Goal: Contribute content

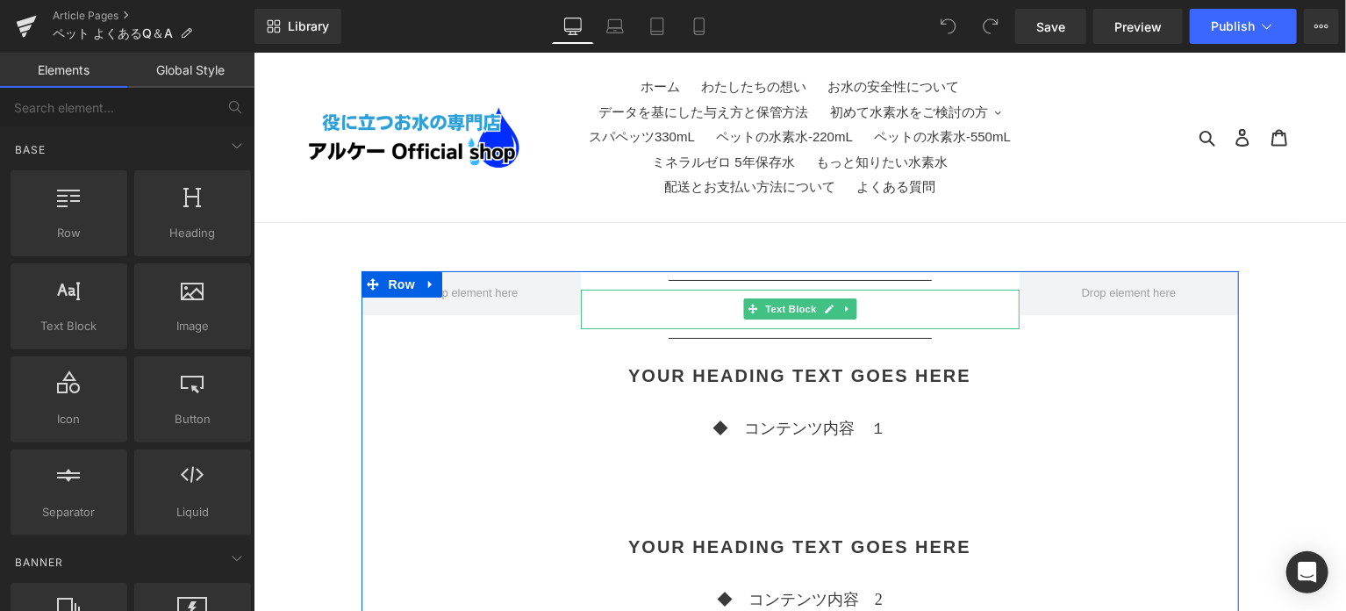
click at [724, 306] on p "◆　 タイトル" at bounding box center [799, 308] width 439 height 31
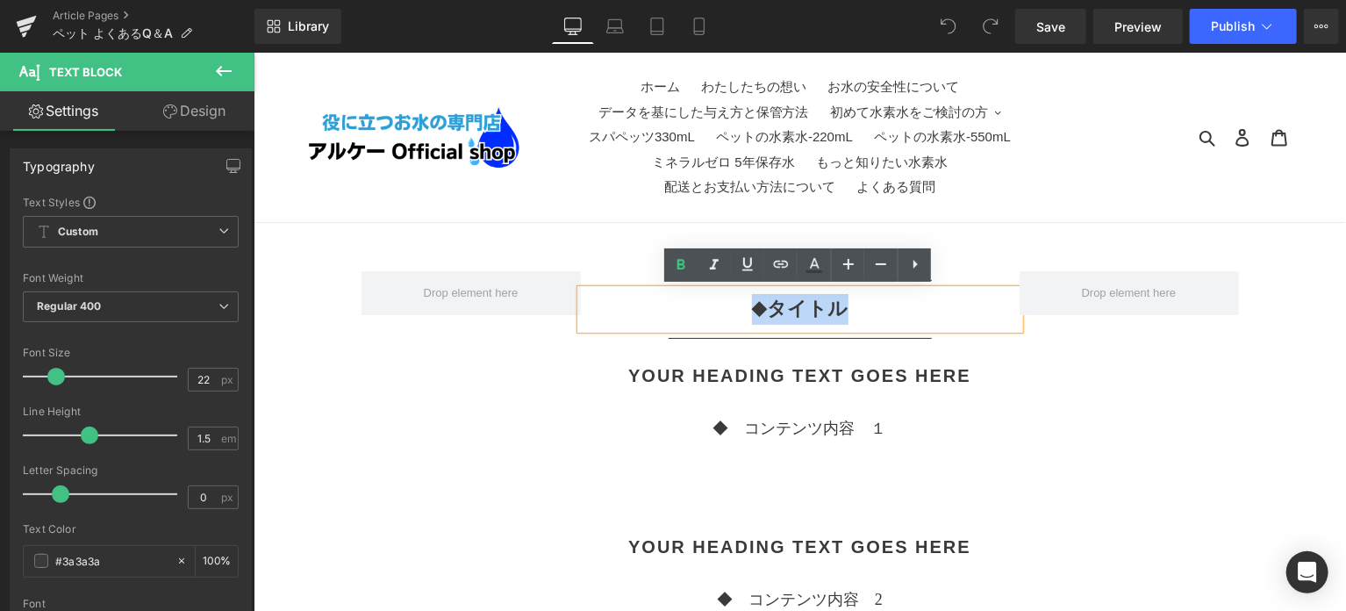
drag, startPoint x: 731, startPoint y: 306, endPoint x: 893, endPoint y: 311, distance: 162.4
click at [893, 311] on p "◆　 タイトル" at bounding box center [799, 308] width 439 height 31
paste div
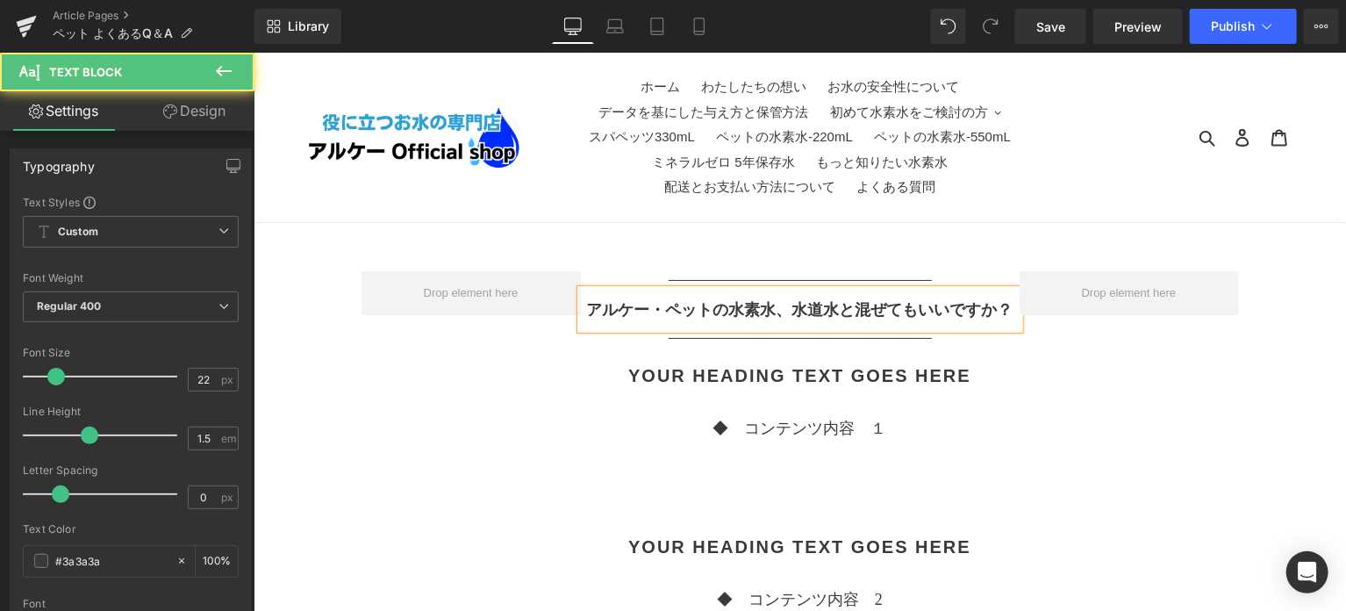
click at [787, 311] on b "アルケー・ペットの水素水、水道水と混ぜてもいいですか？" at bounding box center [799, 309] width 427 height 18
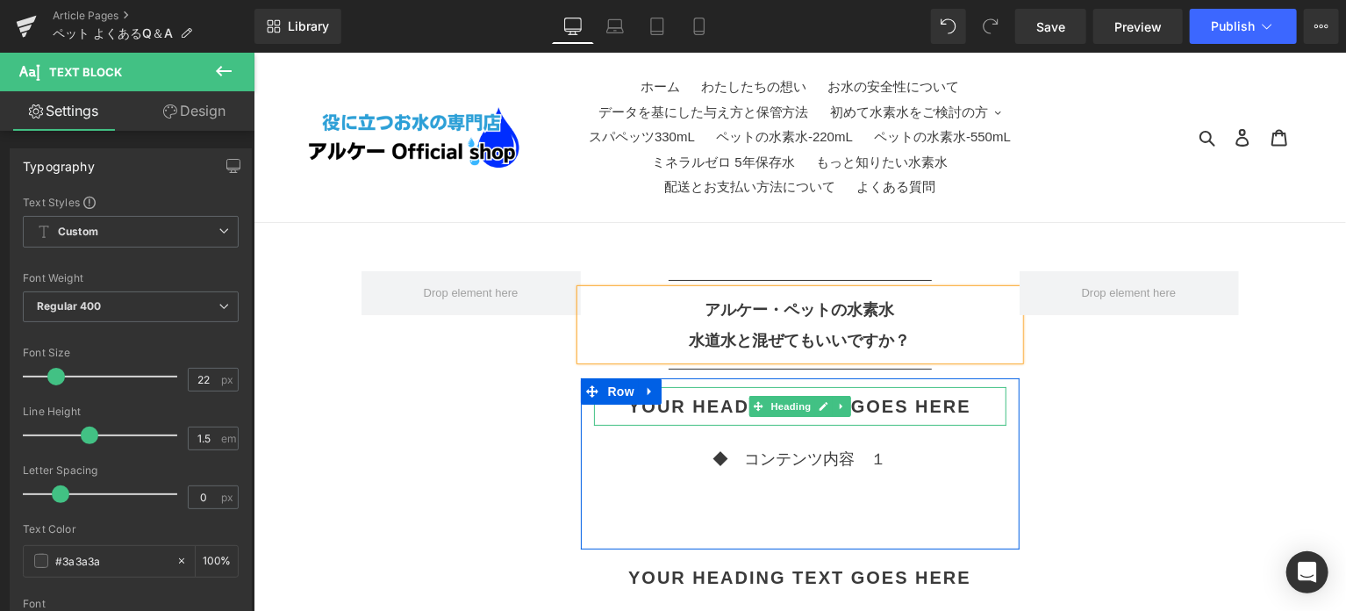
click at [689, 397] on h2 "Your heading text goes here" at bounding box center [799, 405] width 412 height 21
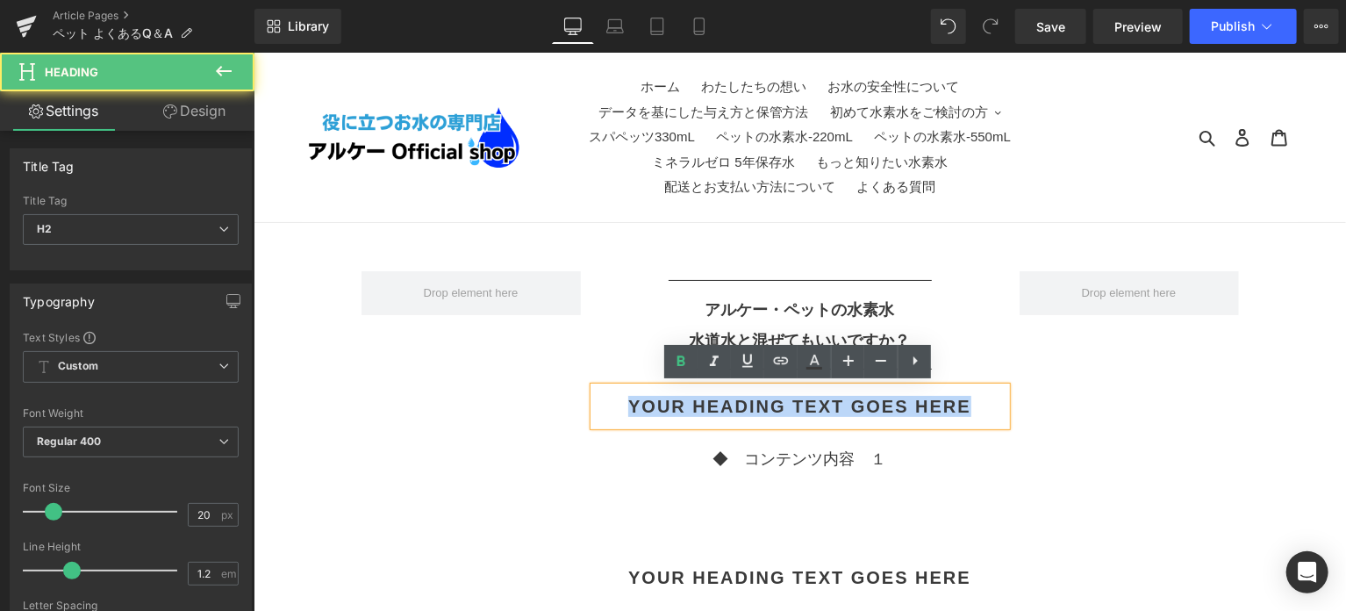
drag, startPoint x: 631, startPoint y: 400, endPoint x: 984, endPoint y: 400, distance: 352.8
click at [984, 400] on h2 "Your heading text goes here" at bounding box center [799, 405] width 412 height 21
paste div
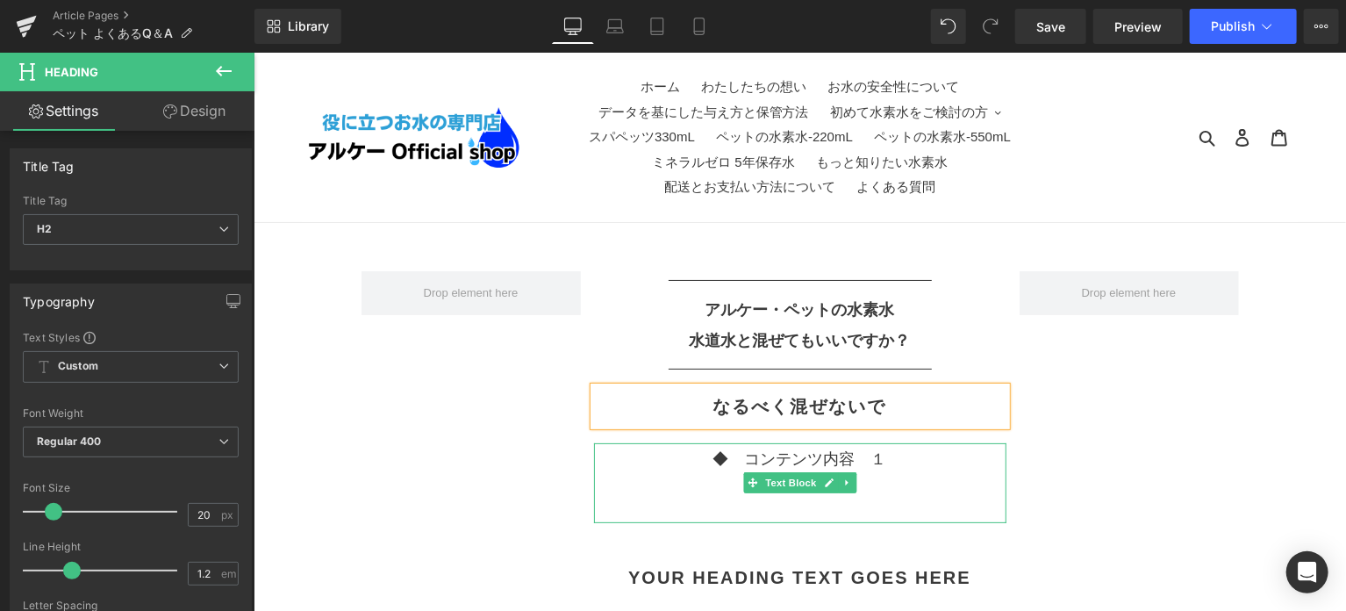
click at [883, 455] on p "◆　コンテンツ内容　１" at bounding box center [799, 459] width 412 height 24
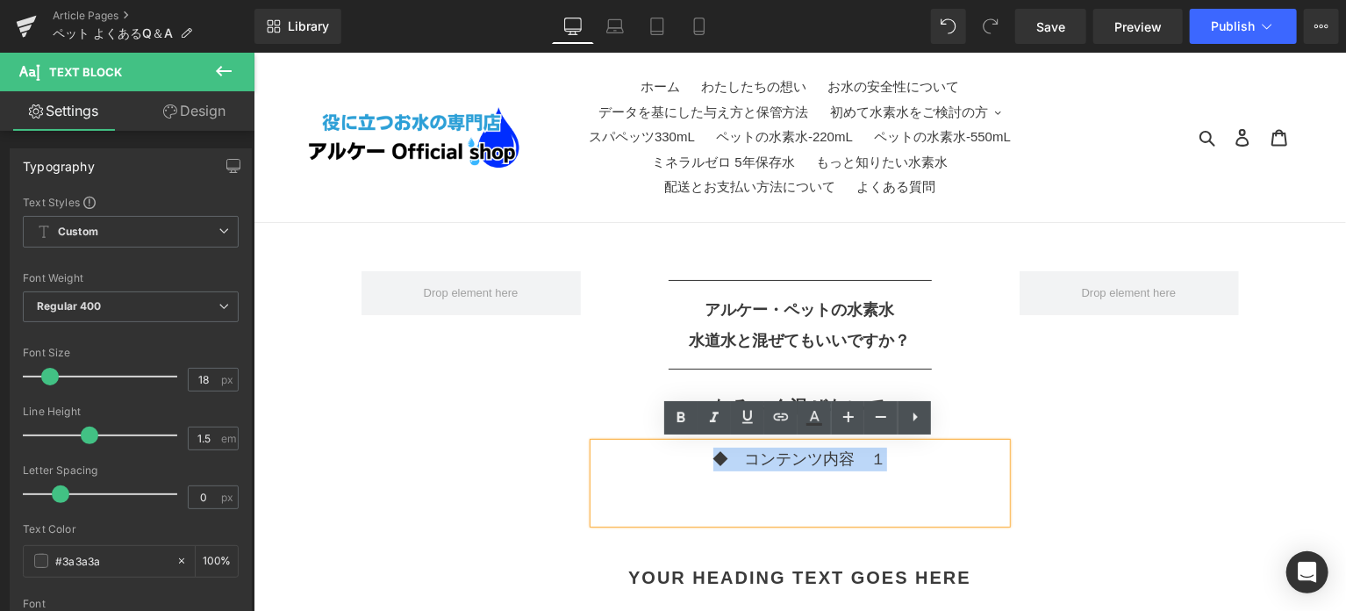
drag, startPoint x: 891, startPoint y: 456, endPoint x: 689, endPoint y: 452, distance: 201.9
click at [689, 452] on p "◆　コンテンツ内容　１" at bounding box center [799, 459] width 412 height 24
paste div
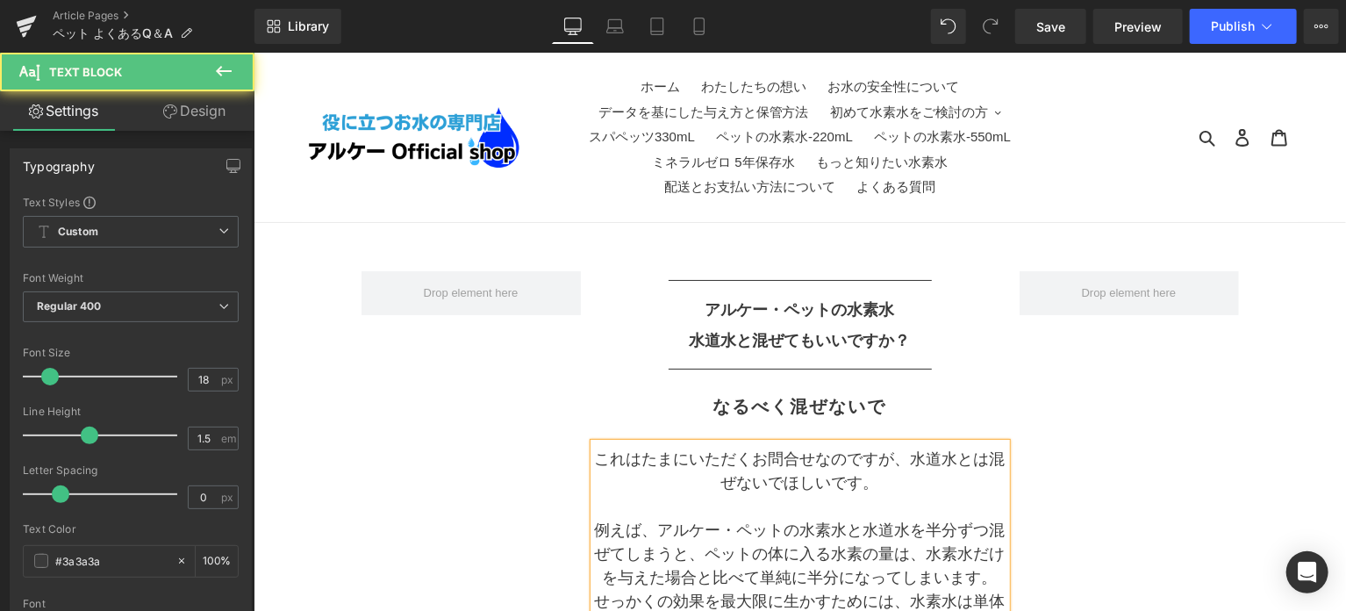
click at [907, 458] on p "これはたまにいただくお問合せなのですが、水道水とは混ぜないでほしいです。" at bounding box center [799, 470] width 412 height 47
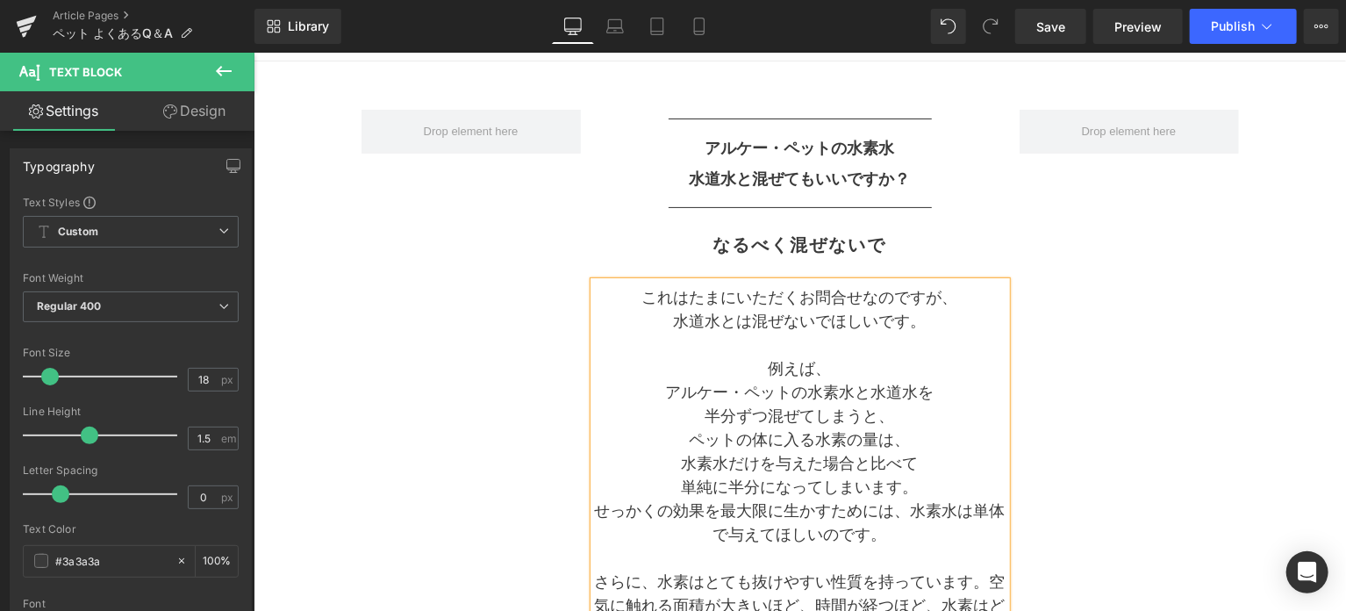
scroll to position [193, 0]
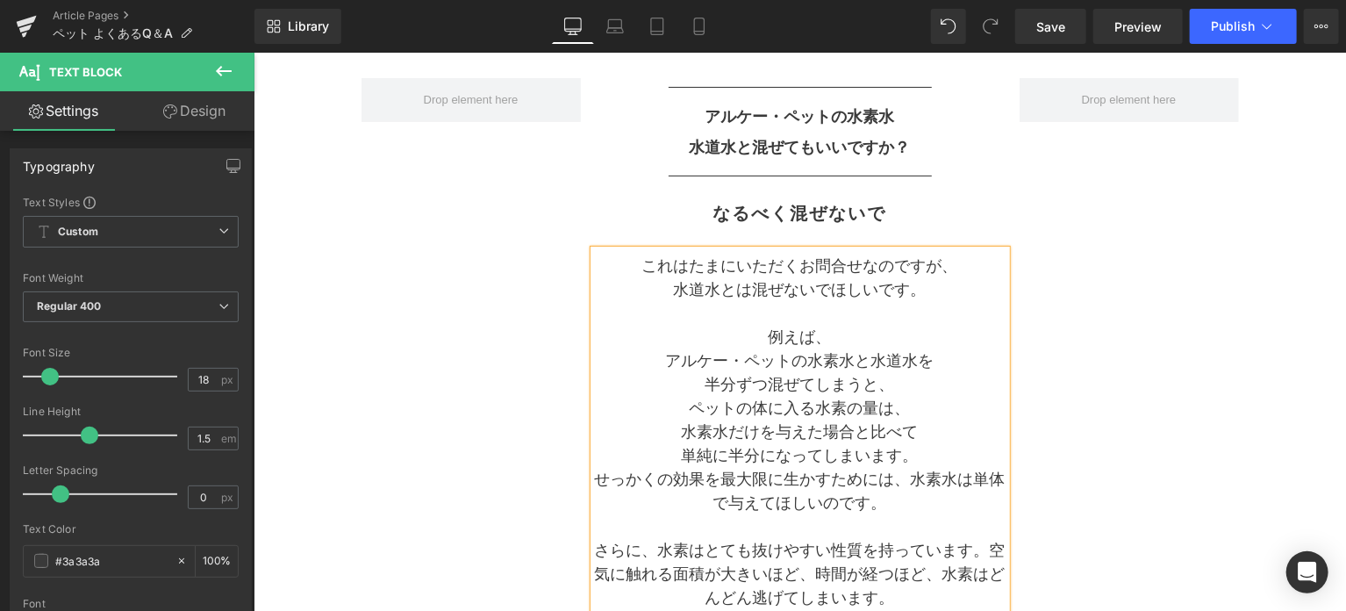
click at [923, 451] on p "単純に半分になってしまいます。" at bounding box center [799, 455] width 412 height 24
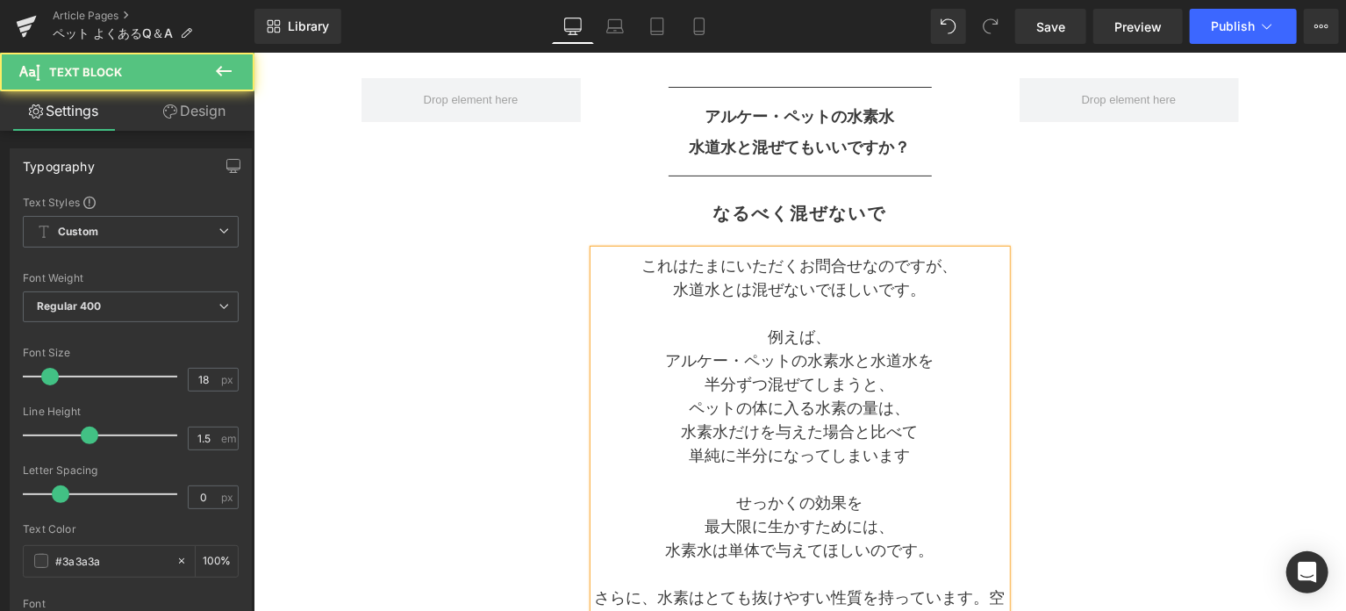
click at [936, 552] on p "水素水は単体で与えてほしいのです。" at bounding box center [799, 550] width 412 height 24
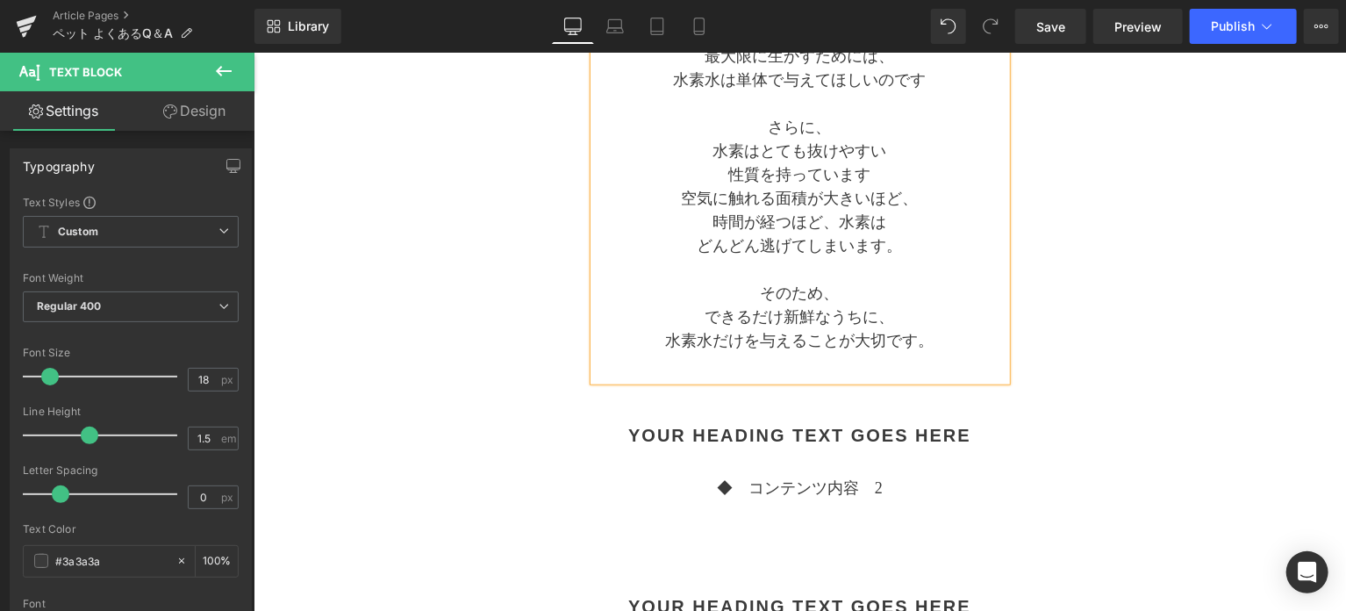
scroll to position [720, 0]
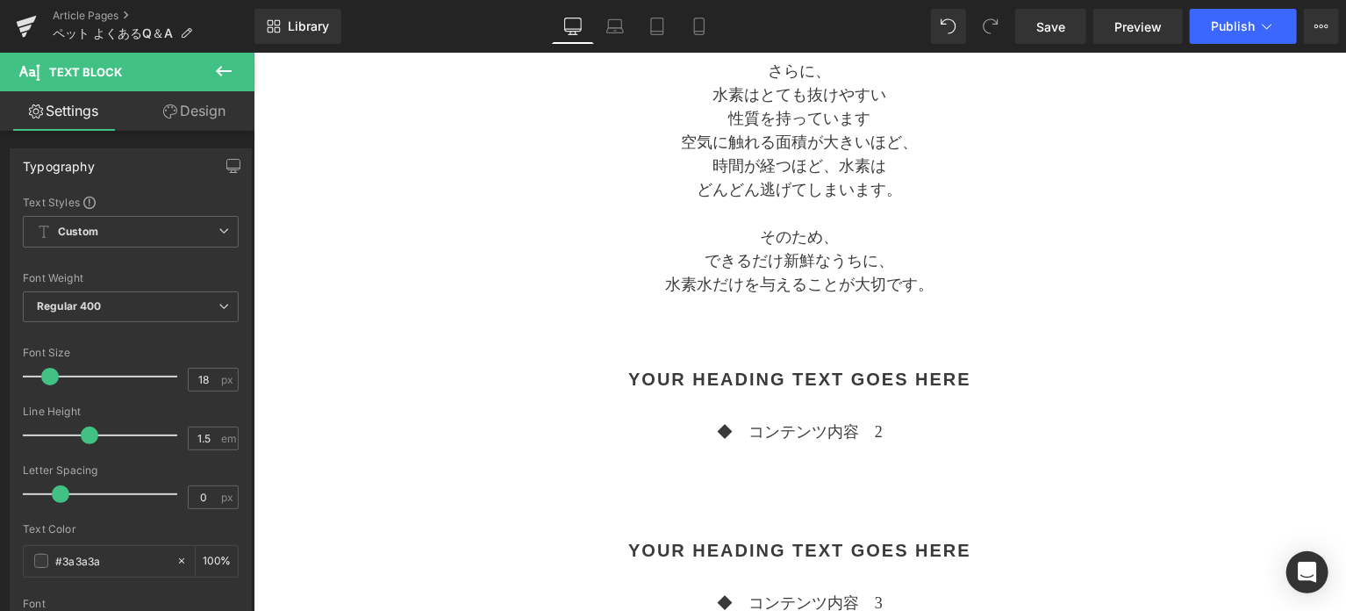
click at [235, 72] on button at bounding box center [223, 72] width 61 height 39
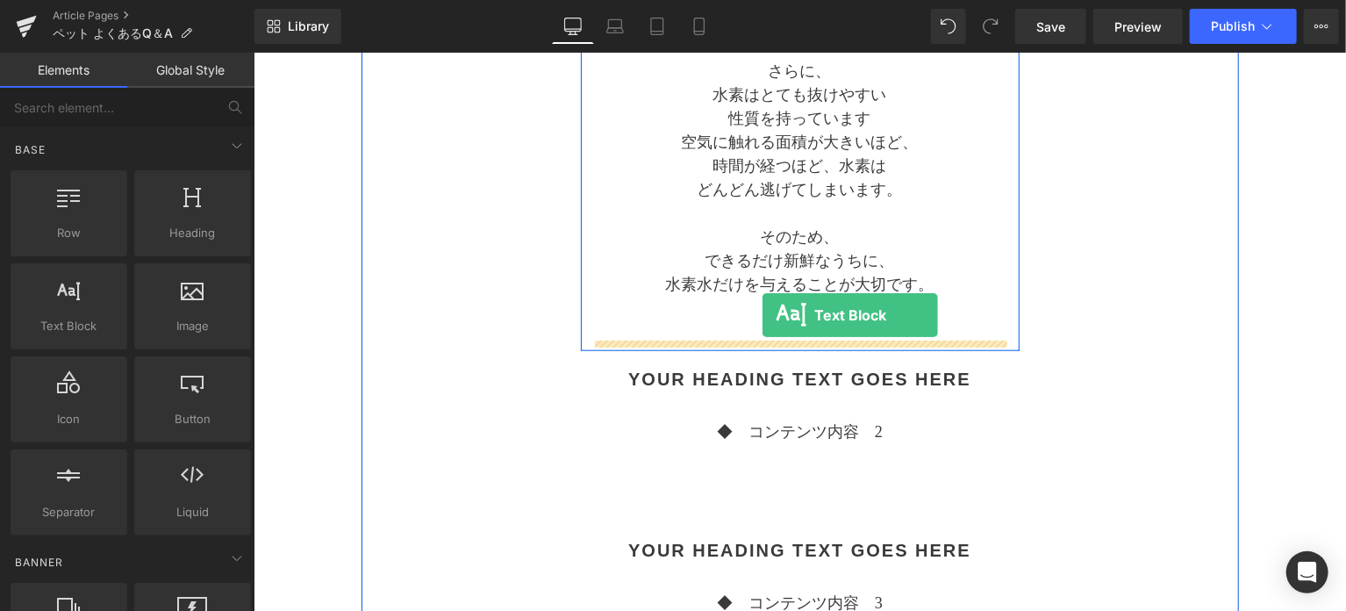
drag, startPoint x: 352, startPoint y: 355, endPoint x: 762, endPoint y: 314, distance: 411.8
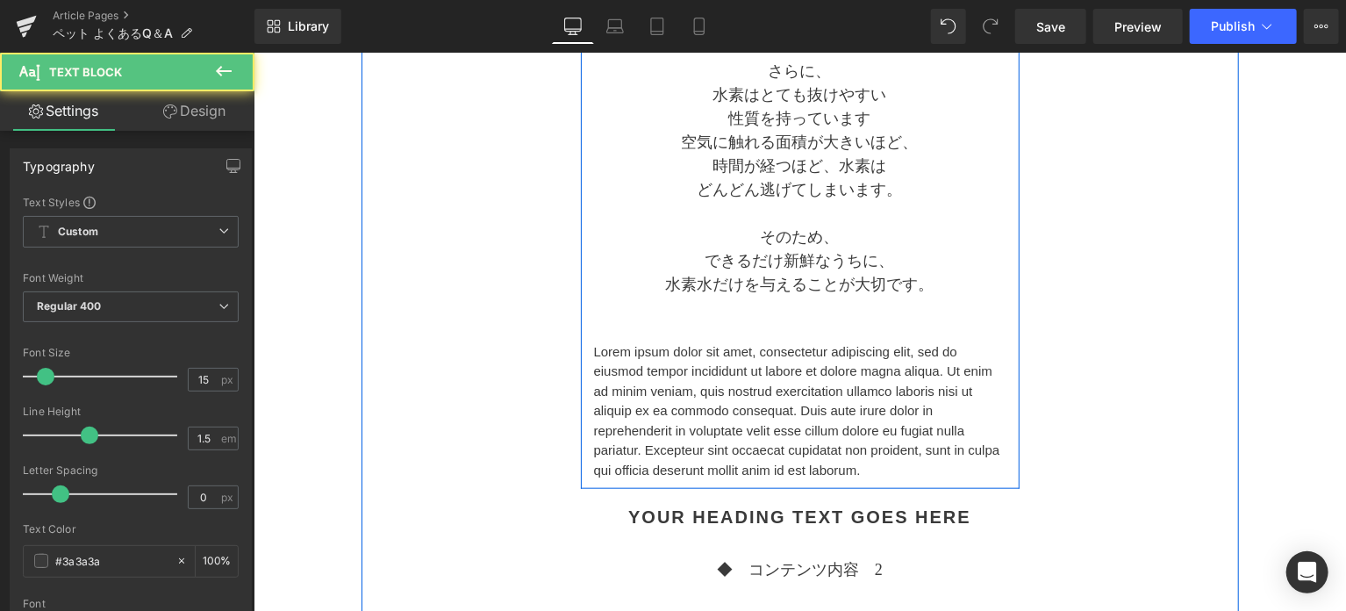
click at [797, 326] on div "なるべく混ぜないで Heading これはたまにいただくお問合せなのですが、 水道水とは混ぜないでほしいです。  例えば、 アルケー・ペットの水素水と水道…" at bounding box center [799, 74] width 439 height 814
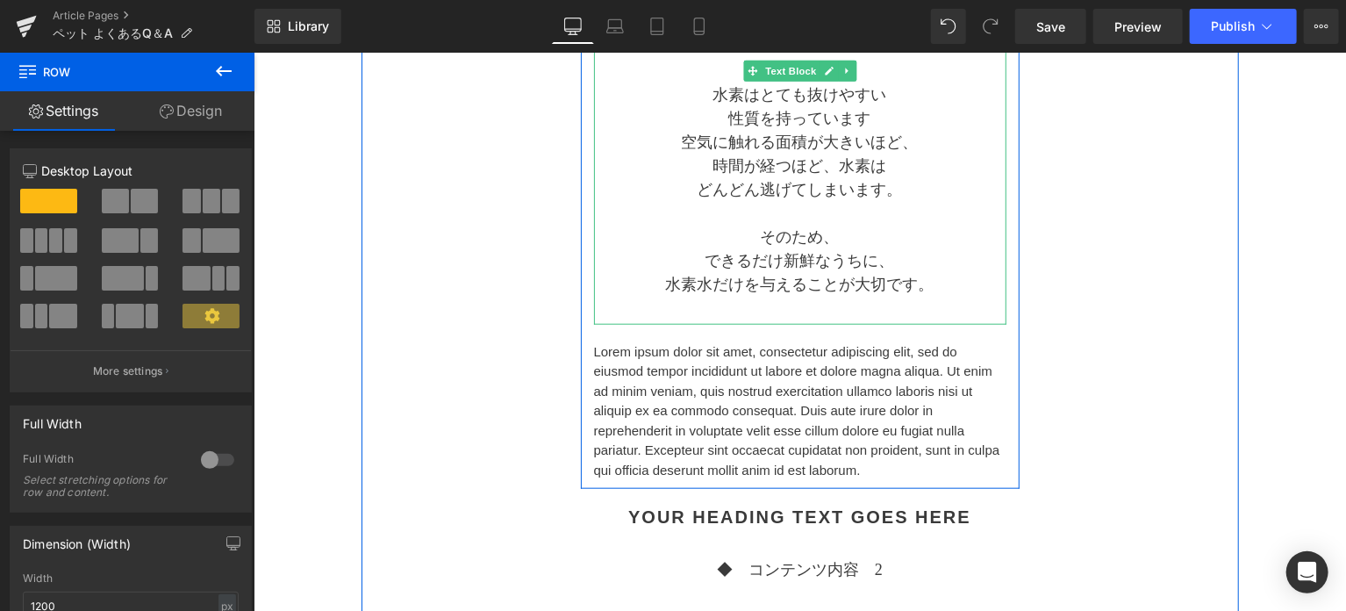
click at [811, 312] on p at bounding box center [799, 308] width 412 height 24
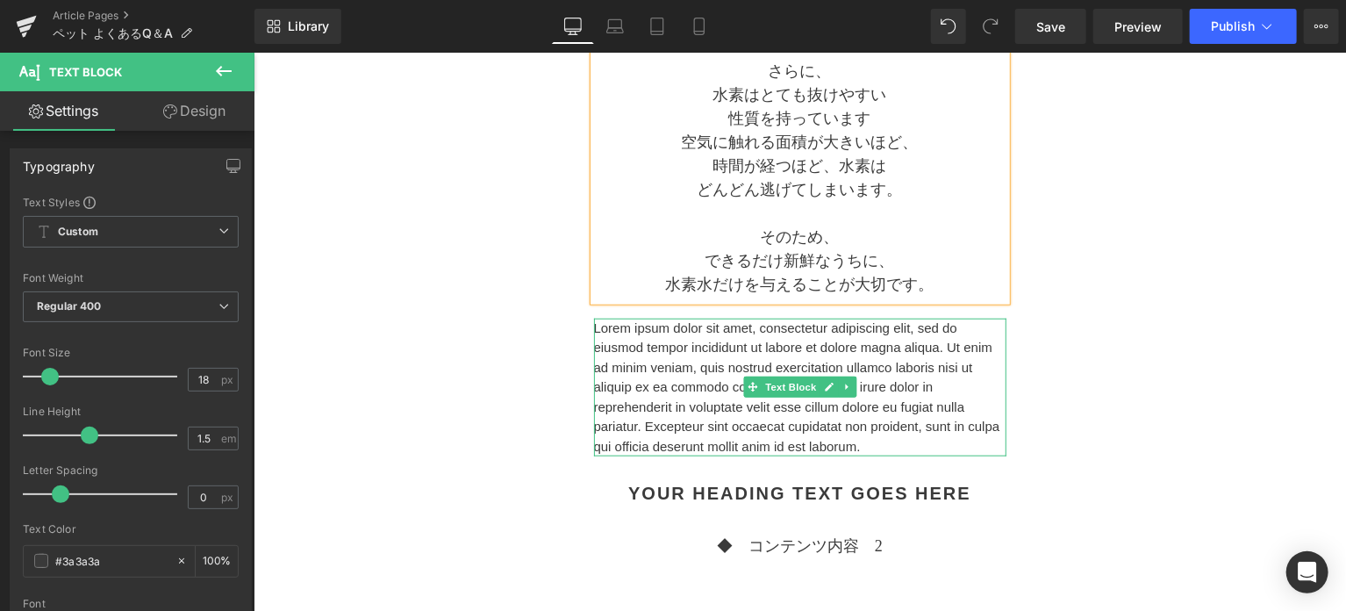
click at [863, 390] on p "Lorem ipsum dolor sit amet, consectetur adipiscing elit, sed do eiusmod tempor …" at bounding box center [799, 387] width 412 height 139
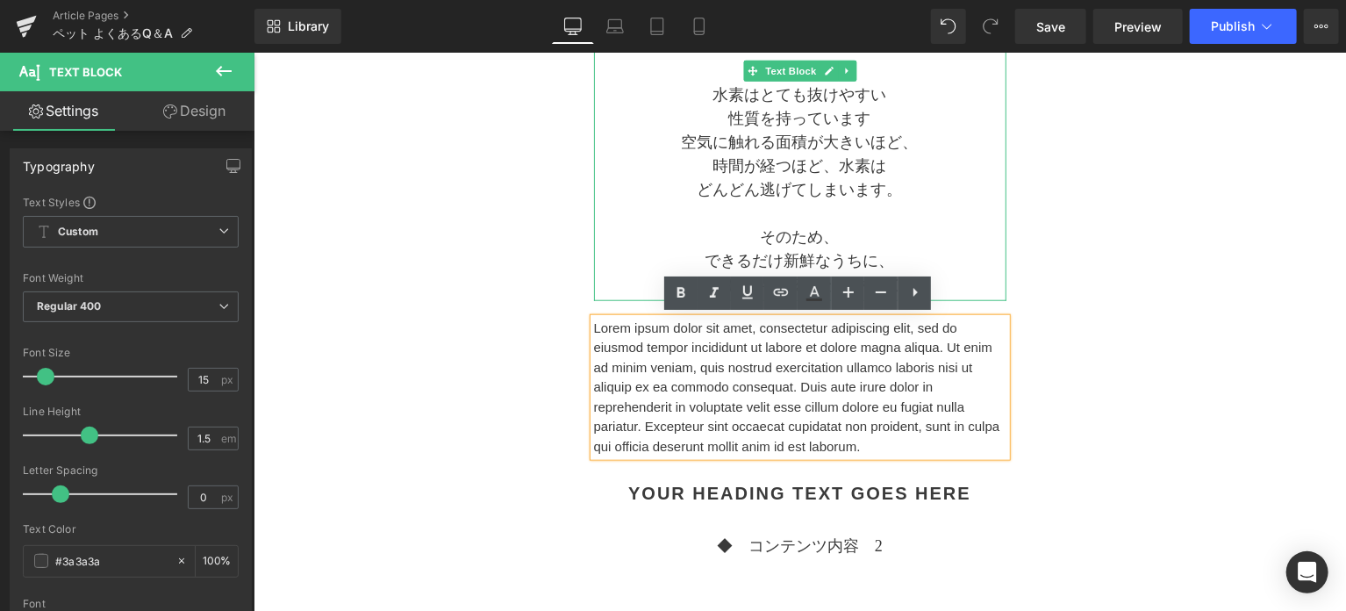
click at [749, 254] on p "できるだけ新鮮なうちに、" at bounding box center [799, 260] width 412 height 24
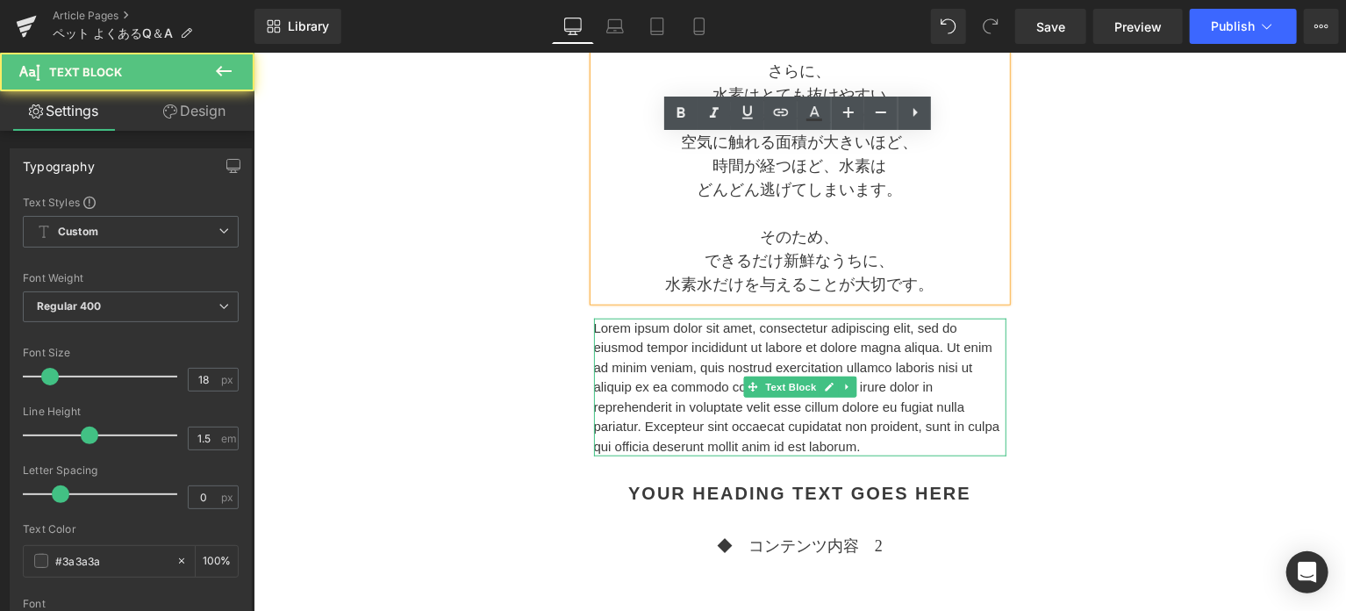
click at [695, 363] on p "Lorem ipsum dolor sit amet, consectetur adipiscing elit, sed do eiusmod tempor …" at bounding box center [799, 387] width 412 height 139
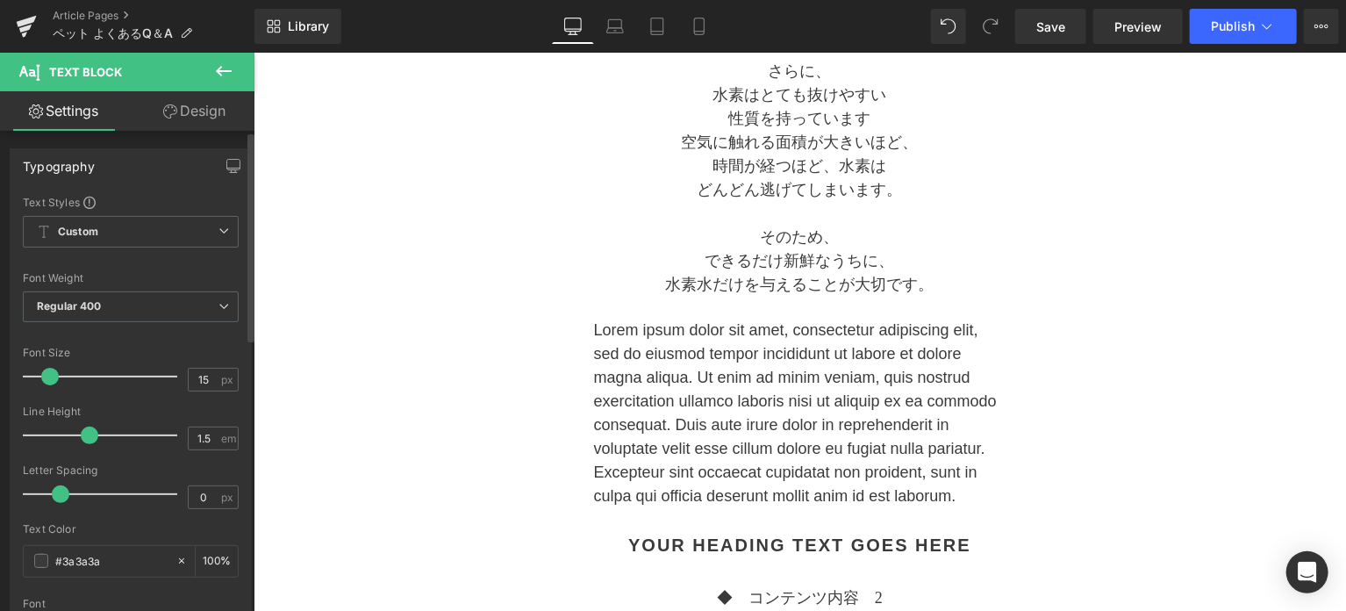
click at [50, 374] on span at bounding box center [50, 377] width 18 height 18
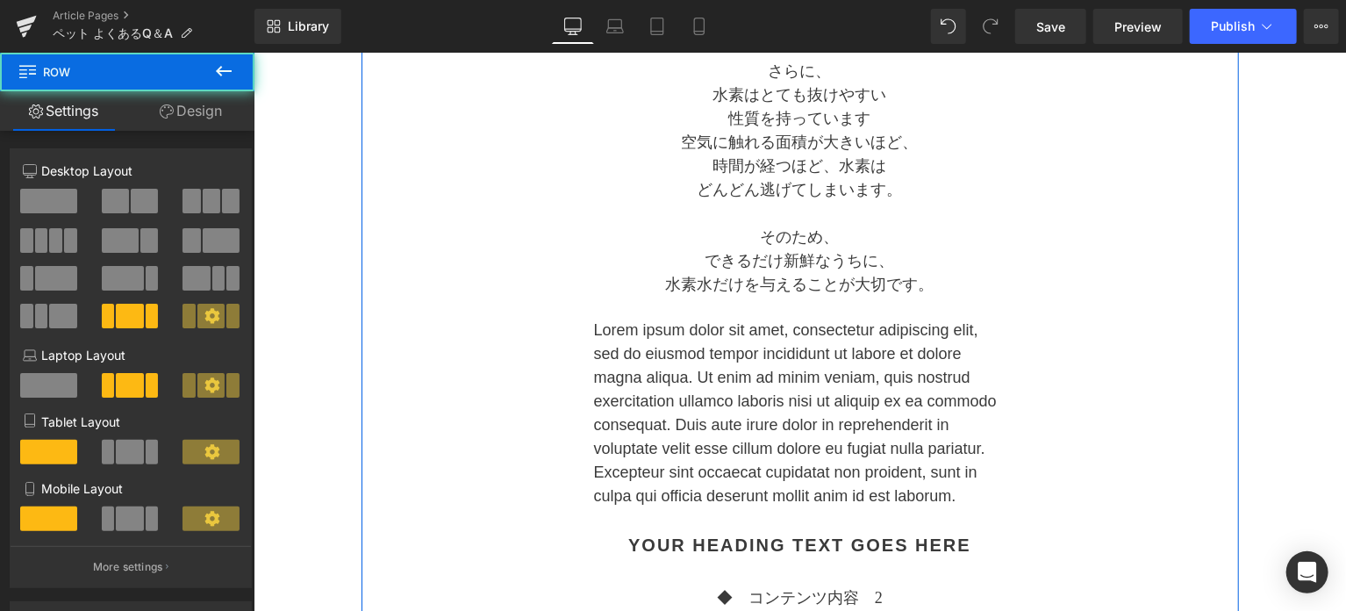
click at [414, 353] on div "Separator アルケー・ペットの水素水 水道水と混ぜてもいいですか？ Text Block Separator なるべく混ぜないで Heading これ…" at bounding box center [800, 358] width 878 height 1614
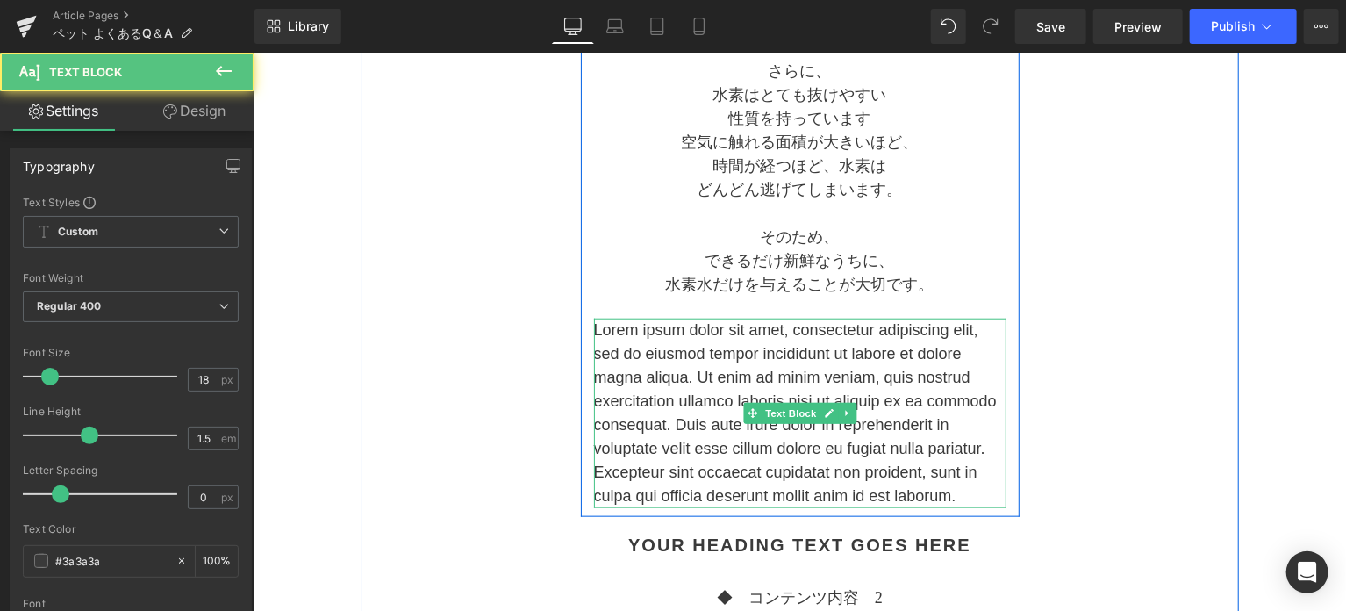
click at [725, 409] on p "Lorem ipsum dolor sit amet, consectetur adipiscing elit, sed do eiusmod tempor …" at bounding box center [799, 413] width 412 height 190
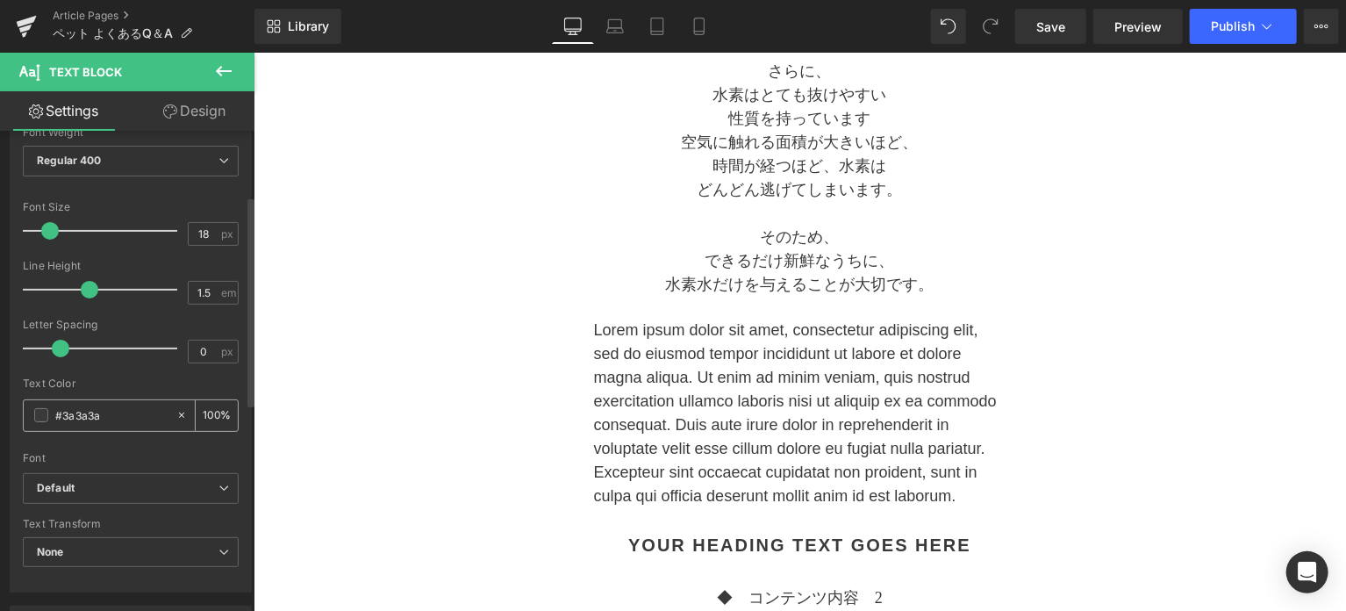
scroll to position [439, 0]
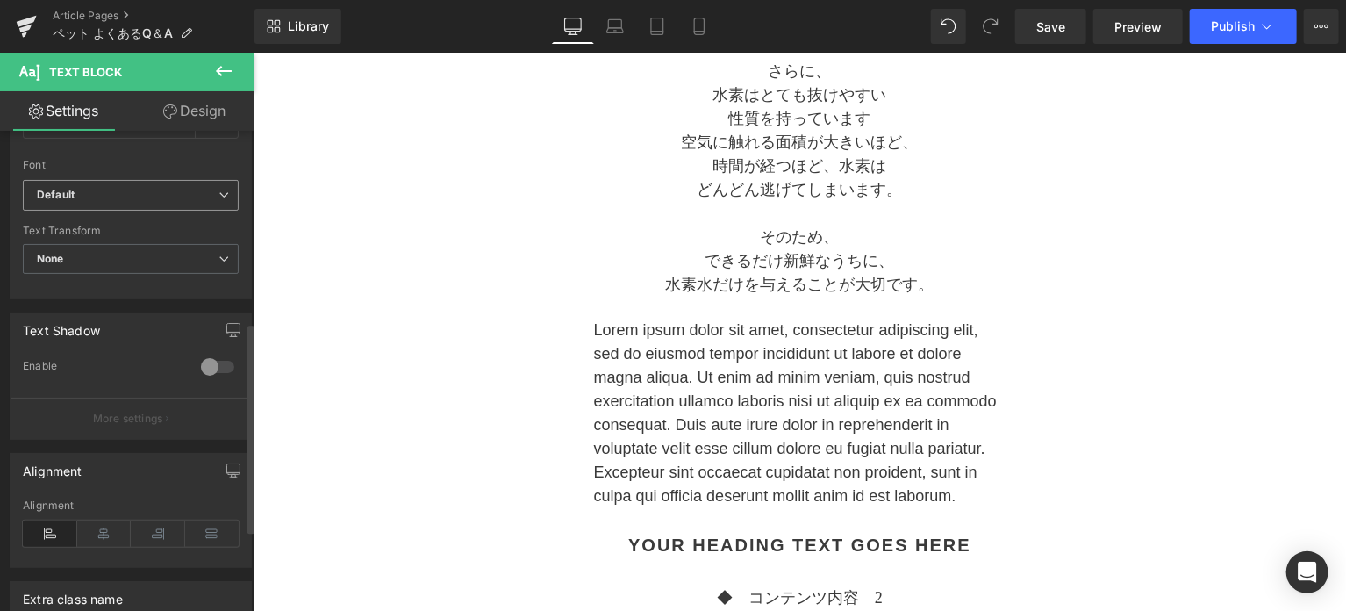
click at [145, 194] on b "Default" at bounding box center [128, 195] width 182 height 15
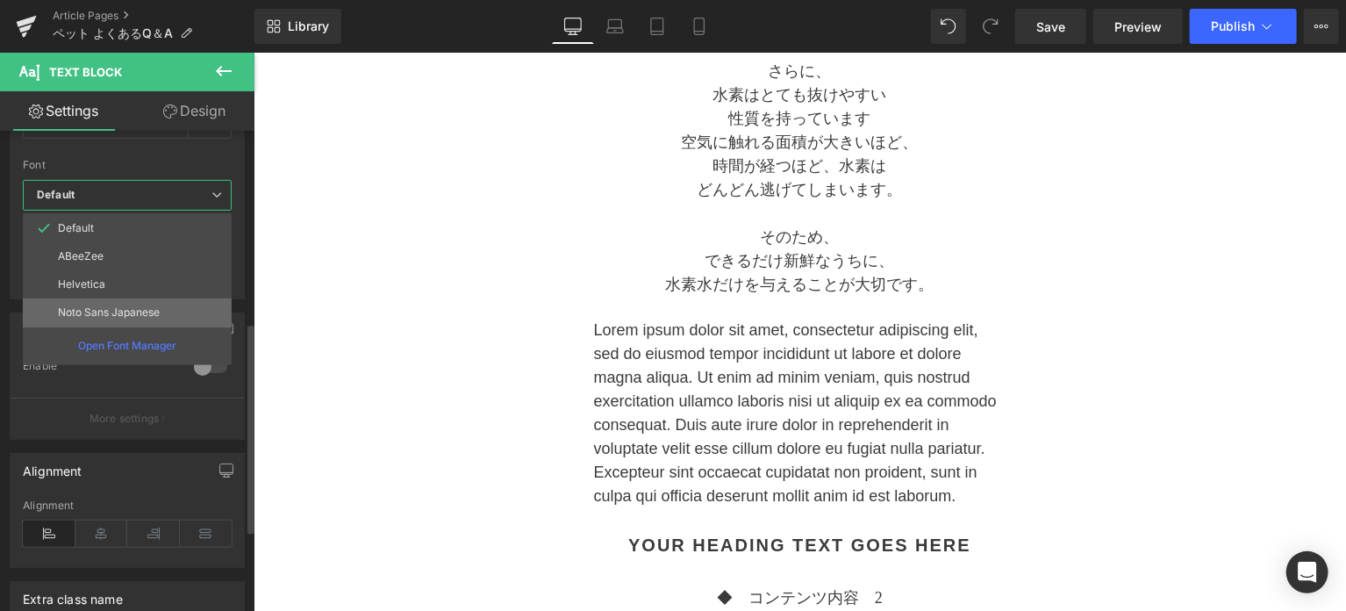
click at [127, 309] on p "Noto Sans Japanese" at bounding box center [109, 312] width 102 height 12
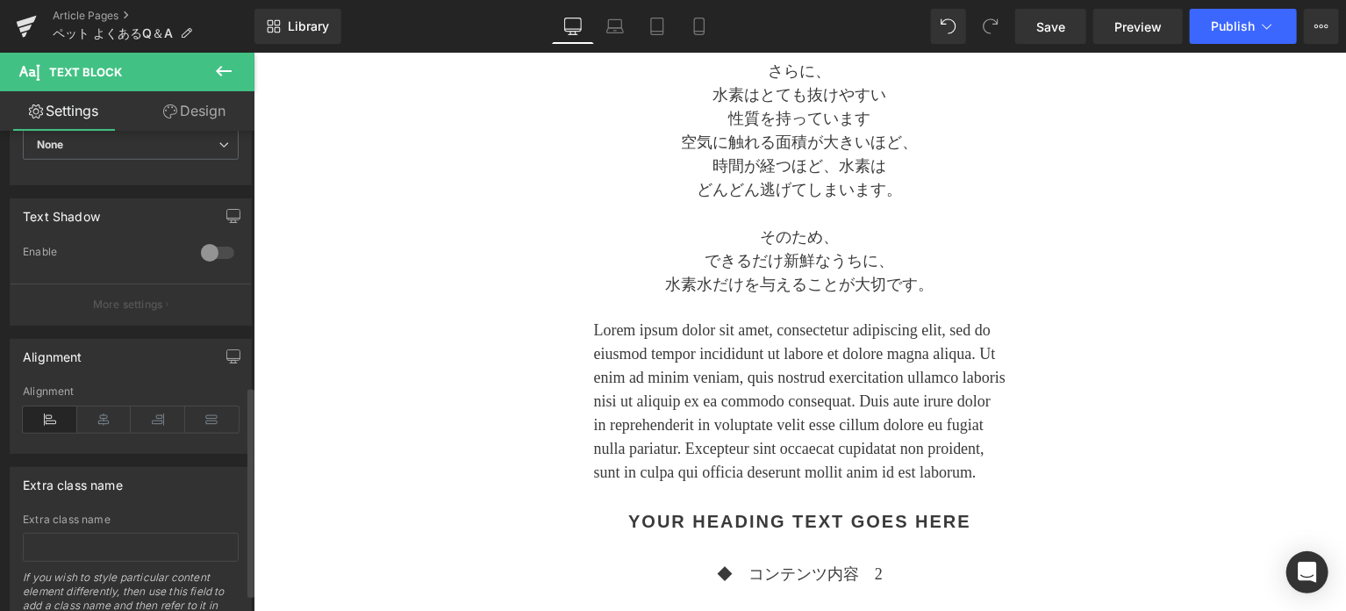
scroll to position [584, 0]
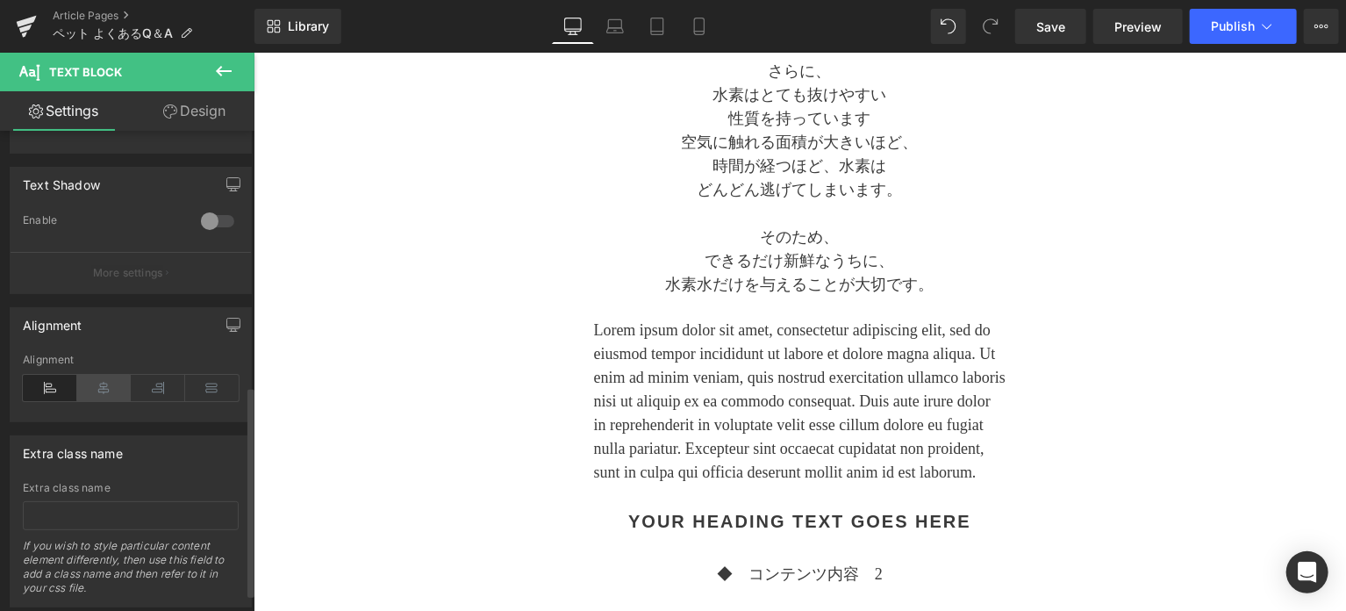
click at [104, 388] on icon at bounding box center [104, 388] width 54 height 26
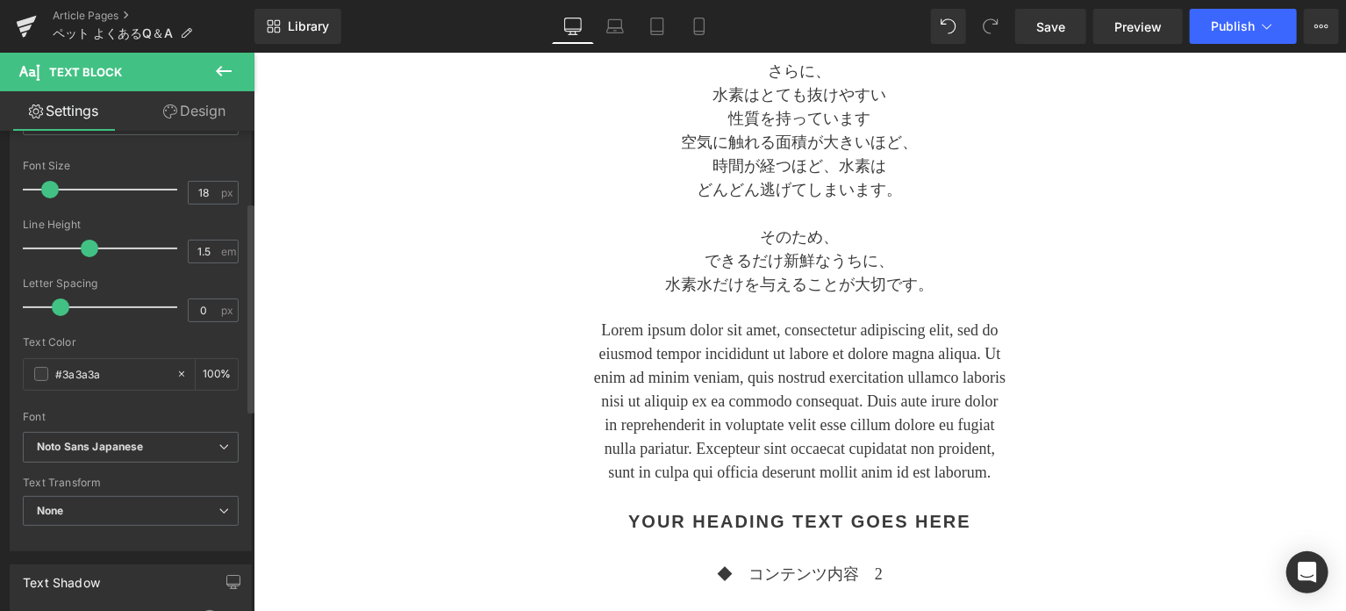
scroll to position [0, 0]
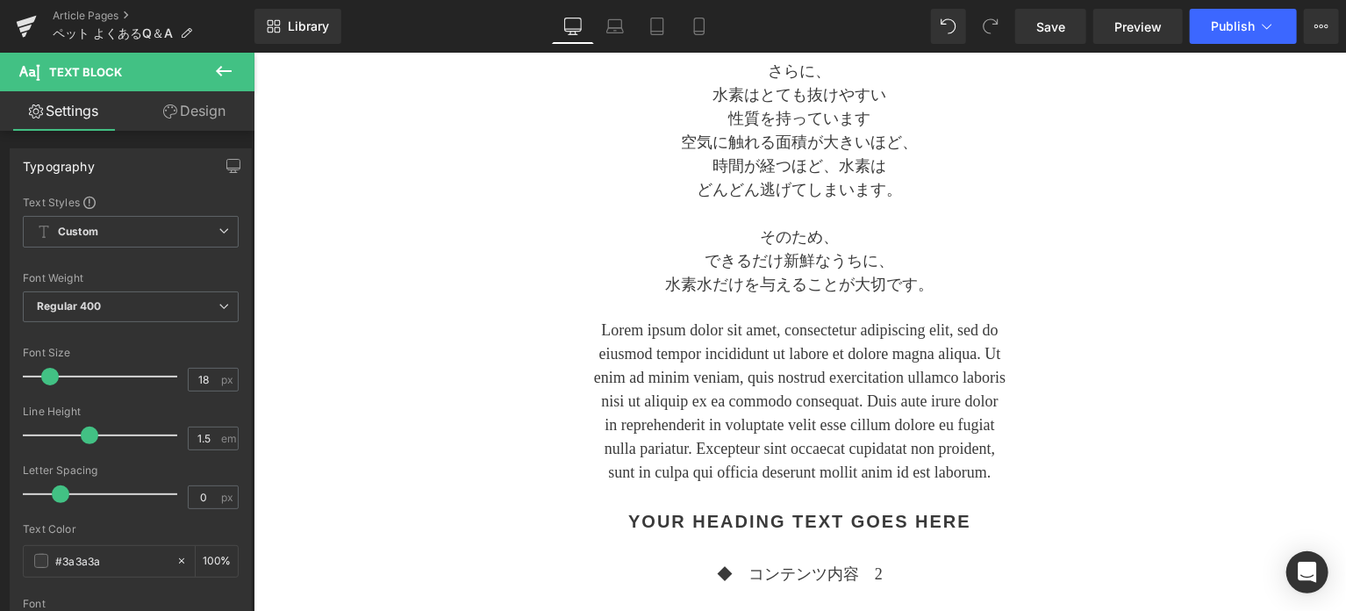
click at [190, 118] on link "Design" at bounding box center [194, 110] width 127 height 39
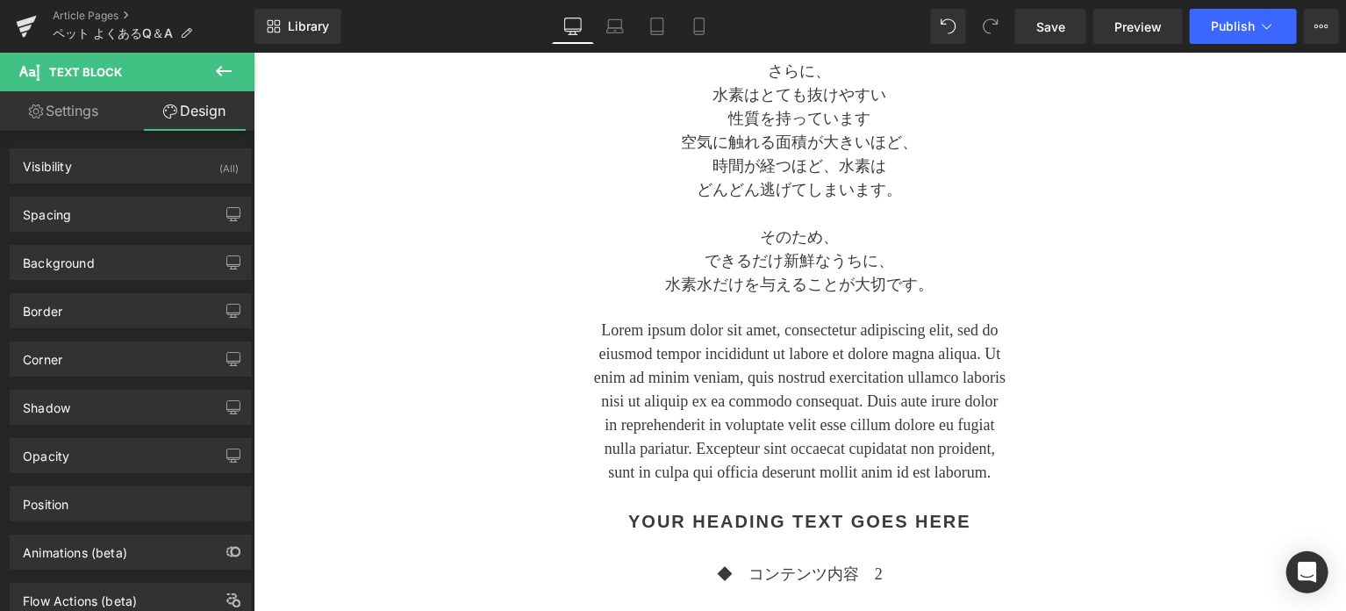
click at [65, 116] on link "Settings" at bounding box center [63, 110] width 127 height 39
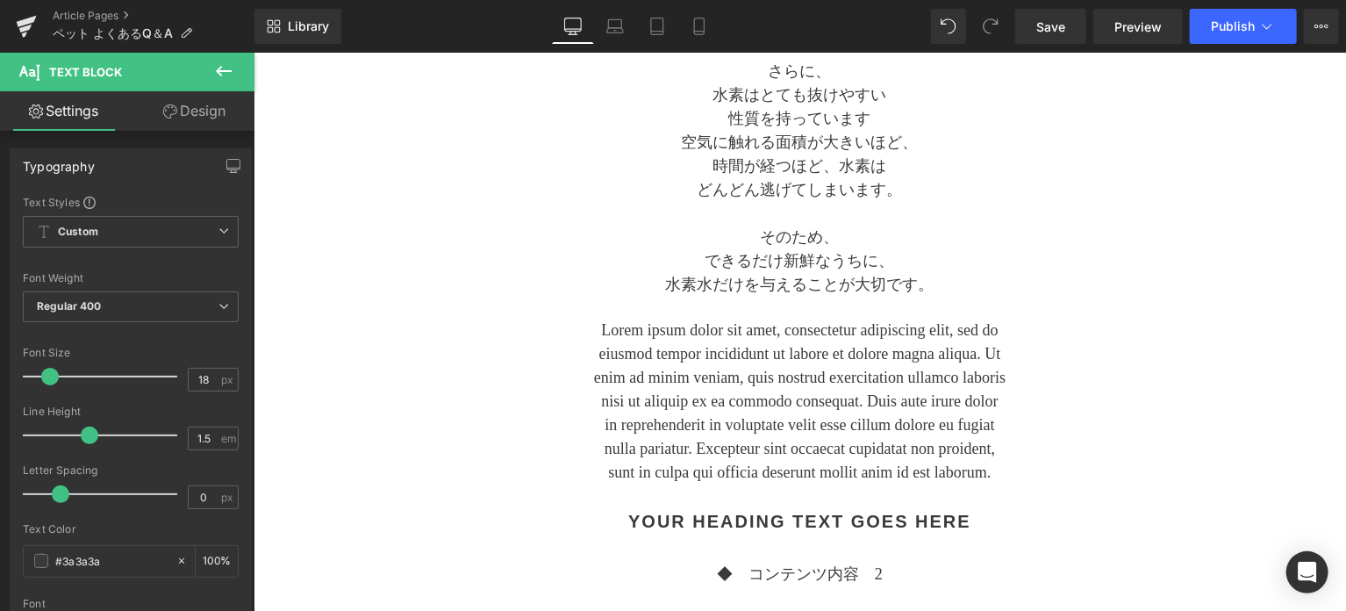
click at [223, 70] on icon at bounding box center [224, 71] width 16 height 11
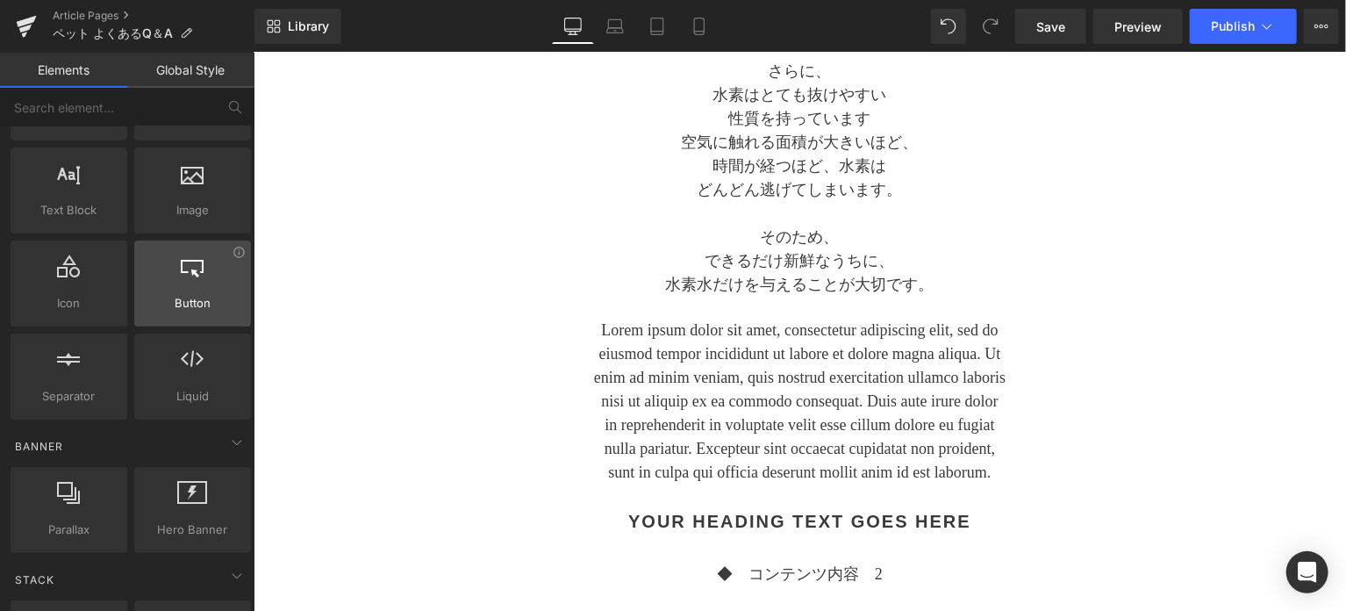
scroll to position [146, 0]
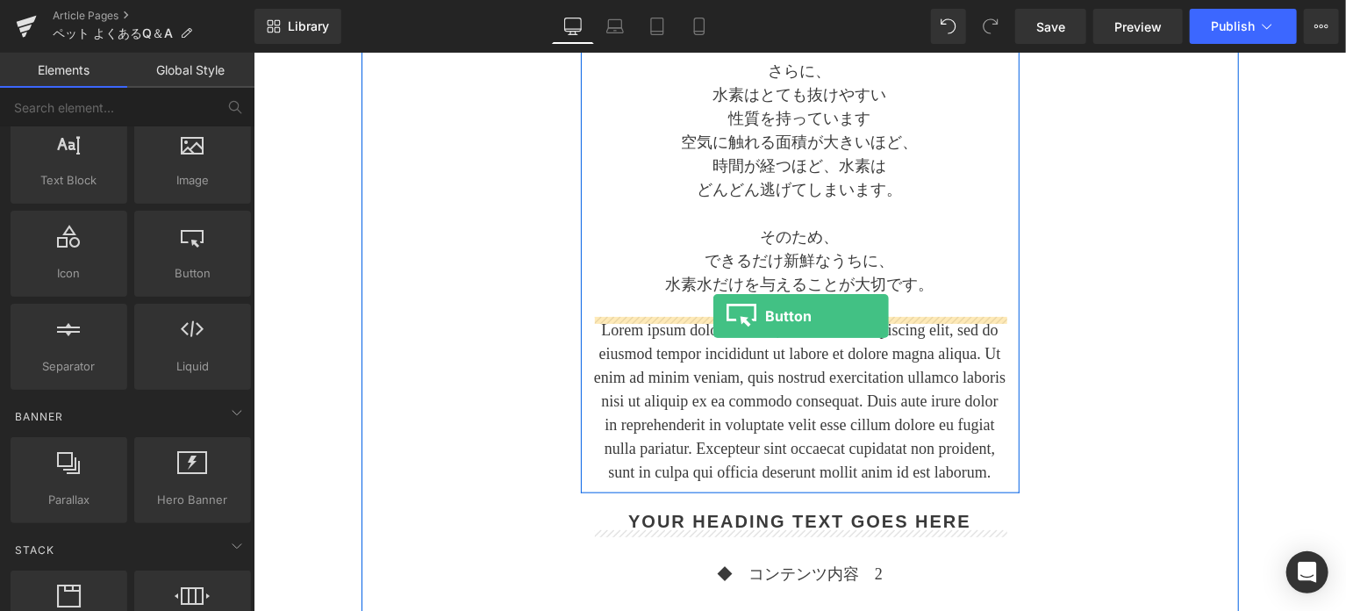
drag, startPoint x: 446, startPoint y: 319, endPoint x: 713, endPoint y: 315, distance: 266.8
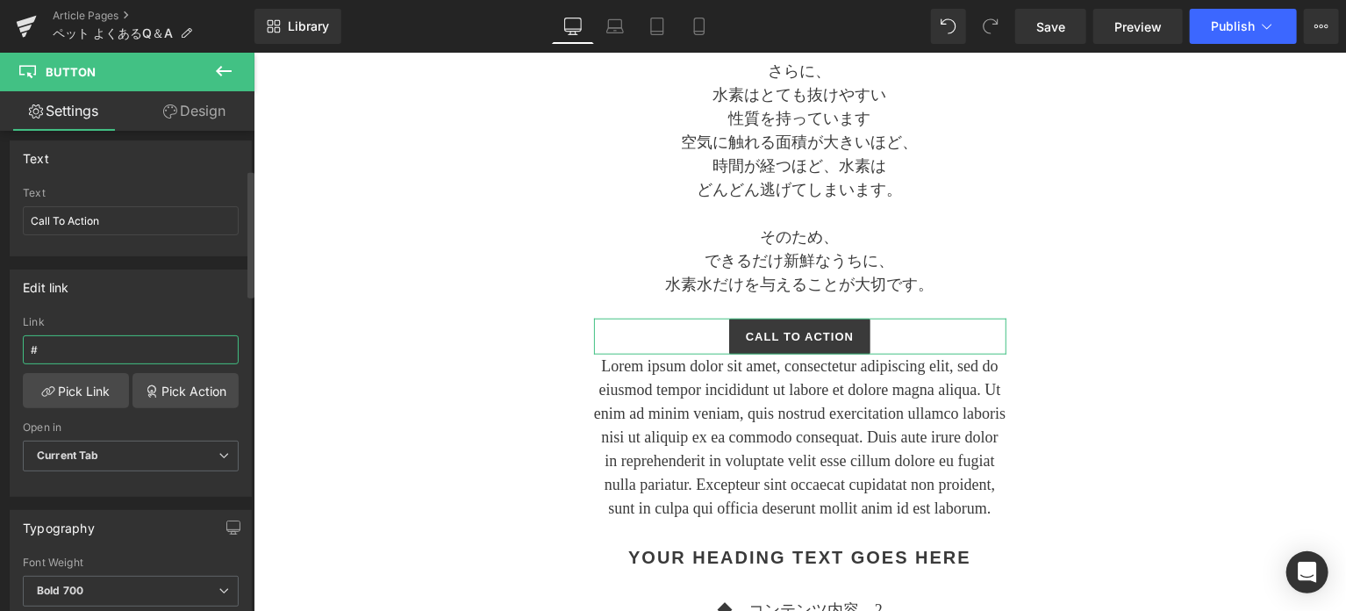
drag, startPoint x: 66, startPoint y: 344, endPoint x: 22, endPoint y: 344, distance: 43.9
click at [23, 344] on input "#" at bounding box center [131, 349] width 216 height 29
paste input "[URL][DOMAIN_NAME]"
type input "[URL][DOMAIN_NAME]"
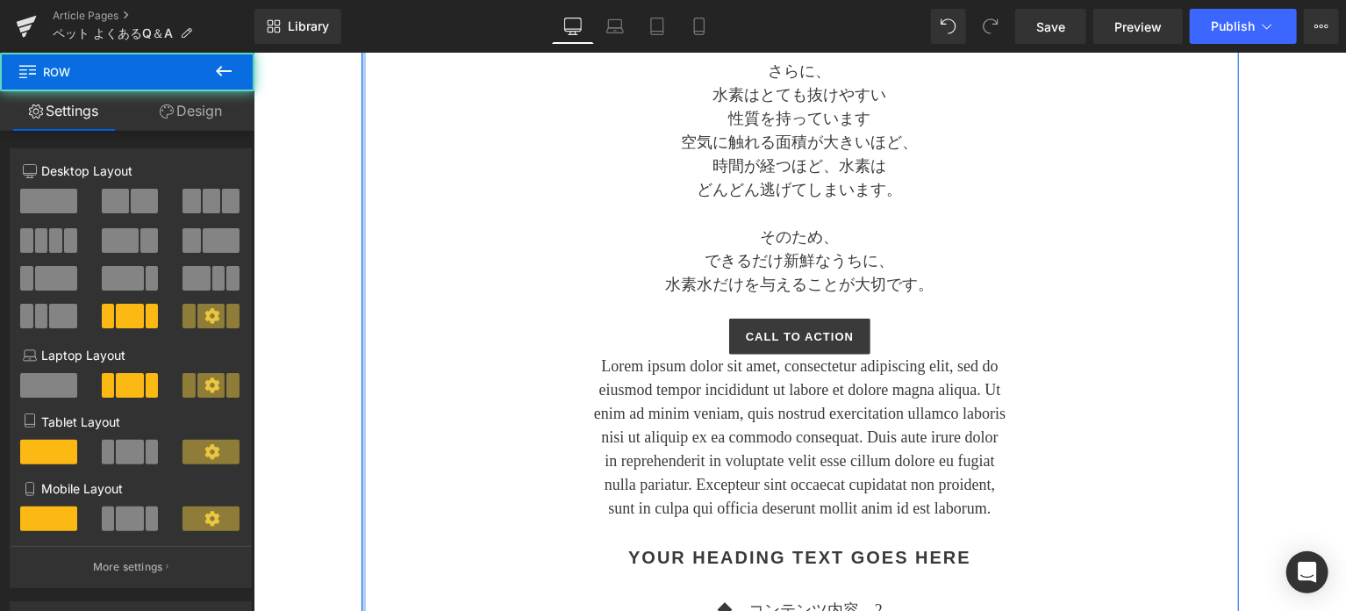
click at [361, 331] on div "Separator アルケー・ペットの水素水 水道水と混ぜてもいいですか？ Text Block Separator なるべく混ぜないで Heading これ…" at bounding box center [800, 364] width 878 height 1626
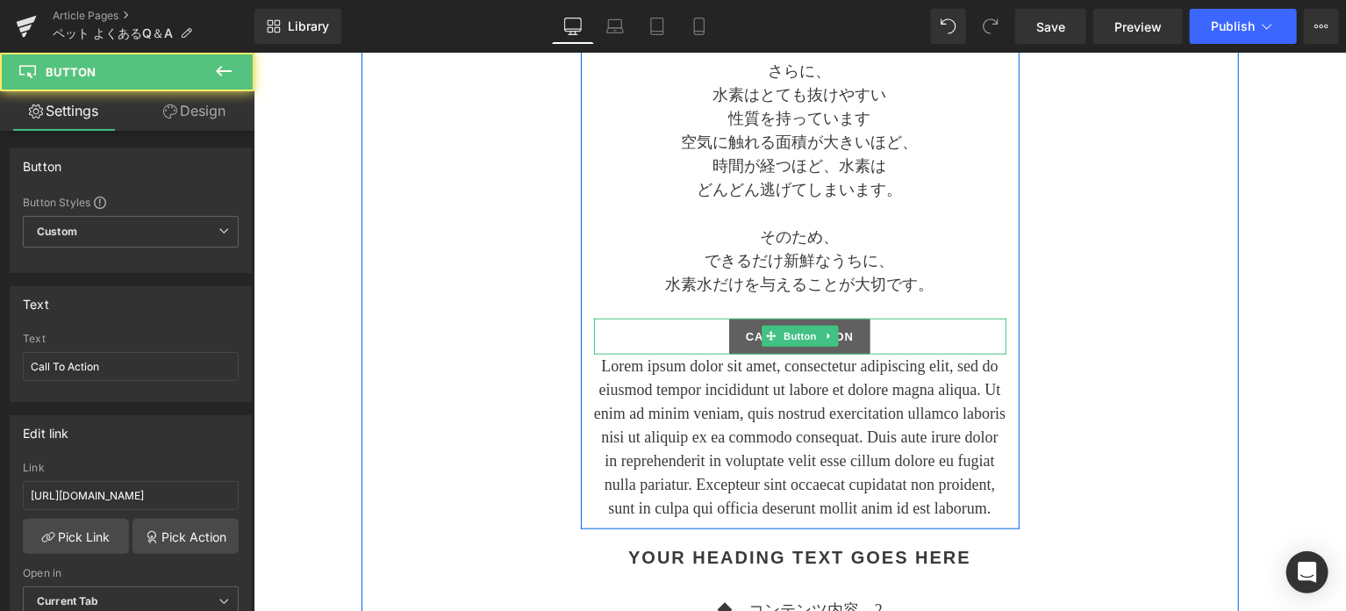
click at [731, 331] on link "Call To Action" at bounding box center [798, 336] width 141 height 37
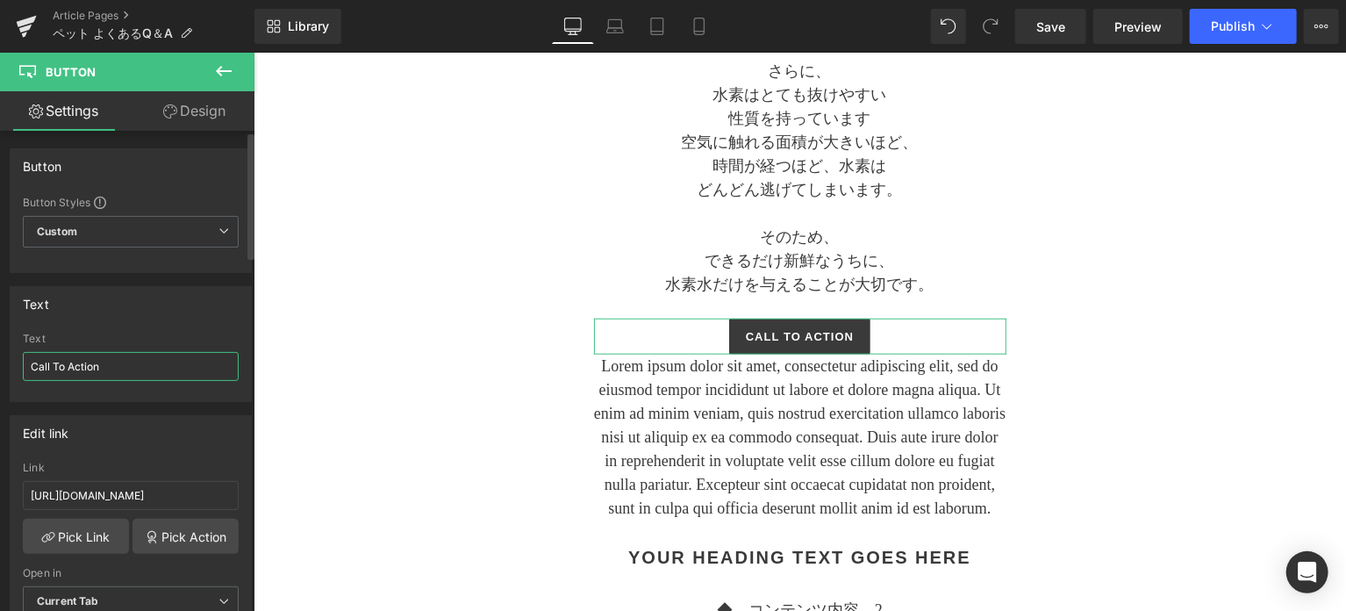
drag, startPoint x: 143, startPoint y: 362, endPoint x: 3, endPoint y: 369, distance: 140.6
click at [3, 369] on div "Text Call To Action Text Call To Action" at bounding box center [131, 337] width 262 height 129
click at [785, 39] on div "Library Desktop Desktop Laptop Tablet Mobile Save Preview Publish Scheduled Vie…" at bounding box center [801, 26] width 1092 height 35
drag, startPoint x: 98, startPoint y: 364, endPoint x: 18, endPoint y: 369, distance: 80.9
click at [18, 369] on div "Call To Action Text Call To Action" at bounding box center [131, 367] width 240 height 68
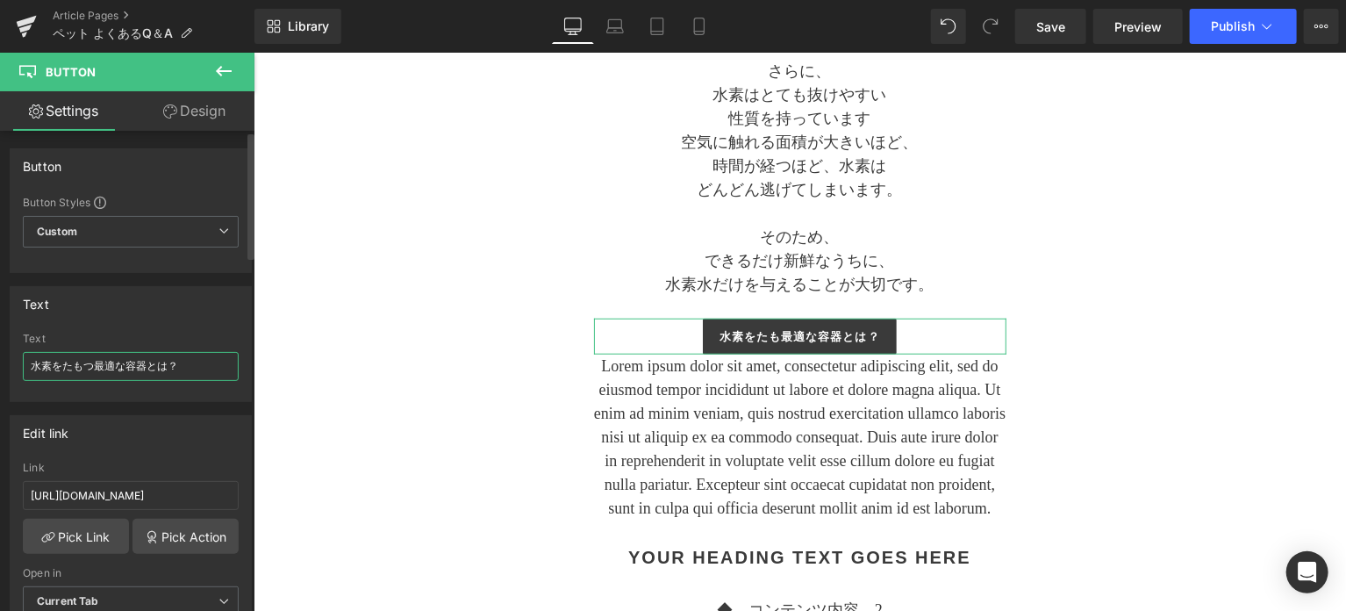
type input "水素を保つ最適な容器とは？"
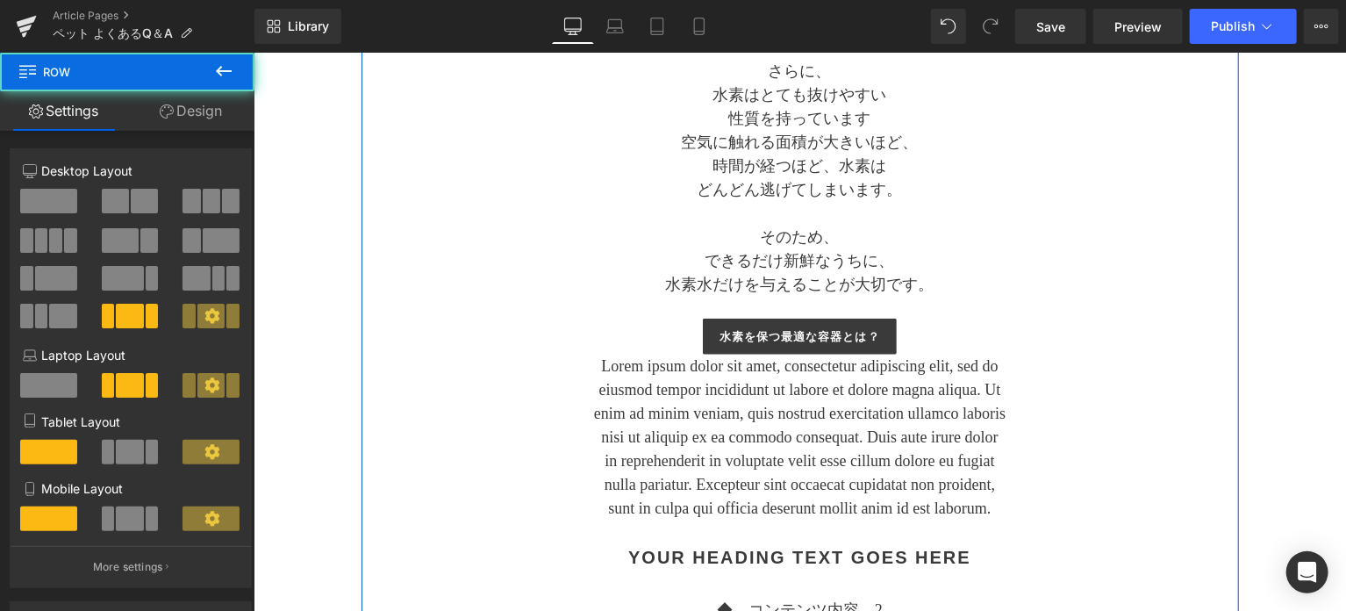
click at [455, 441] on div "Separator アルケー・ペットの水素水 水道水と混ぜてもいいですか？ Text Block Separator なるべく混ぜないで Heading これ…" at bounding box center [800, 364] width 878 height 1626
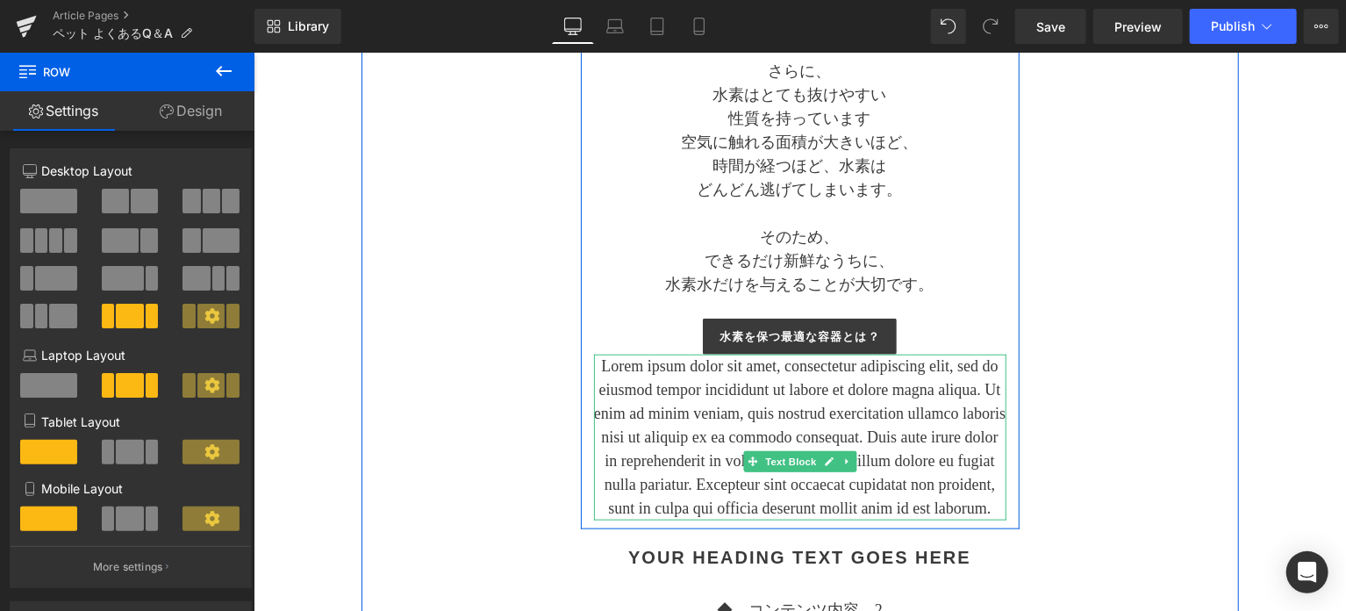
click at [981, 488] on p "Lorem ipsum dolor sit amet, consectetur adipiscing elit, sed do eiusmod tempor …" at bounding box center [799, 437] width 412 height 166
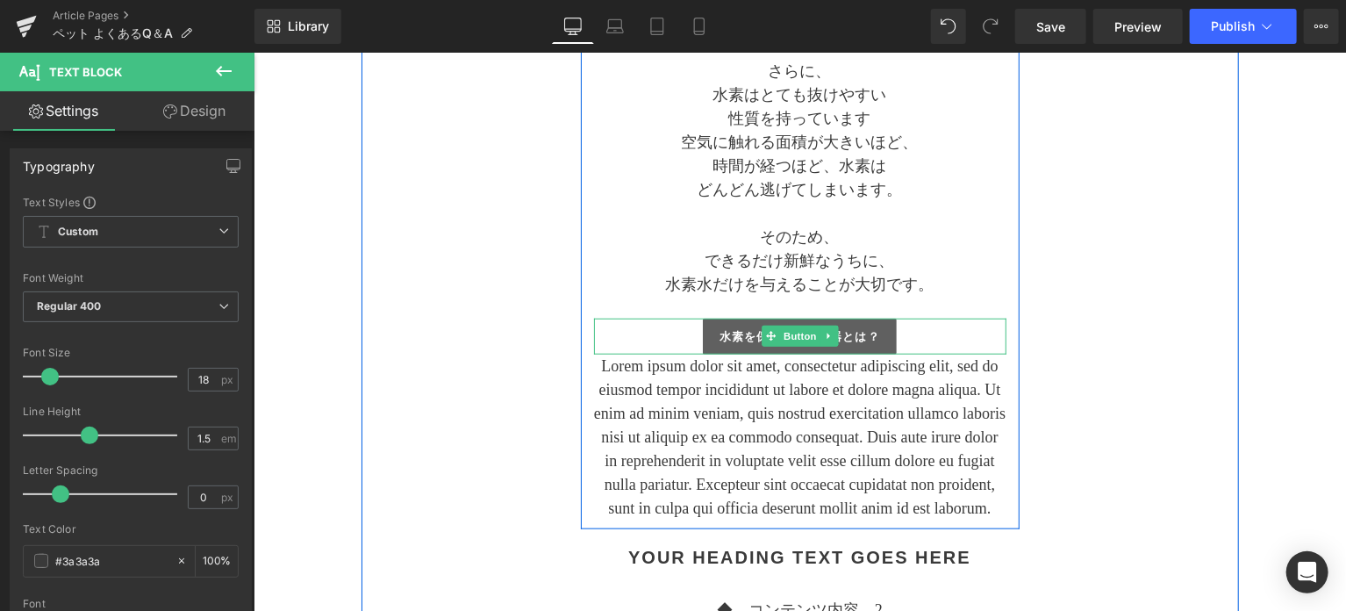
click at [705, 329] on link "水素を保つ最適な容器とは？" at bounding box center [799, 336] width 194 height 37
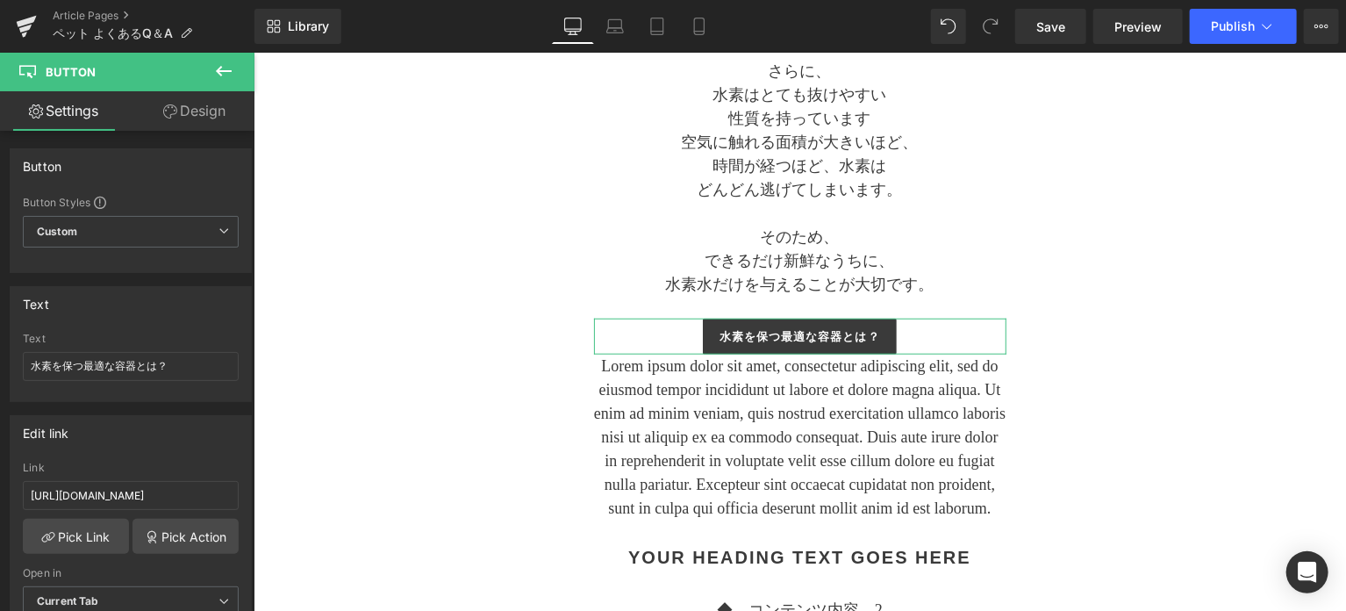
click at [178, 110] on link "Design" at bounding box center [194, 110] width 127 height 39
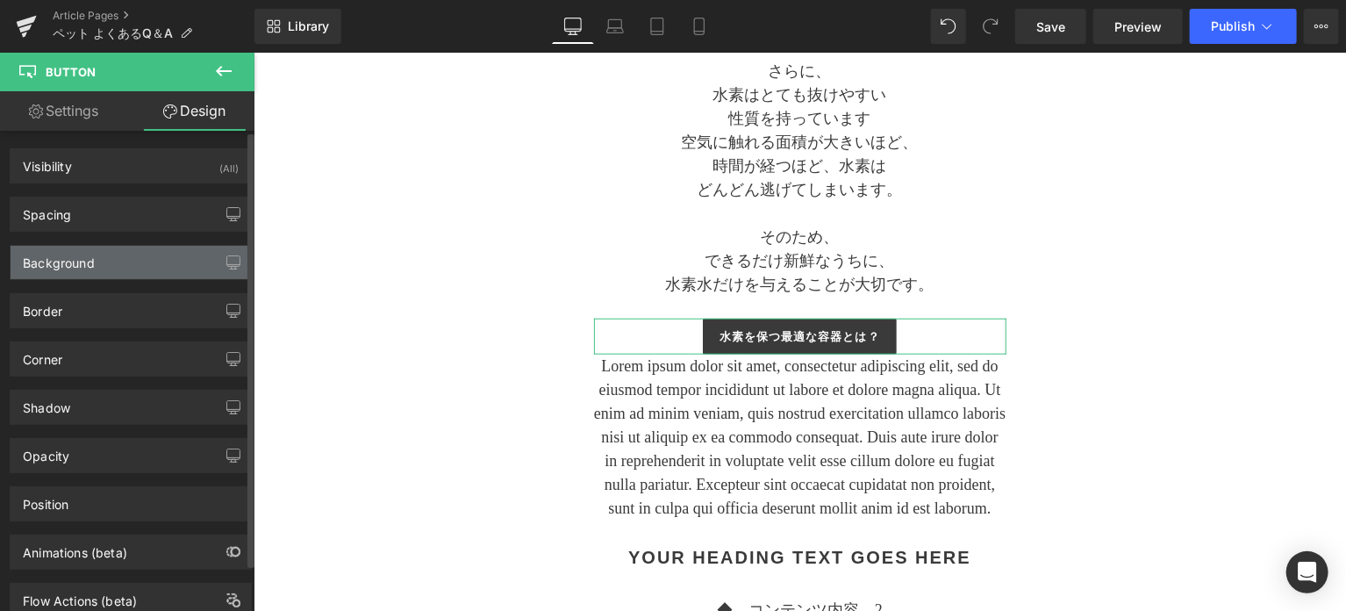
click at [133, 255] on div "Background" at bounding box center [131, 262] width 240 height 33
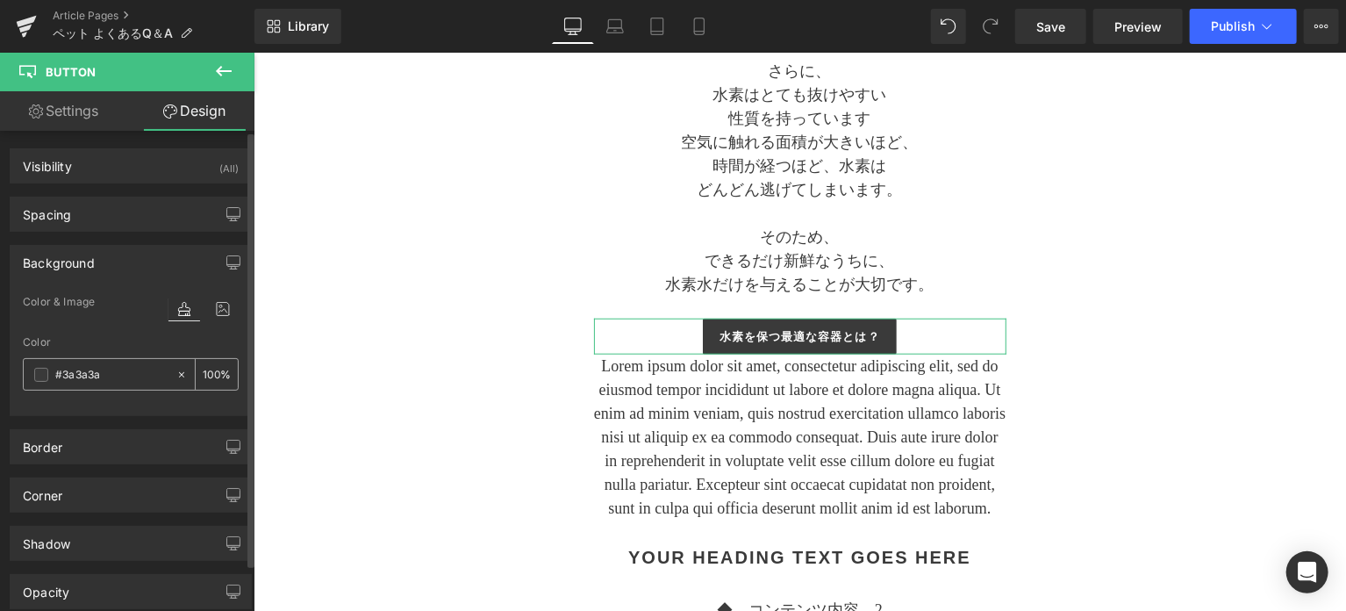
click at [44, 365] on div "#3a3a3a" at bounding box center [100, 374] width 152 height 31
click at [38, 378] on span at bounding box center [41, 375] width 14 height 14
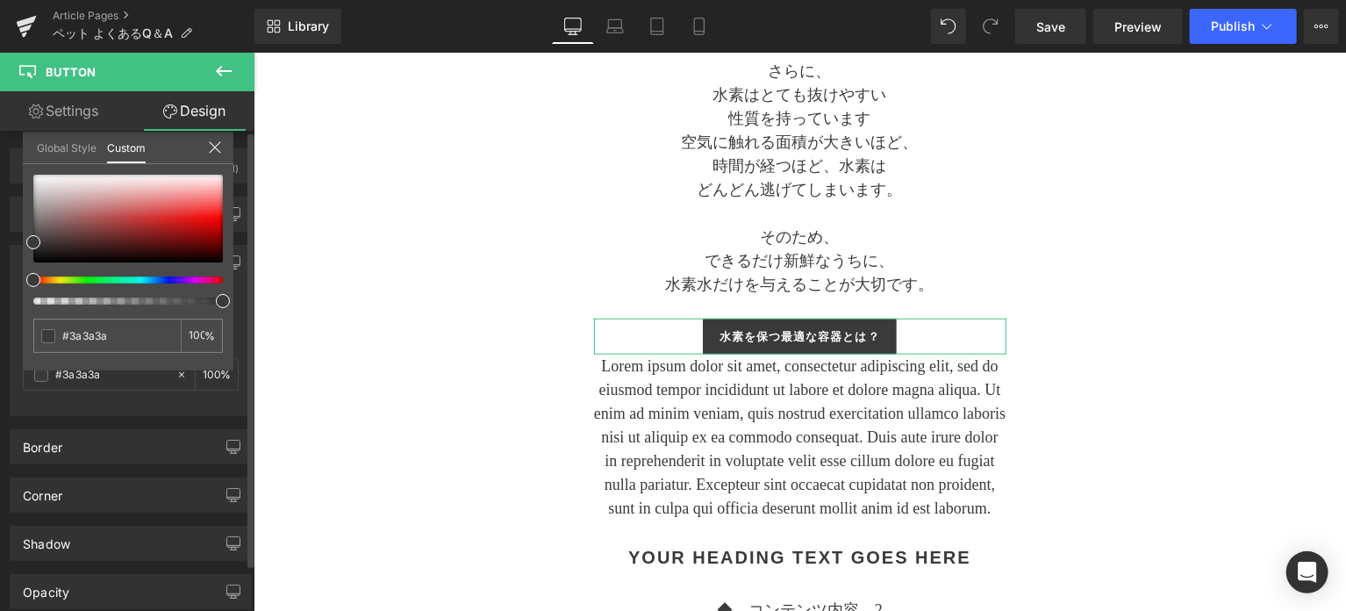
click at [58, 276] on div at bounding box center [121, 279] width 190 height 7
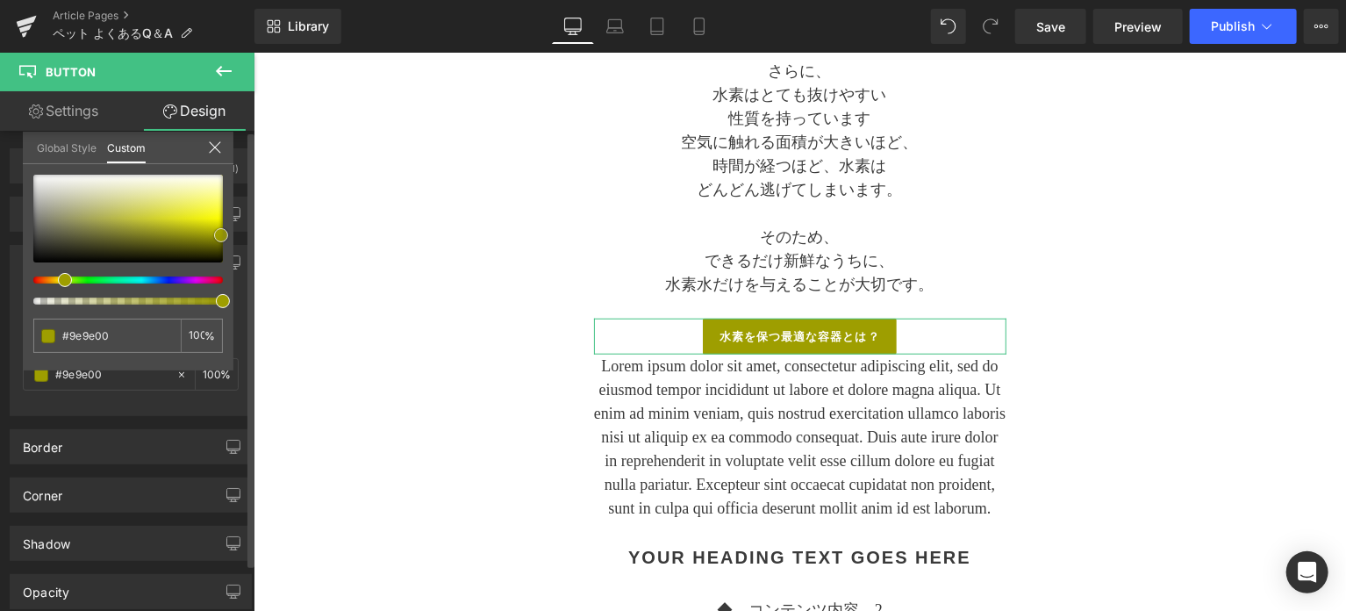
drag, startPoint x: 32, startPoint y: 240, endPoint x: 219, endPoint y: 233, distance: 186.2
click at [219, 233] on span at bounding box center [221, 235] width 14 height 14
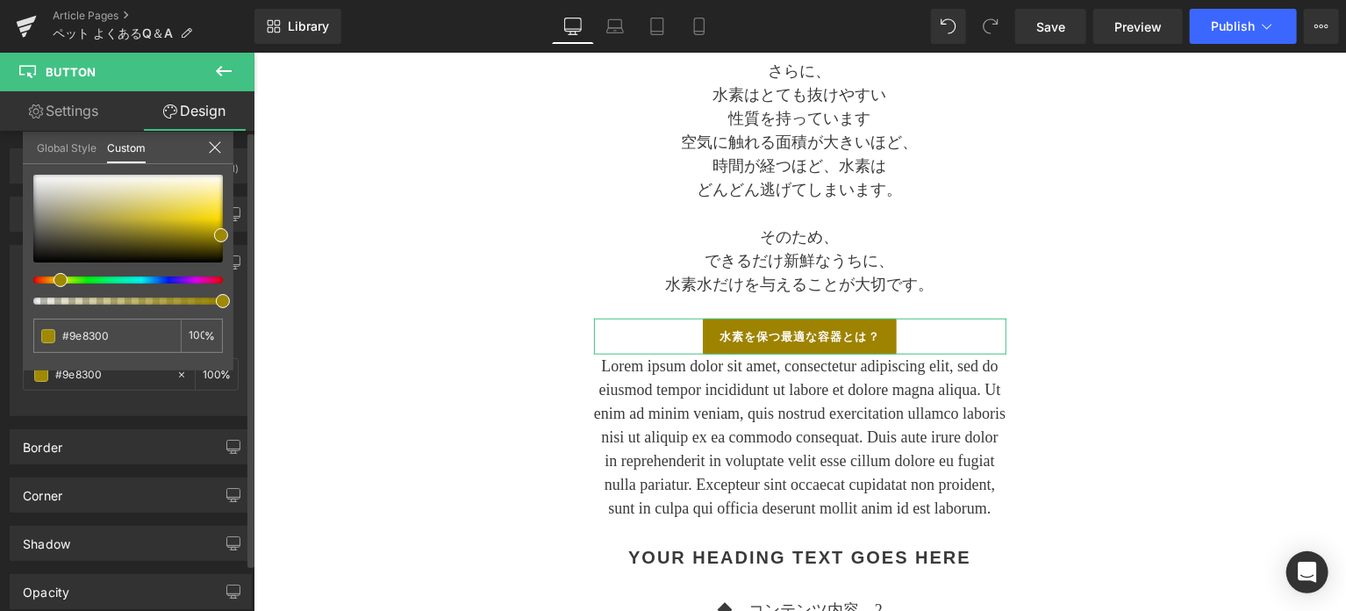
drag, startPoint x: 68, startPoint y: 281, endPoint x: 57, endPoint y: 281, distance: 10.5
click at [57, 281] on span at bounding box center [61, 280] width 14 height 14
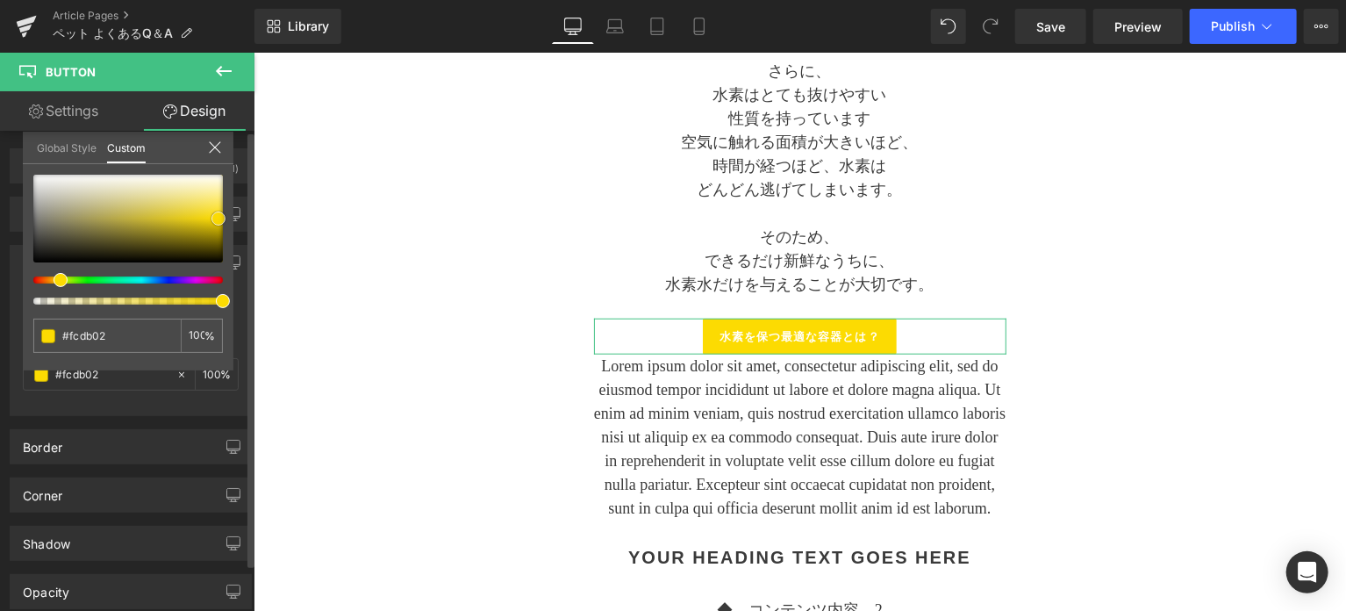
drag, startPoint x: 217, startPoint y: 227, endPoint x: 214, endPoint y: 211, distance: 16.9
click at [214, 212] on span at bounding box center [219, 219] width 14 height 14
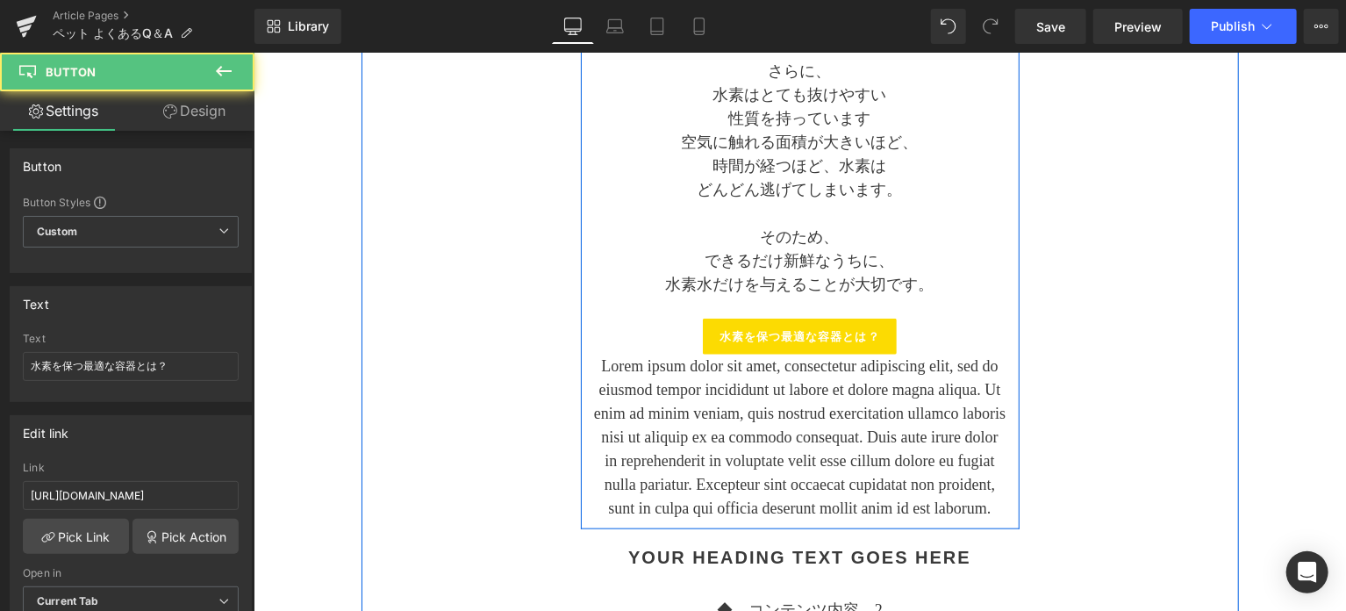
click at [735, 327] on span "水素を保つ最適な容器とは？" at bounding box center [799, 336] width 161 height 18
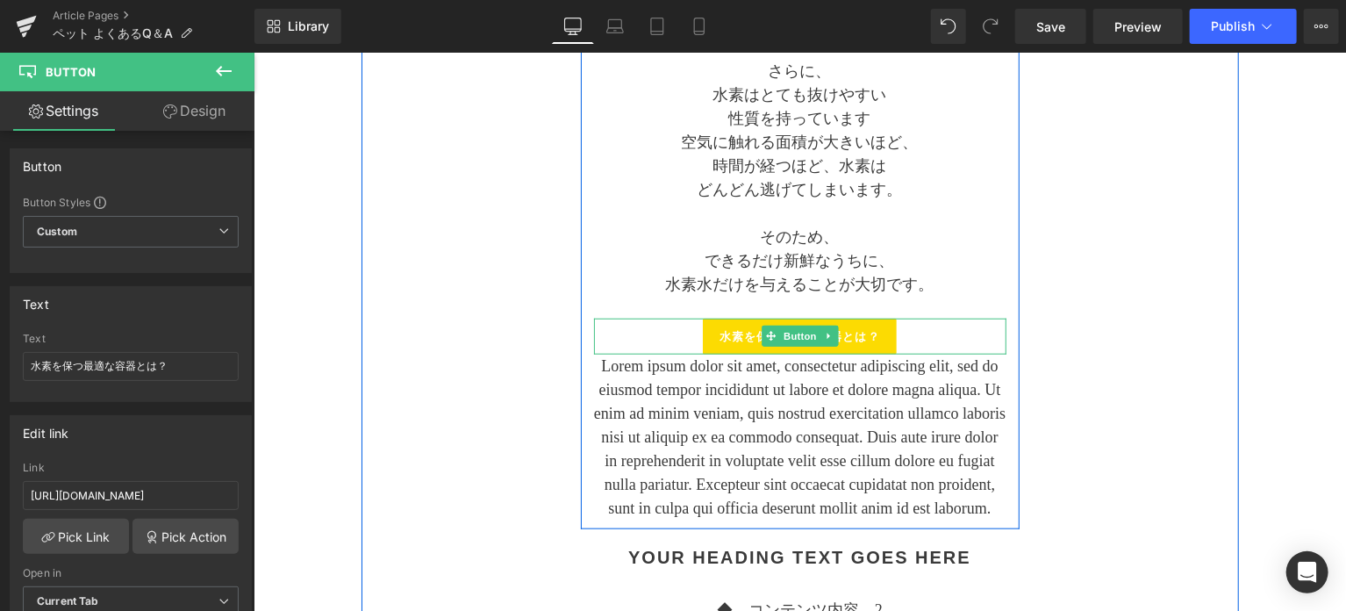
click at [713, 334] on link "水素を保つ最適な容器とは？" at bounding box center [799, 336] width 194 height 37
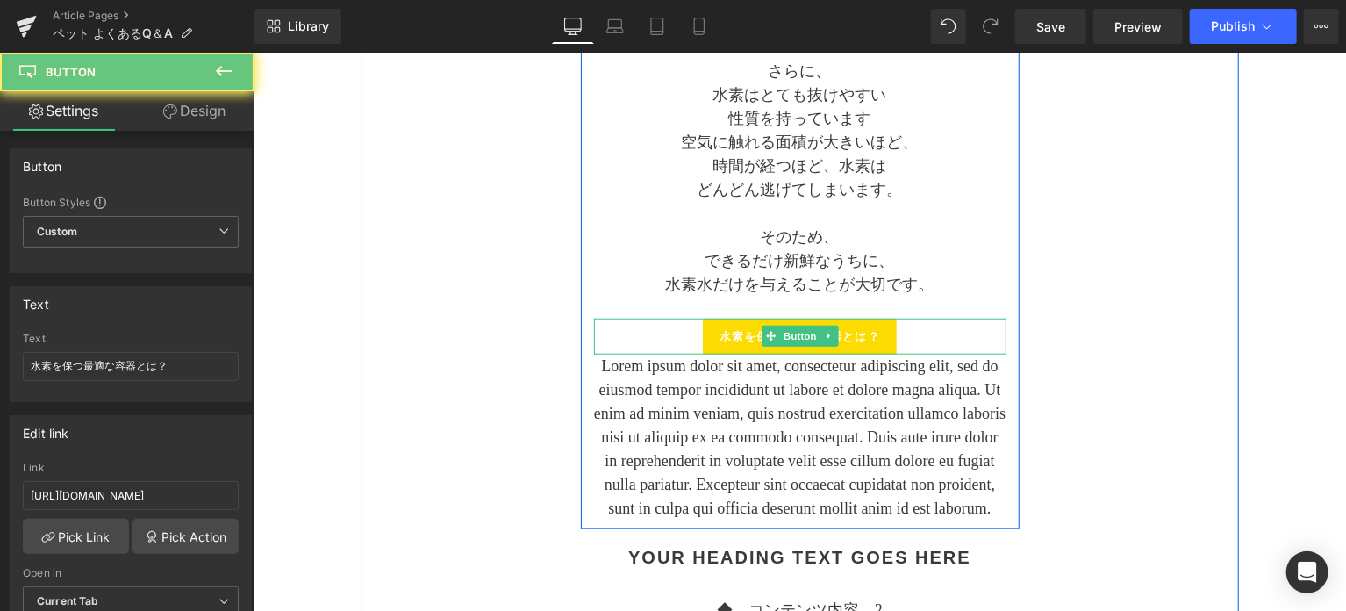
click at [713, 334] on link "水素を保つ最適な容器とは？" at bounding box center [799, 336] width 194 height 37
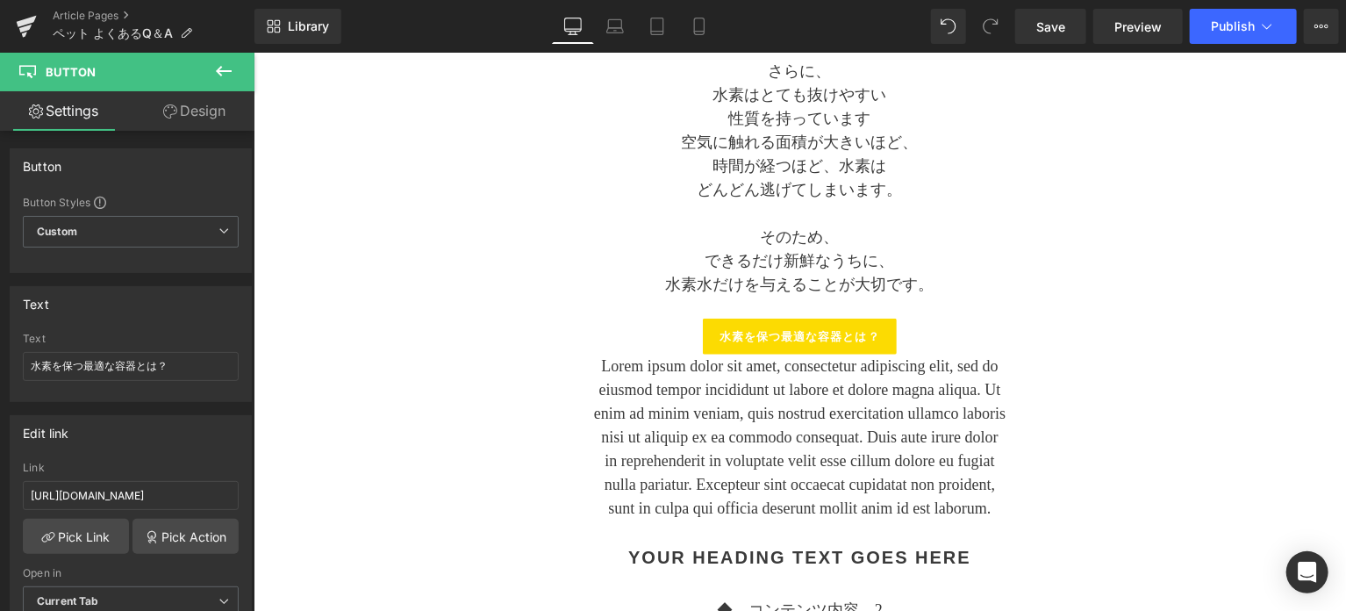
click at [213, 70] on icon at bounding box center [223, 71] width 21 height 21
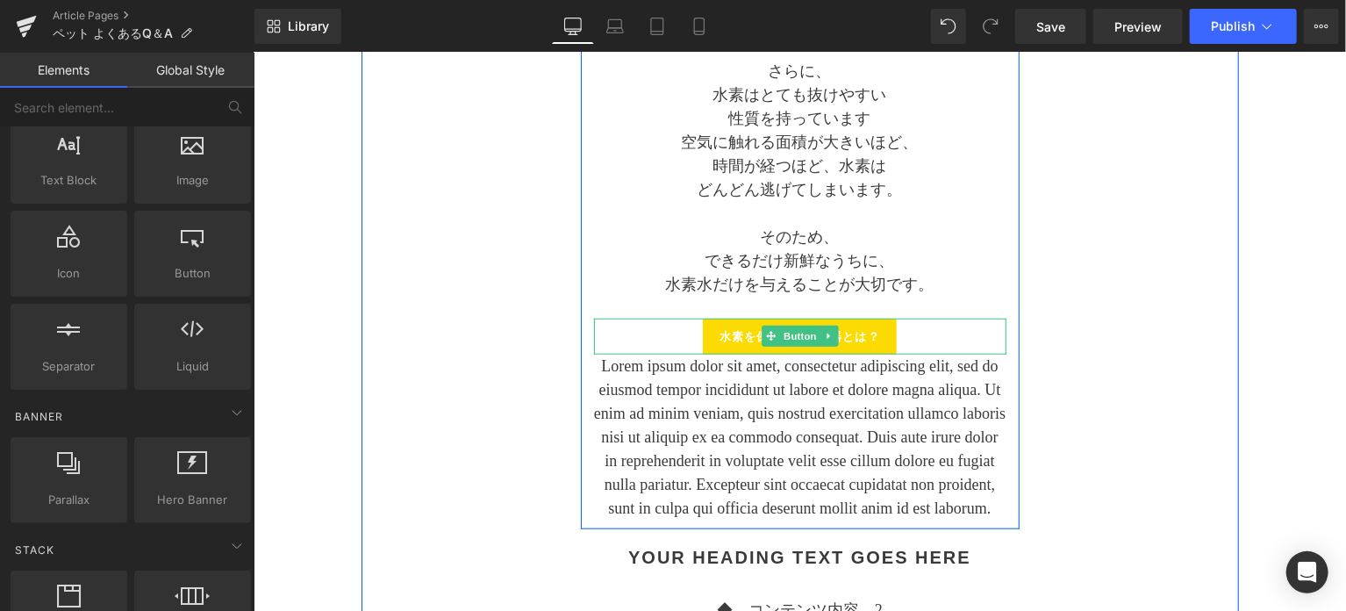
click at [712, 326] on link "水素を保つ最適な容器とは？" at bounding box center [799, 336] width 194 height 37
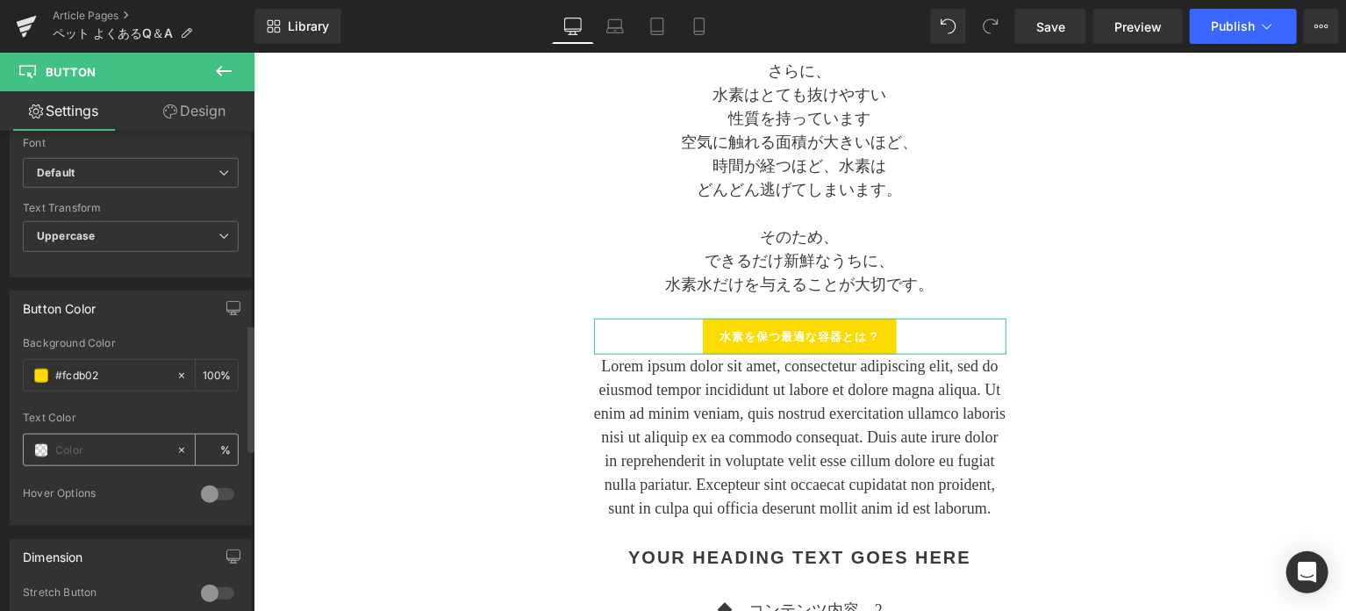
scroll to position [731, 0]
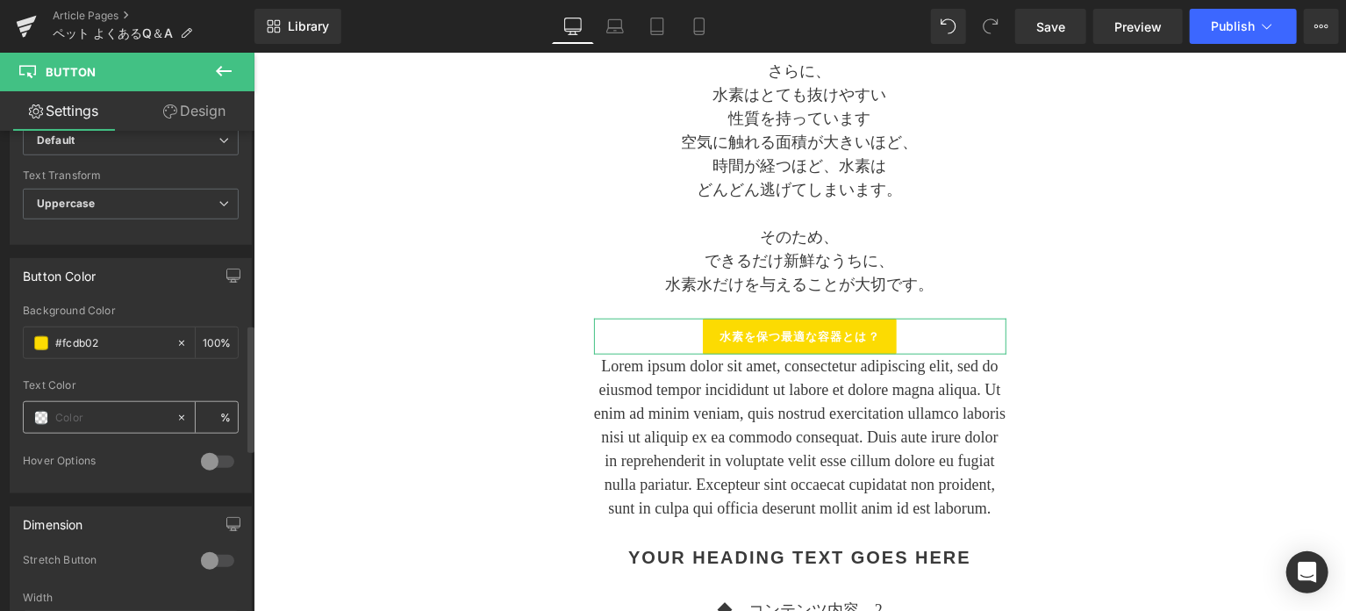
click at [68, 412] on input "text" at bounding box center [111, 417] width 112 height 19
click at [42, 419] on span at bounding box center [41, 418] width 14 height 14
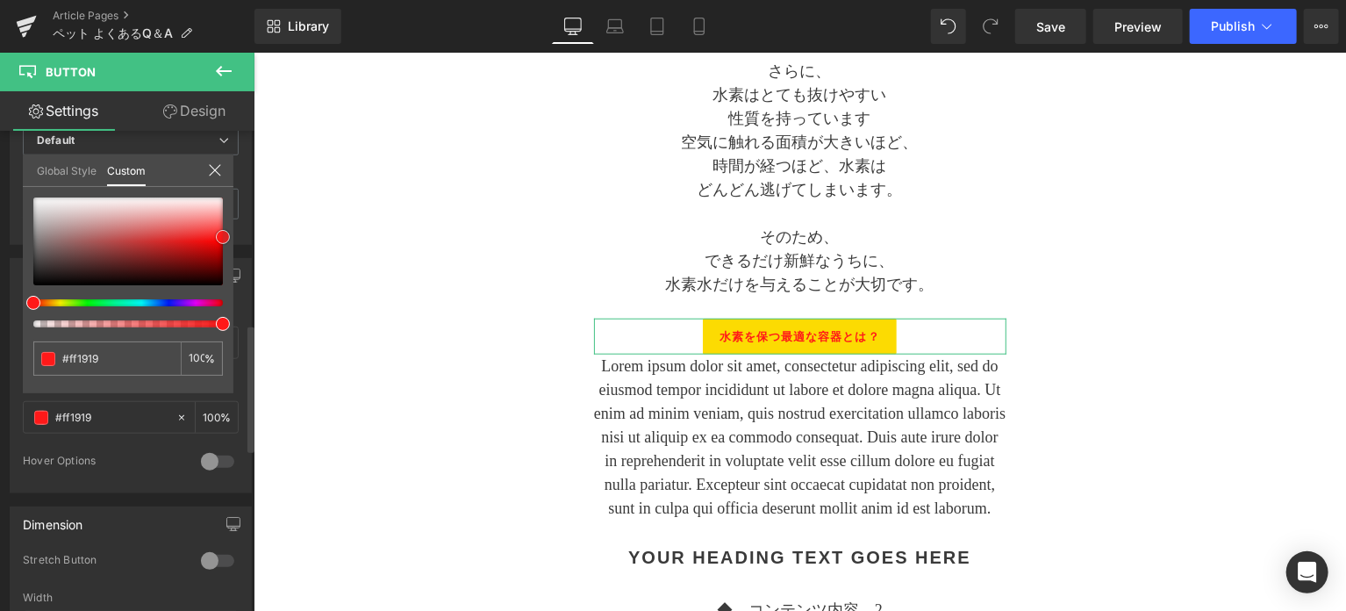
drag, startPoint x: 213, startPoint y: 236, endPoint x: 233, endPoint y: 236, distance: 20.2
click at [233, 245] on div "Button Color rgba(252, 219, 2, 1) Background Color #fcdb02 100 % Text Color % 0…" at bounding box center [131, 369] width 262 height 248
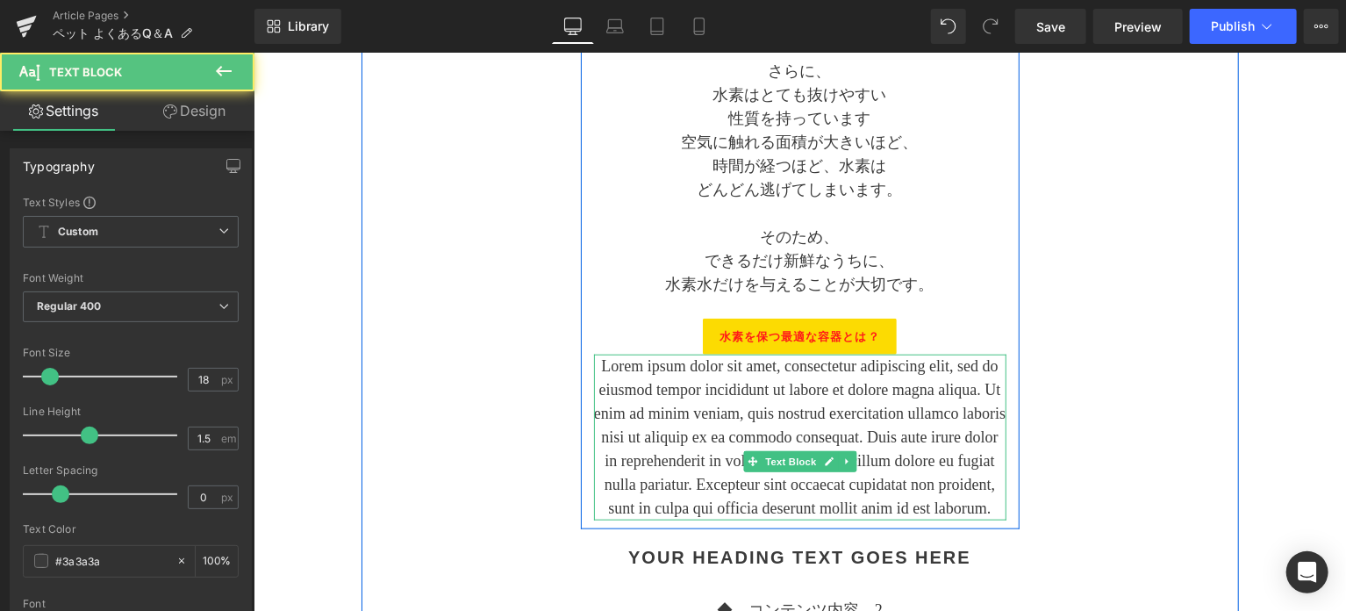
click at [641, 390] on p "Lorem ipsum dolor sit amet, consectetur adipiscing elit, sed do eiusmod tempor …" at bounding box center [799, 437] width 412 height 166
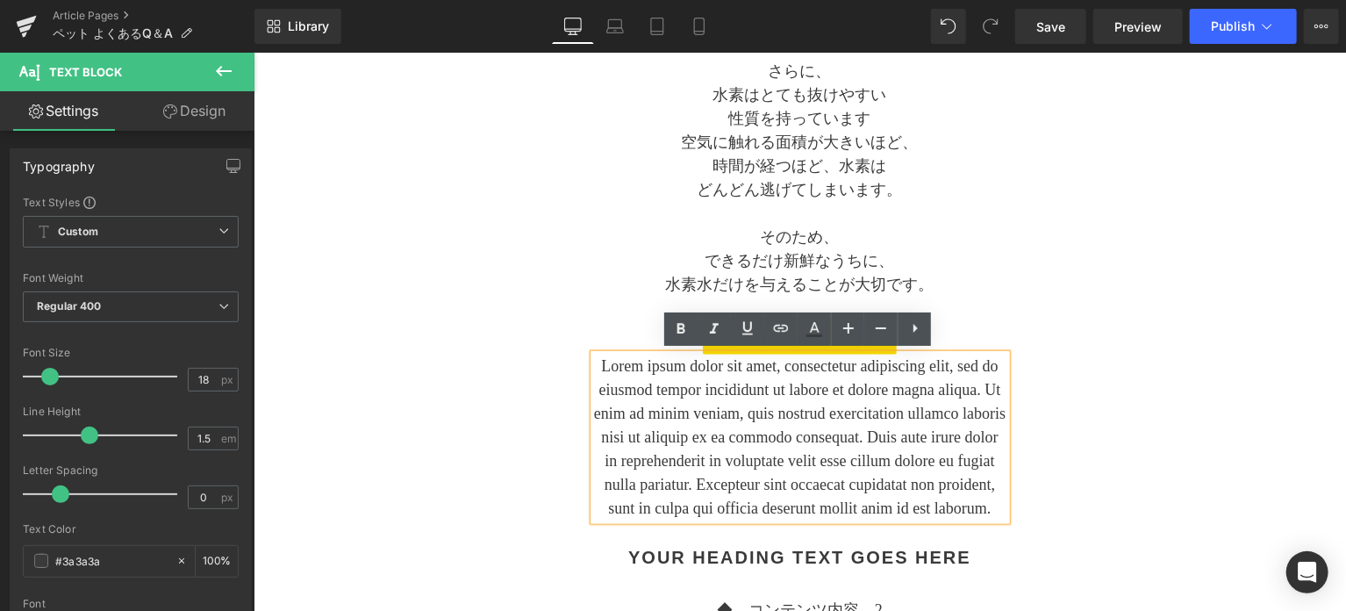
click at [1007, 341] on div "なるべく混ぜないで Heading これはたまにいただくお問合せなのですが、 水道水とは混ぜないでほしいです。  例えば、 アルケー・ペットの水素水と水道…" at bounding box center [799, 94] width 439 height 854
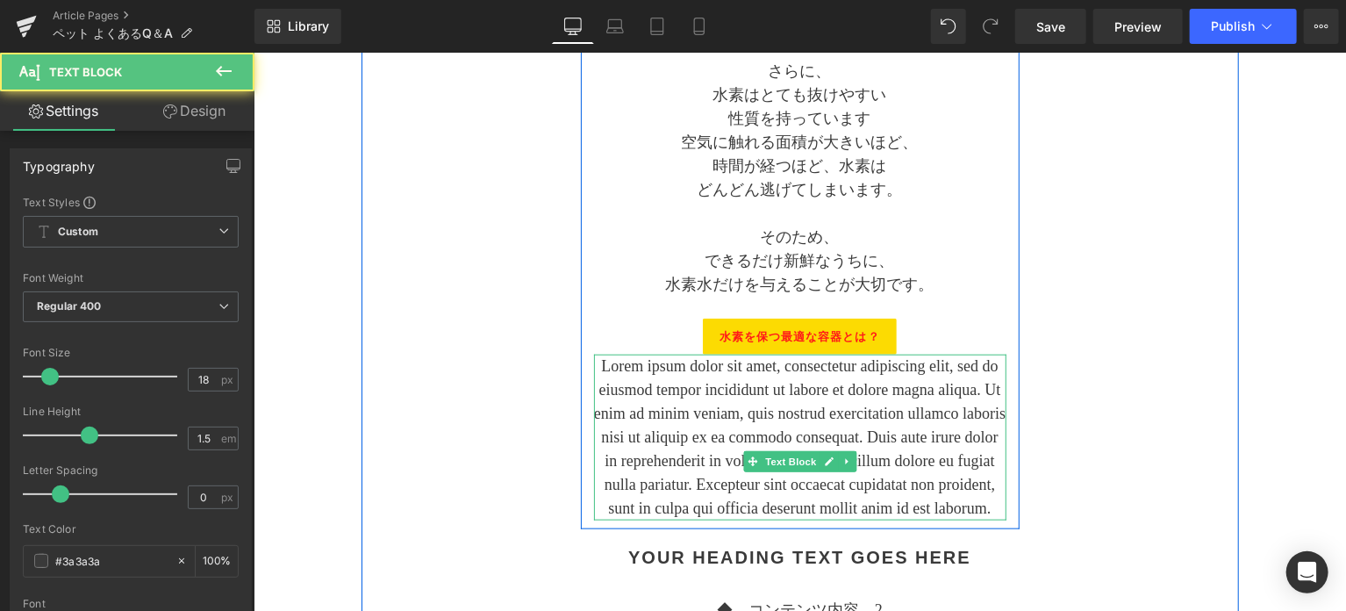
click at [848, 470] on p "Lorem ipsum dolor sit amet, consectetur adipiscing elit, sed do eiusmod tempor …" at bounding box center [799, 437] width 412 height 166
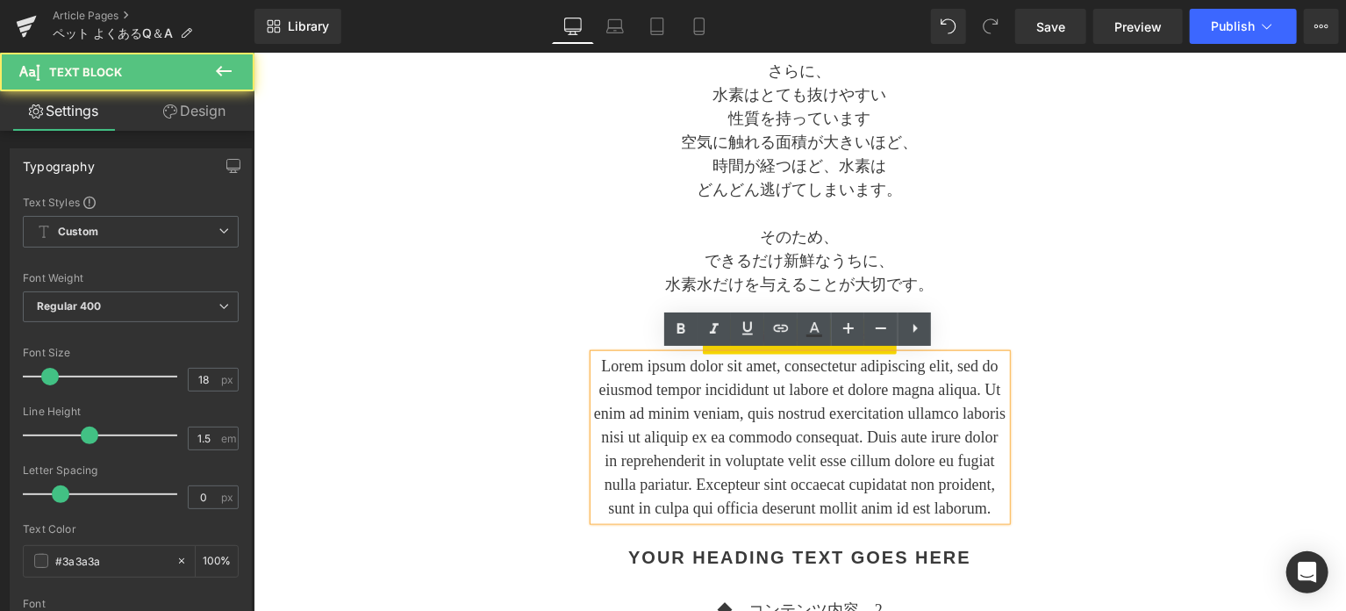
click at [956, 440] on p "Lorem ipsum dolor sit amet, consectetur adipiscing elit, sed do eiusmod tempor …" at bounding box center [799, 437] width 412 height 166
click at [1051, 422] on div "Separator アルケー・ペットの水素水 水道水と混ぜてもいいですか？ Text Block Separator なるべく混ぜないで Heading これ…" at bounding box center [800, 364] width 878 height 1626
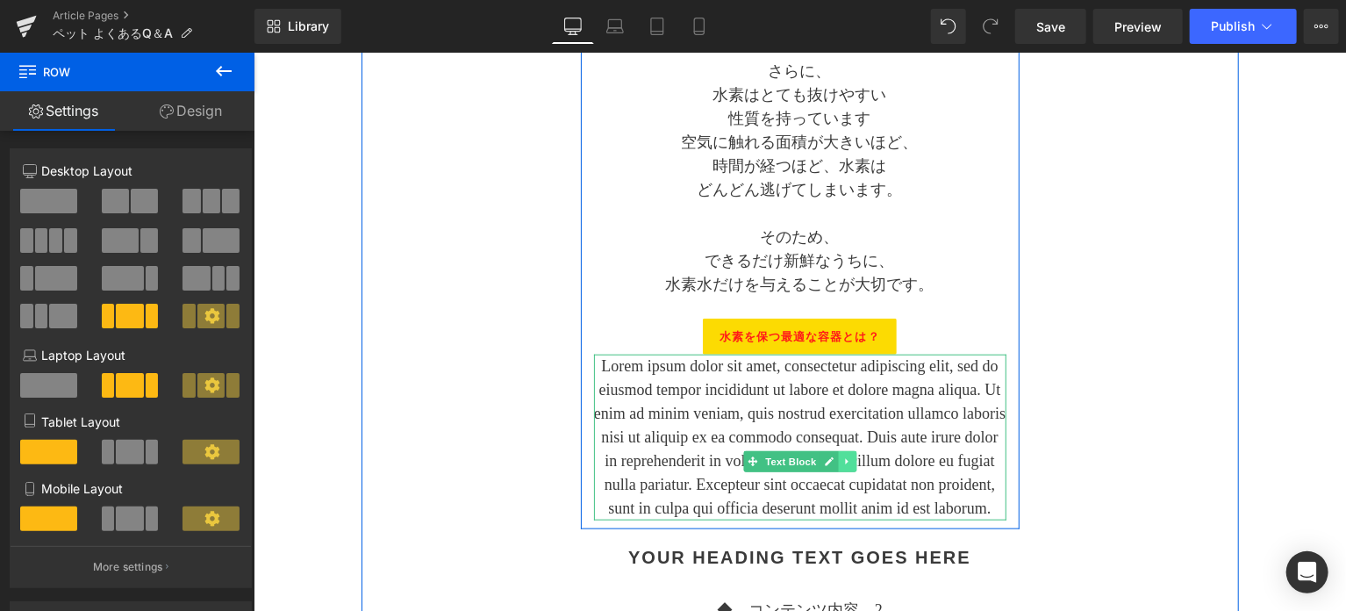
click at [842, 459] on icon at bounding box center [847, 460] width 10 height 11
click at [846, 459] on link at bounding box center [855, 460] width 18 height 21
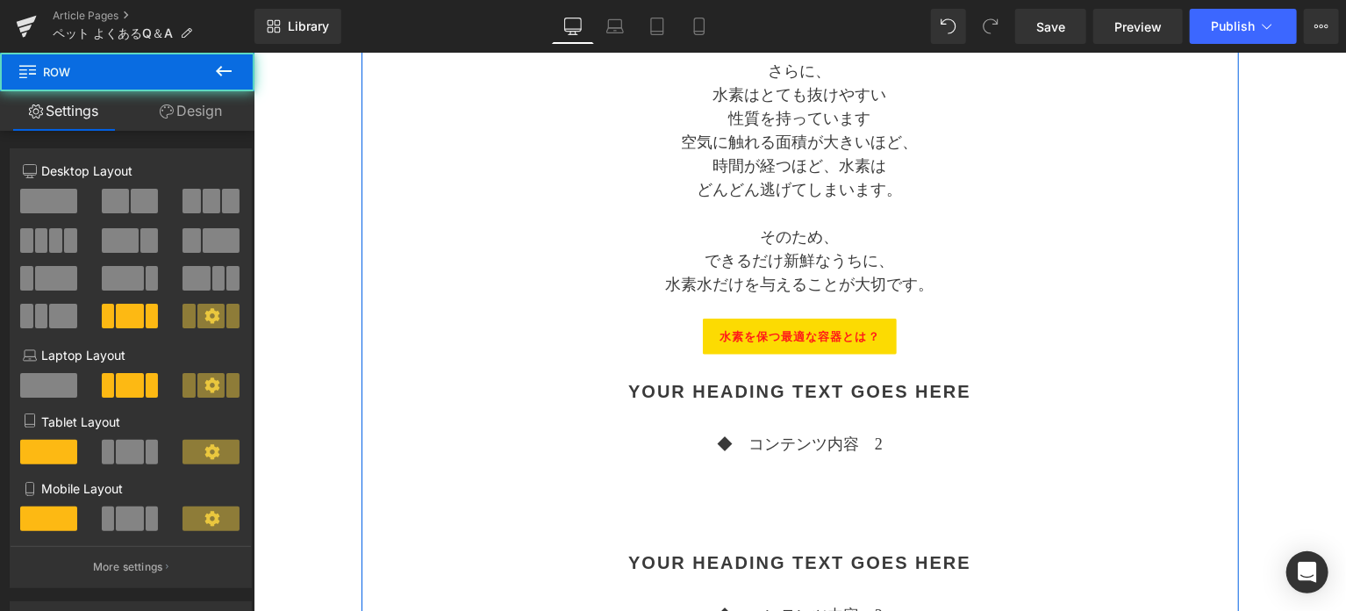
click at [1076, 312] on div "Separator アルケー・ペットの水素水 水道水と混ぜてもいいですか？ Text Block Separator なるべく混ぜないで Heading これ…" at bounding box center [800, 281] width 878 height 1460
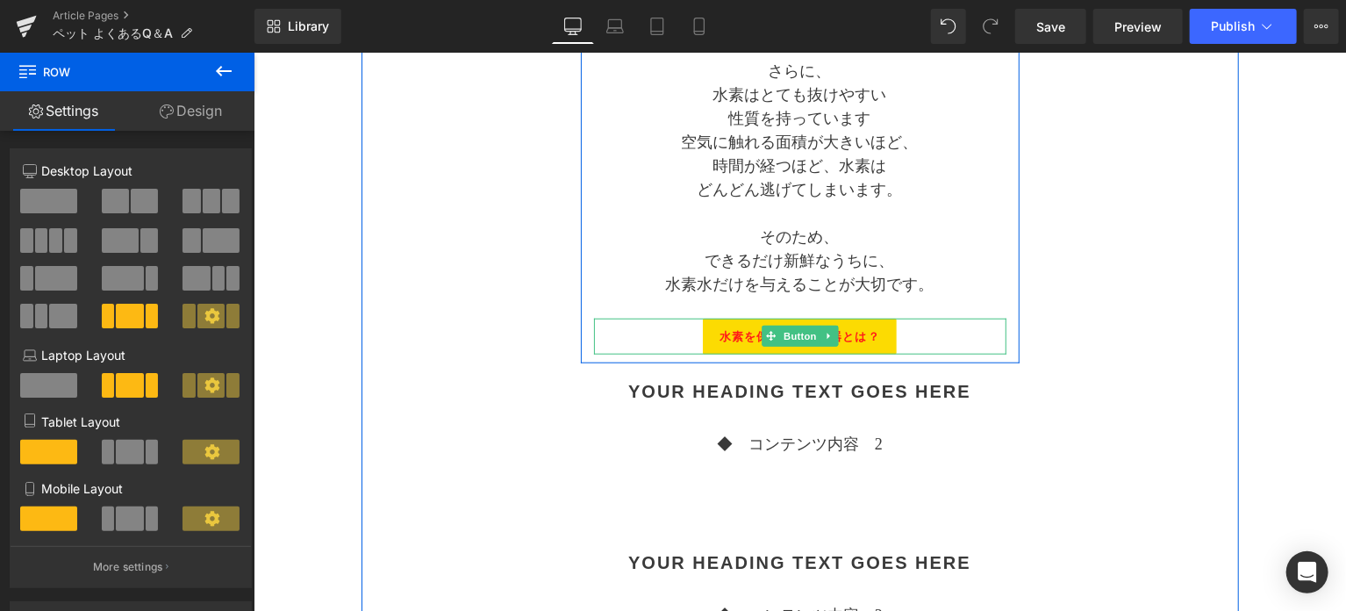
click at [868, 341] on span "水素を保つ最適な容器とは？" at bounding box center [799, 336] width 161 height 18
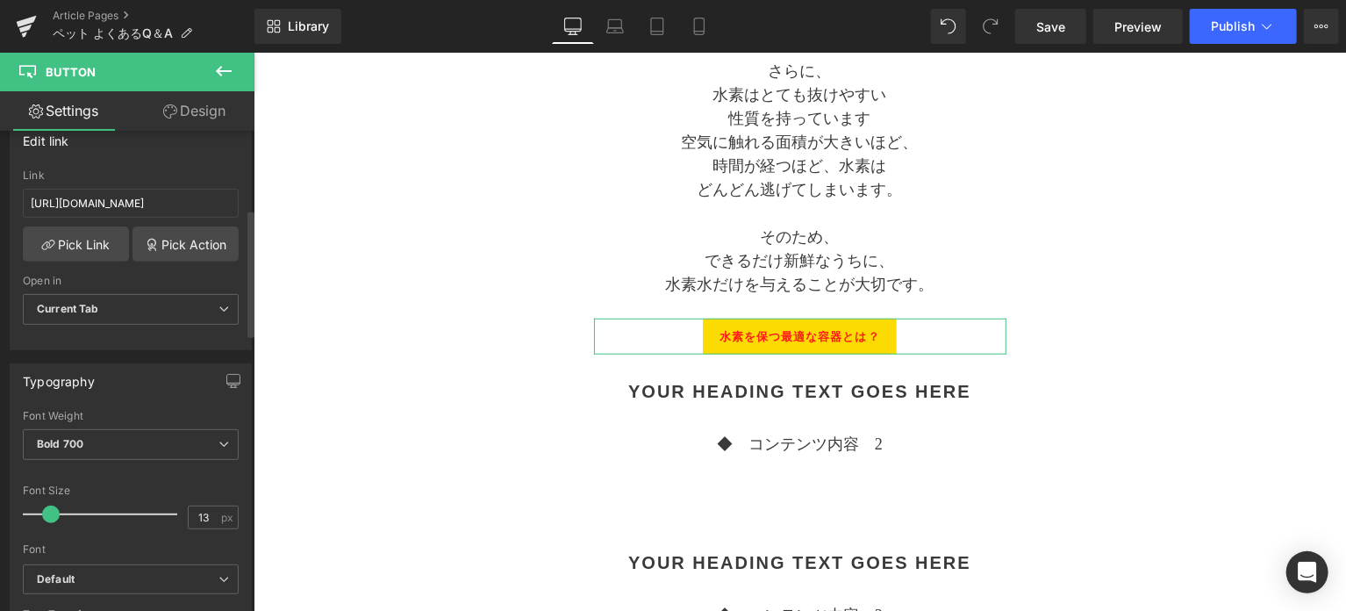
scroll to position [439, 0]
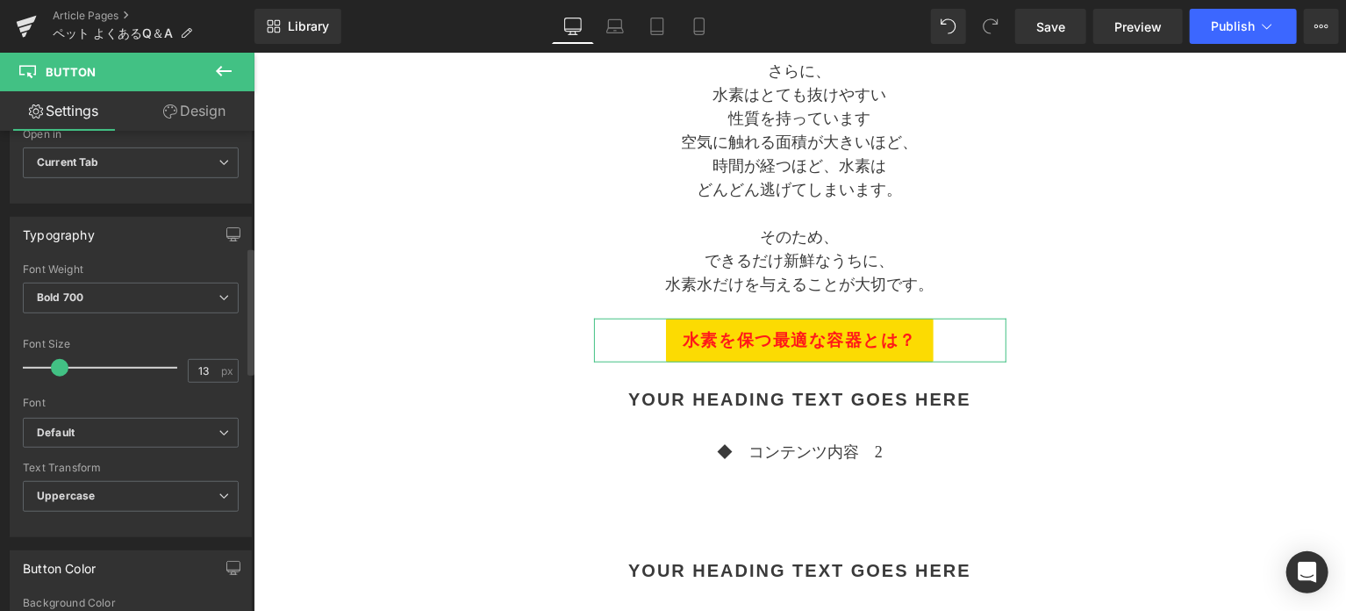
click at [64, 363] on span at bounding box center [60, 368] width 18 height 18
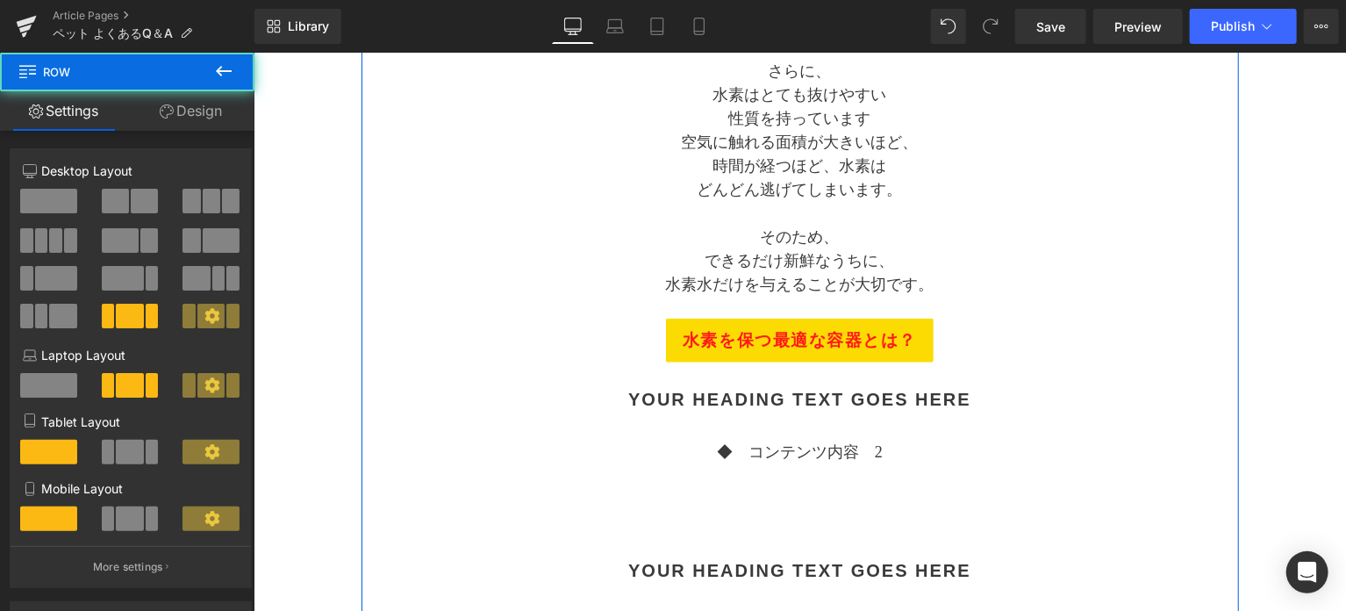
click at [473, 363] on div "Separator アルケー・ペットの水素水 水道水と混ぜてもいいですか？ Text Block Separator なるべく混ぜないで Heading これ…" at bounding box center [800, 285] width 878 height 1468
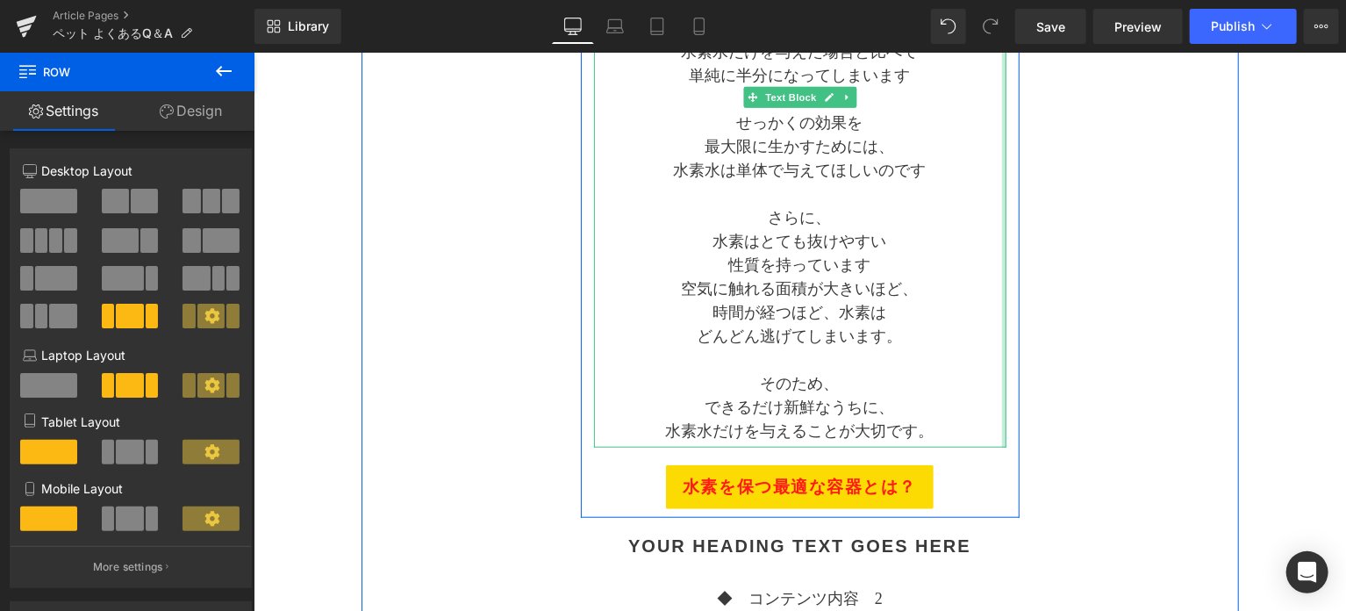
scroll to position [720, 0]
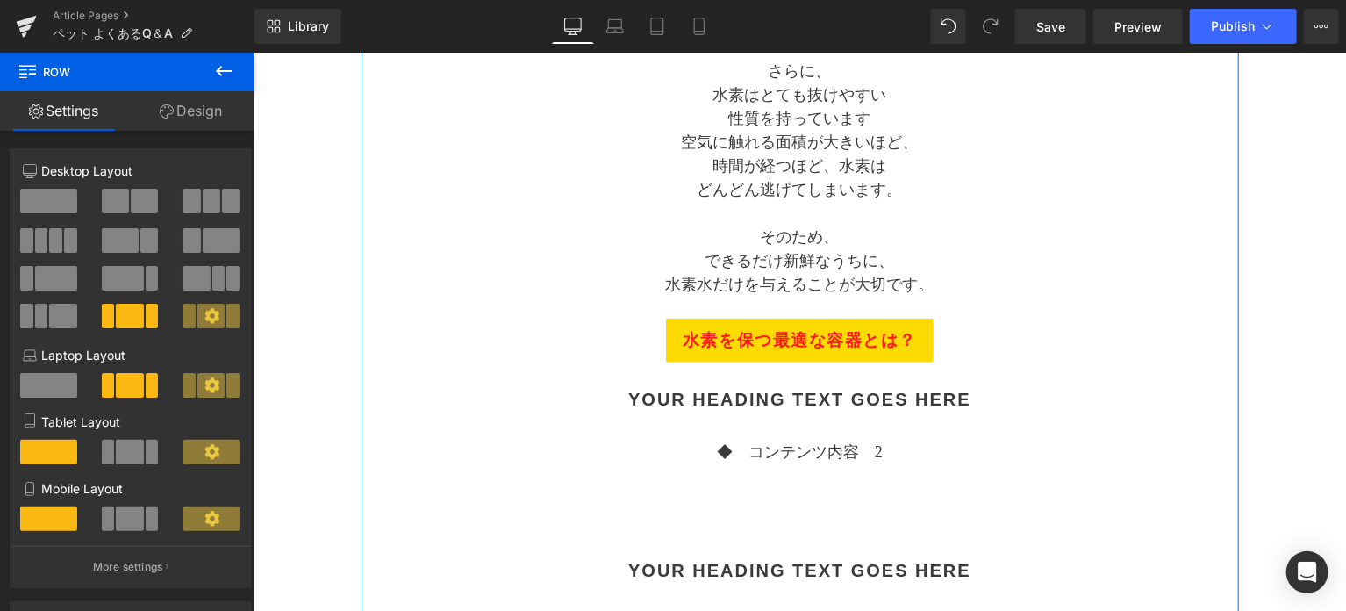
click at [160, 114] on icon at bounding box center [167, 111] width 14 height 14
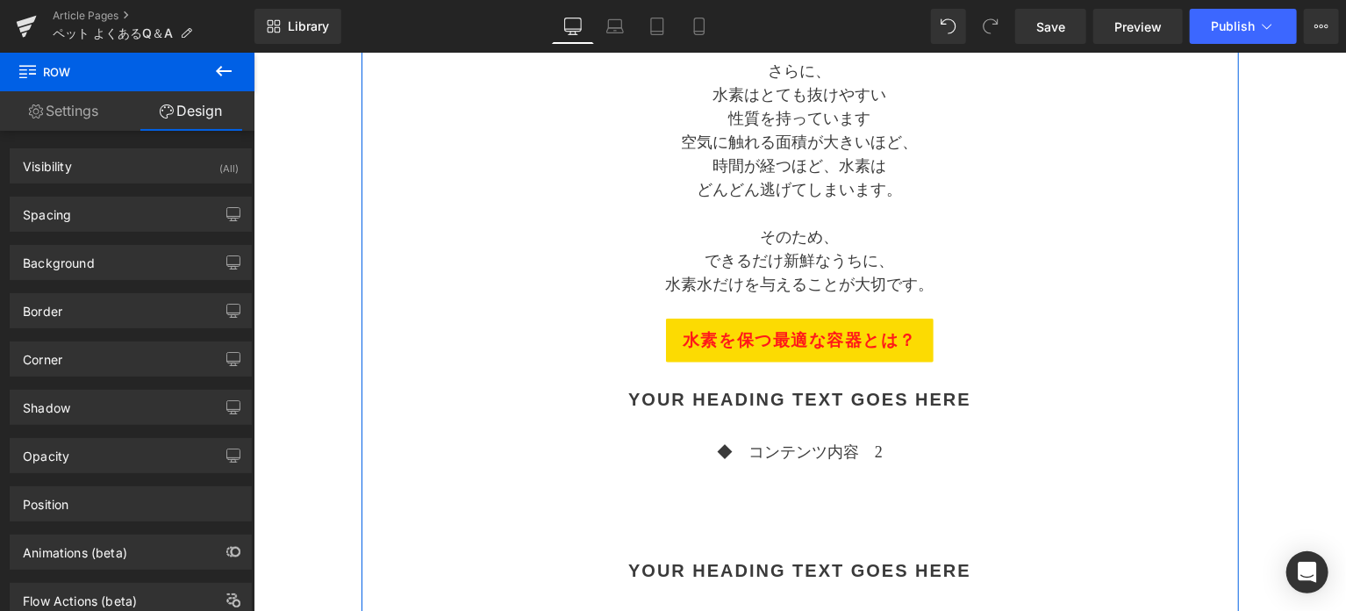
click at [81, 116] on link "Settings" at bounding box center [63, 110] width 127 height 39
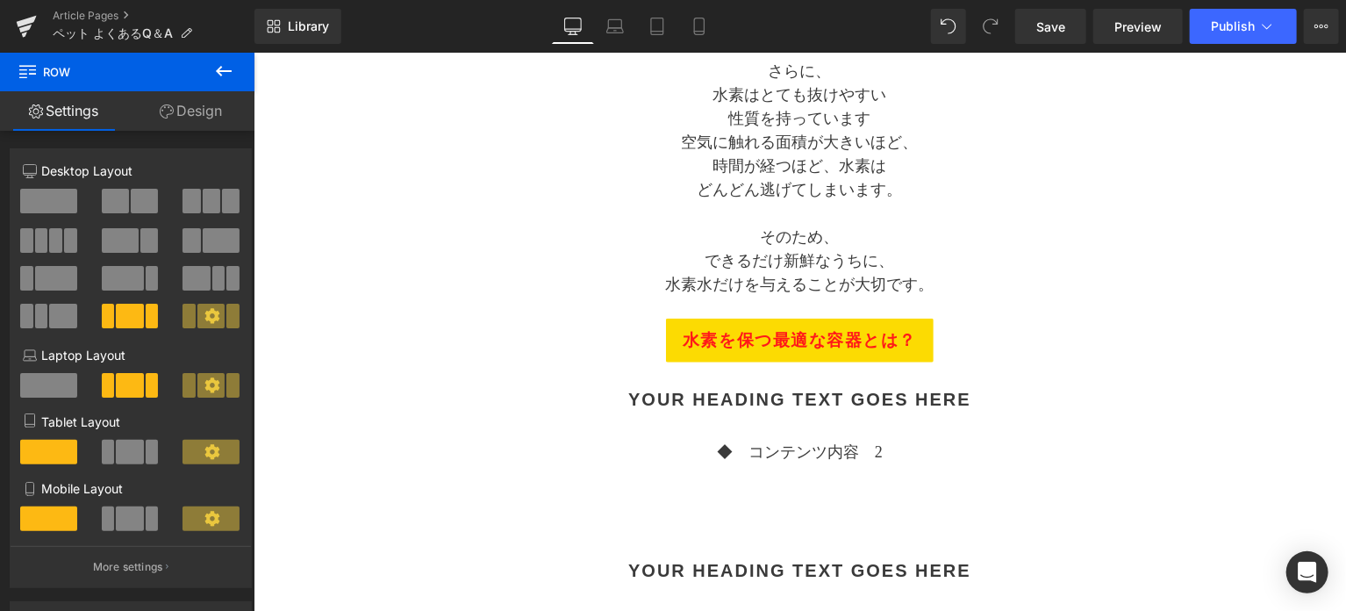
click at [220, 68] on icon at bounding box center [224, 71] width 16 height 11
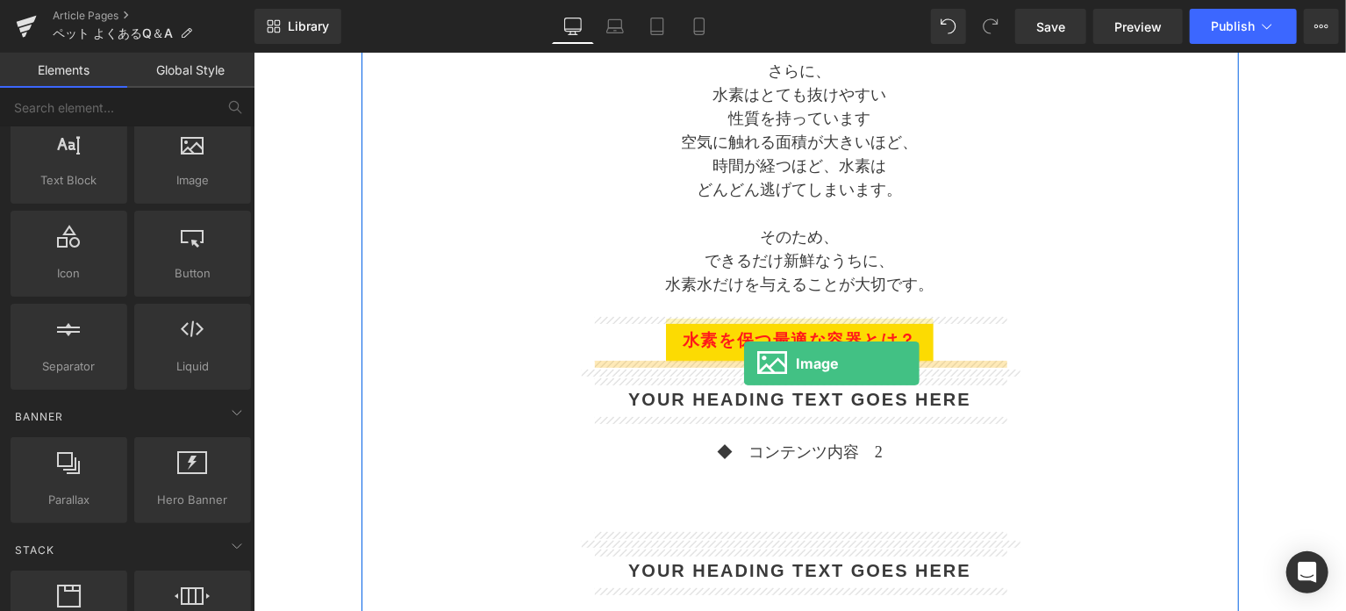
drag, startPoint x: 413, startPoint y: 221, endPoint x: 743, endPoint y: 362, distance: 359.0
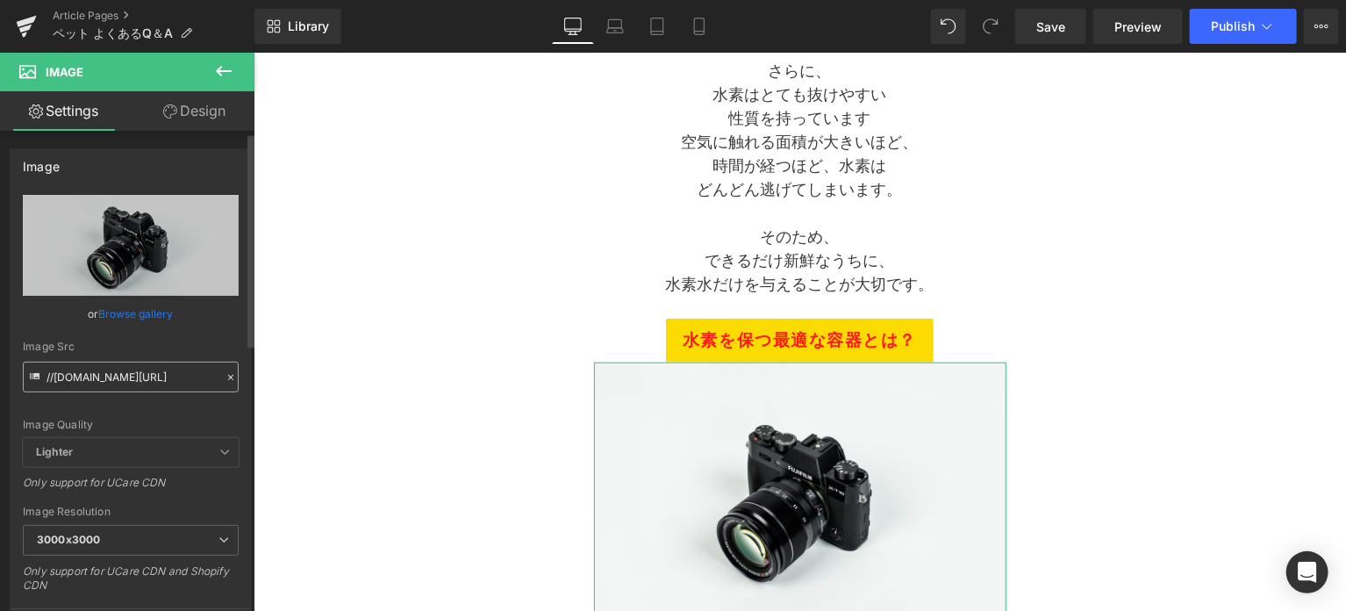
scroll to position [146, 0]
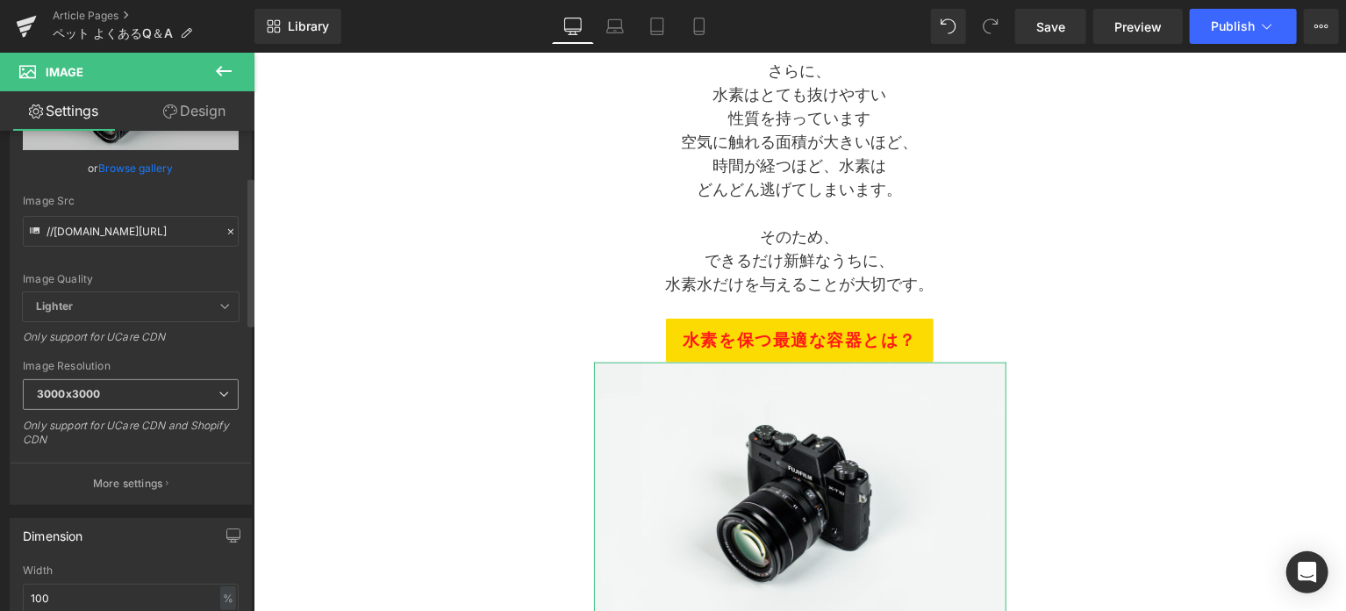
click at [140, 393] on span "3000x3000" at bounding box center [131, 394] width 216 height 31
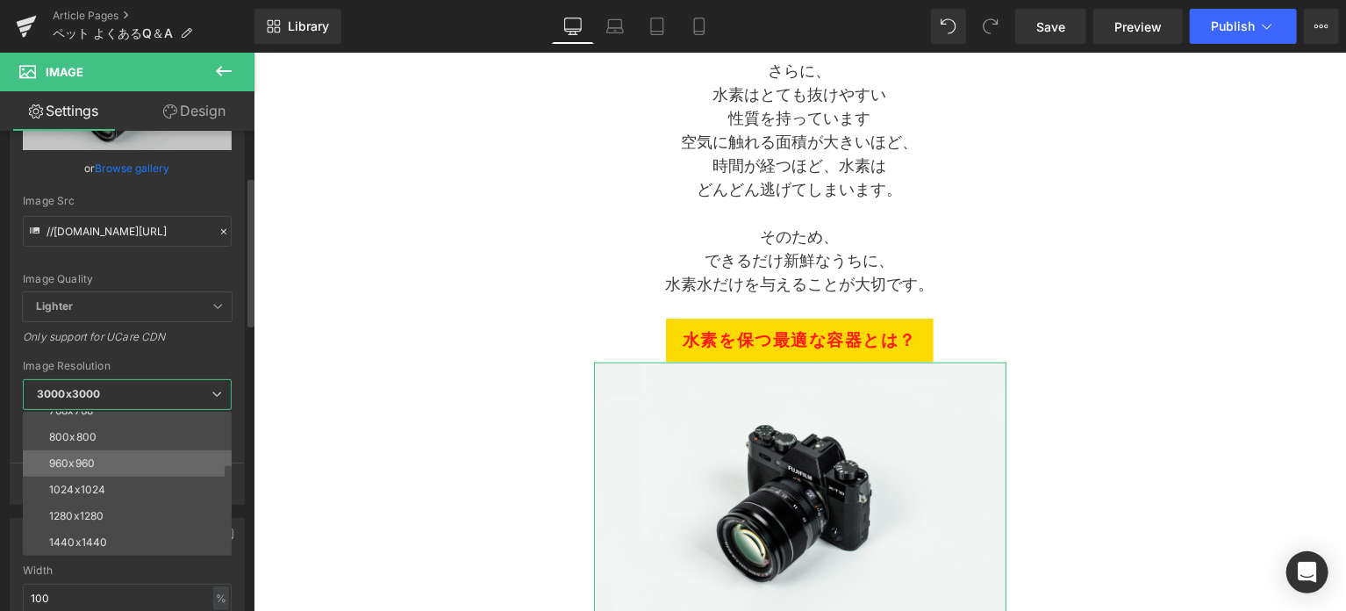
click at [125, 460] on li "960x960" at bounding box center [131, 463] width 217 height 26
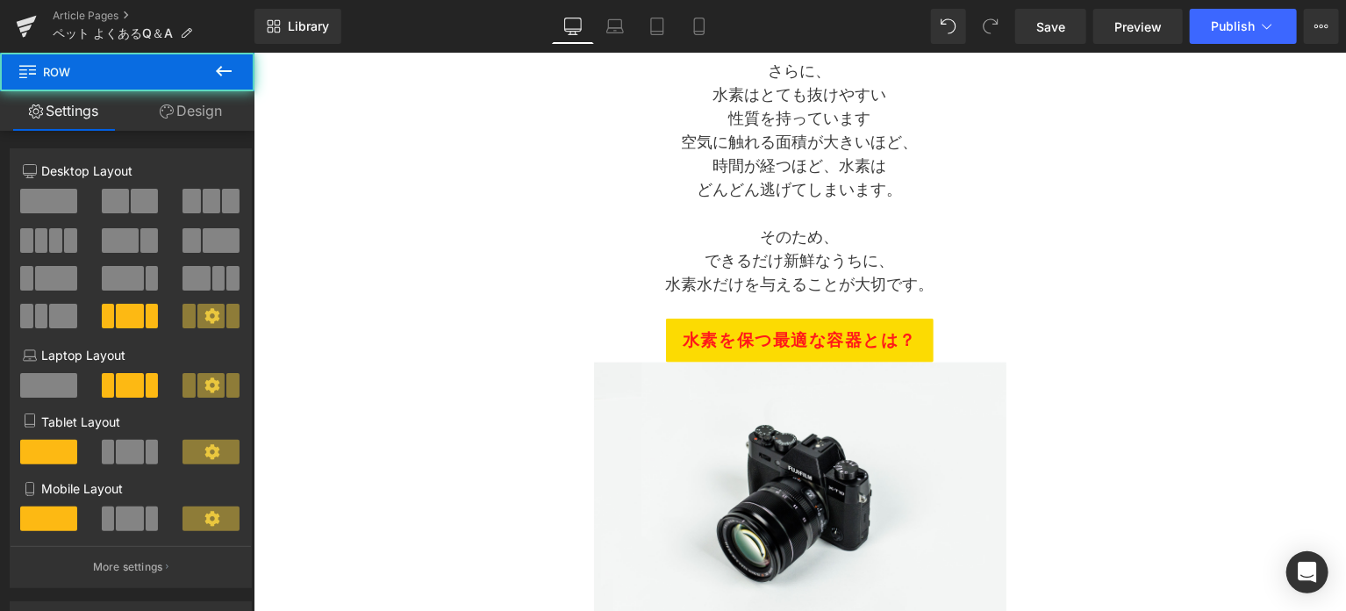
click at [446, 349] on div "Separator アルケー・ペットの水素水 水道水と混ぜてもいいですか？ Text Block Separator なるべく混ぜないで Heading これ…" at bounding box center [800, 422] width 878 height 1742
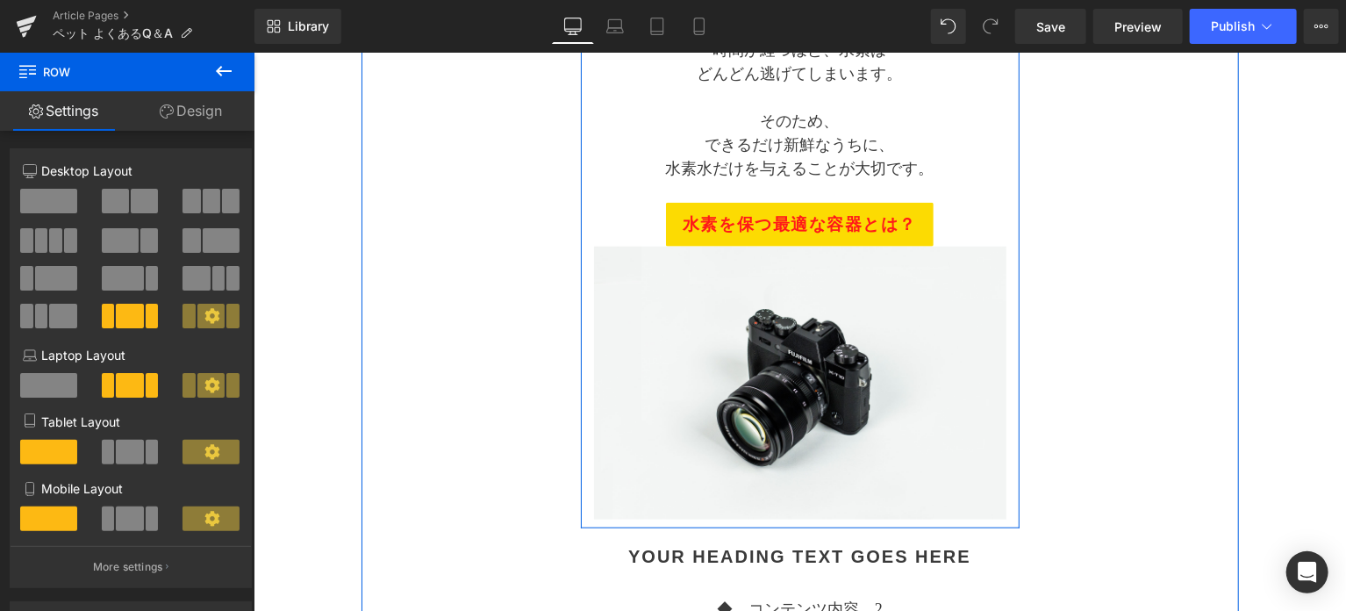
scroll to position [865, 0]
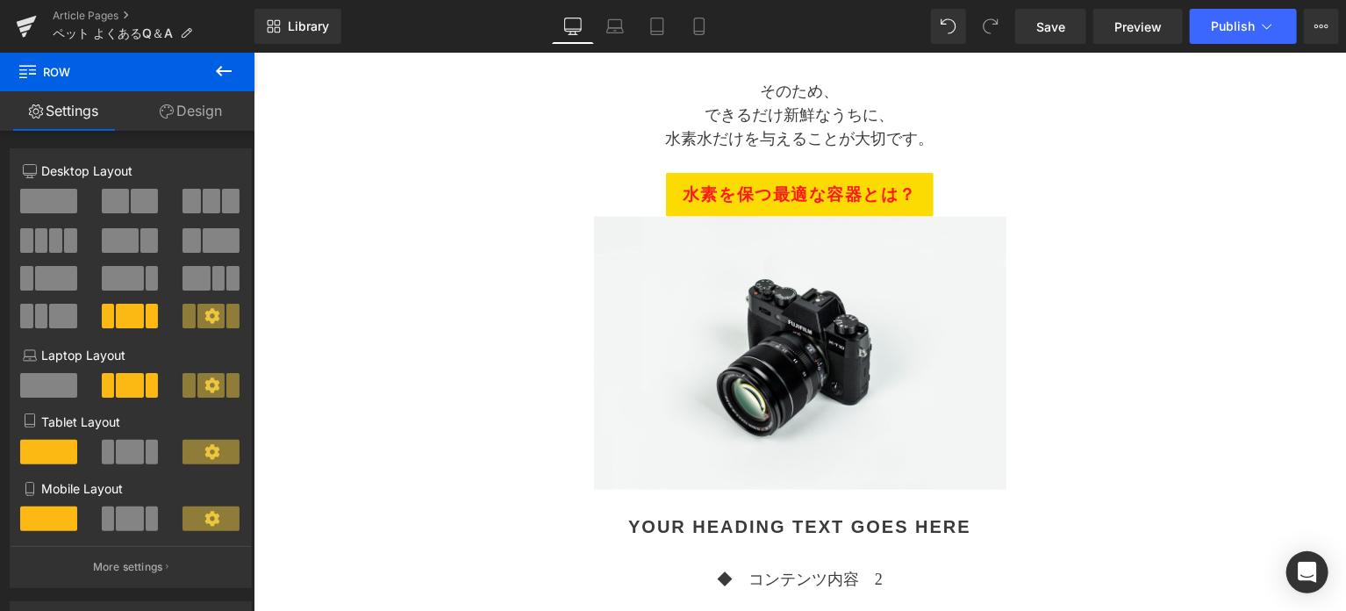
click at [226, 75] on icon at bounding box center [223, 71] width 21 height 21
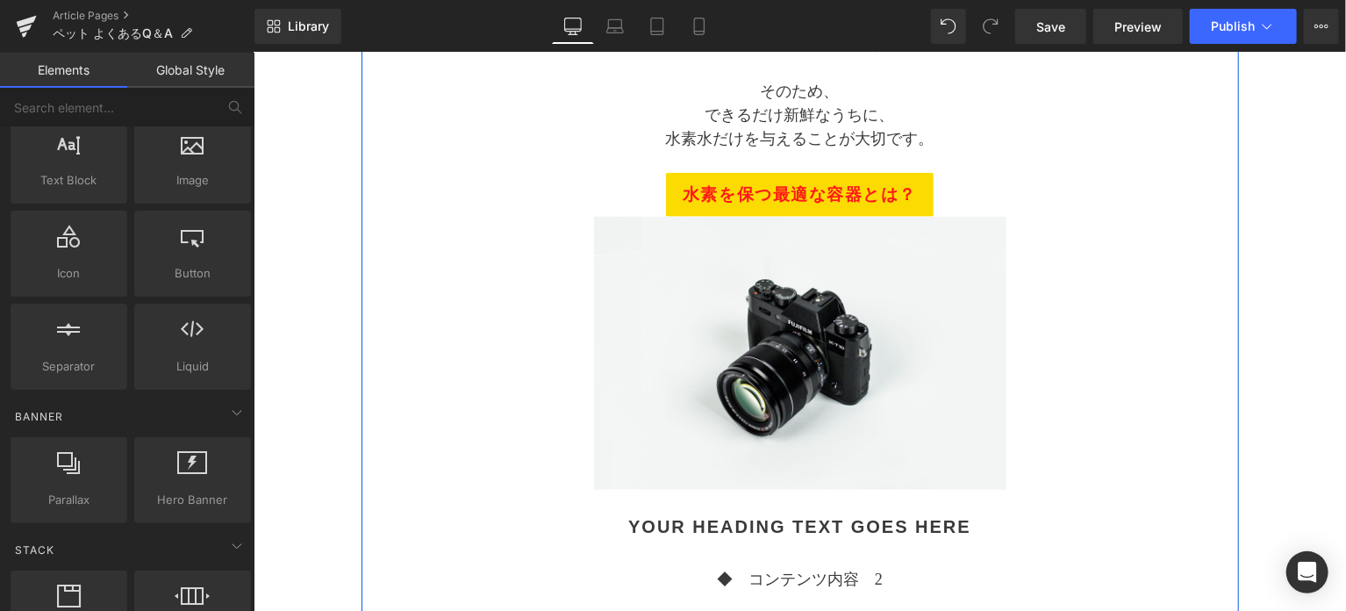
click at [544, 336] on div "Separator アルケー・ペットの水素水 水道水と混ぜてもいいですか？ Text Block Separator なるべく混ぜないで Heading これ…" at bounding box center [800, 276] width 878 height 1742
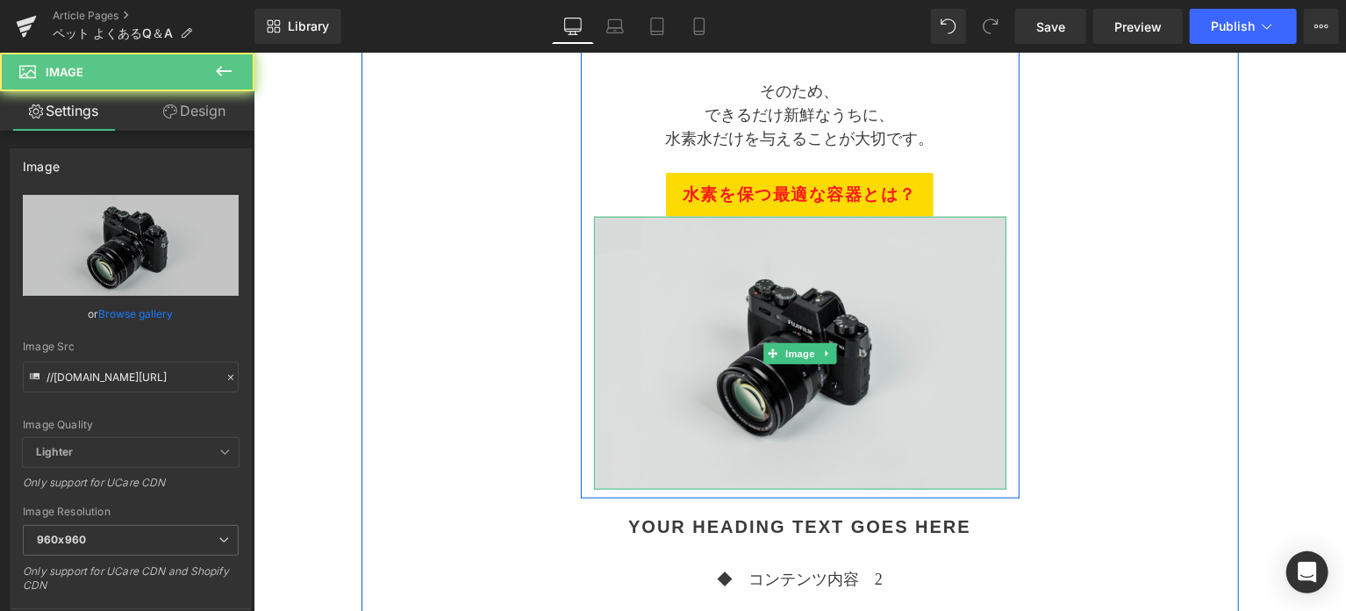
click at [723, 337] on img at bounding box center [799, 352] width 412 height 273
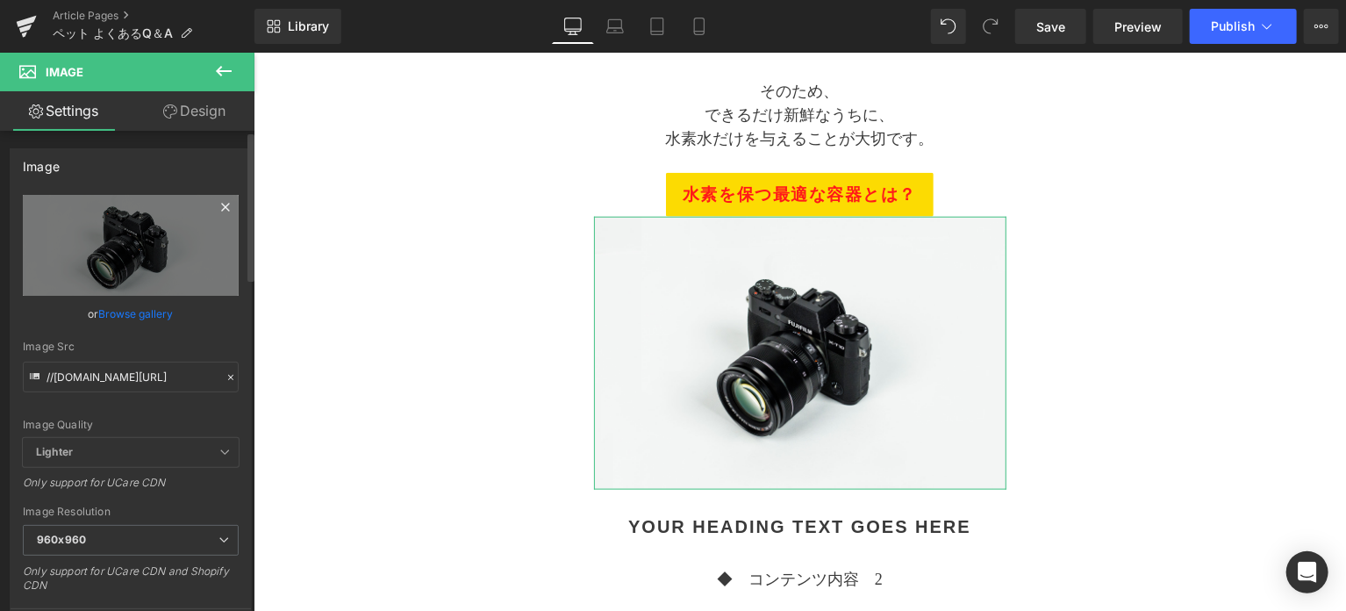
click at [215, 202] on icon at bounding box center [225, 207] width 21 height 21
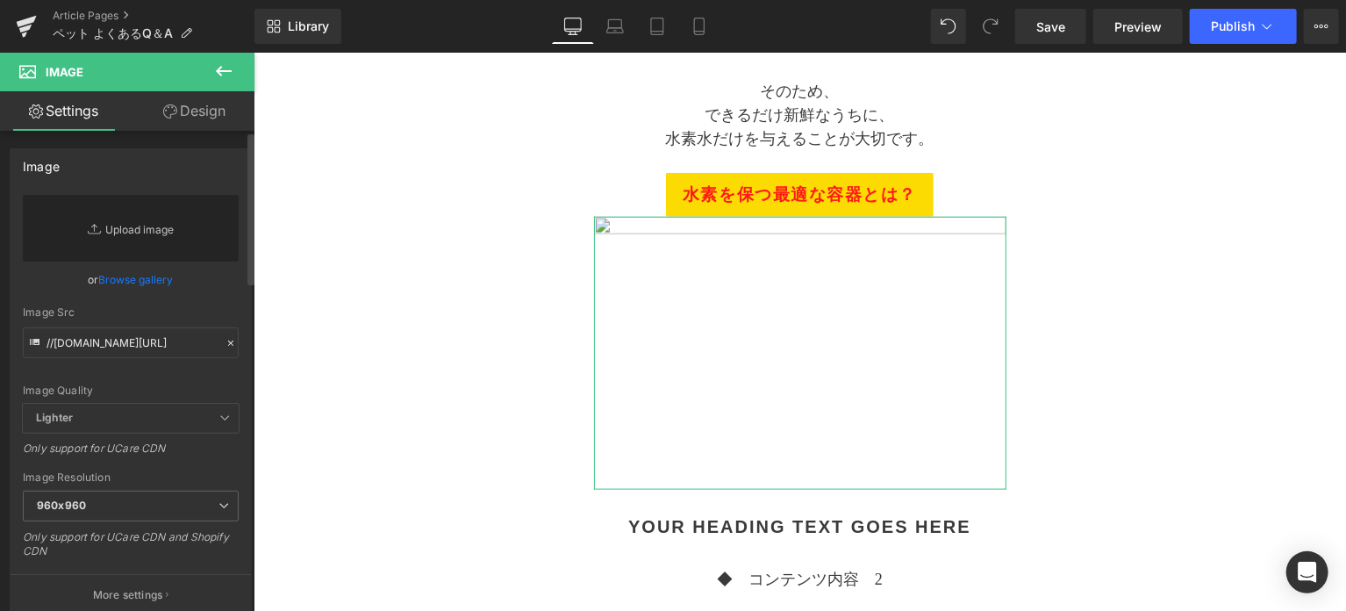
click at [136, 231] on link "Replace Image" at bounding box center [131, 228] width 216 height 67
click at [139, 225] on link "Replace Image" at bounding box center [131, 228] width 216 height 67
type input "C:\fakepath\v_utsuwa.png"
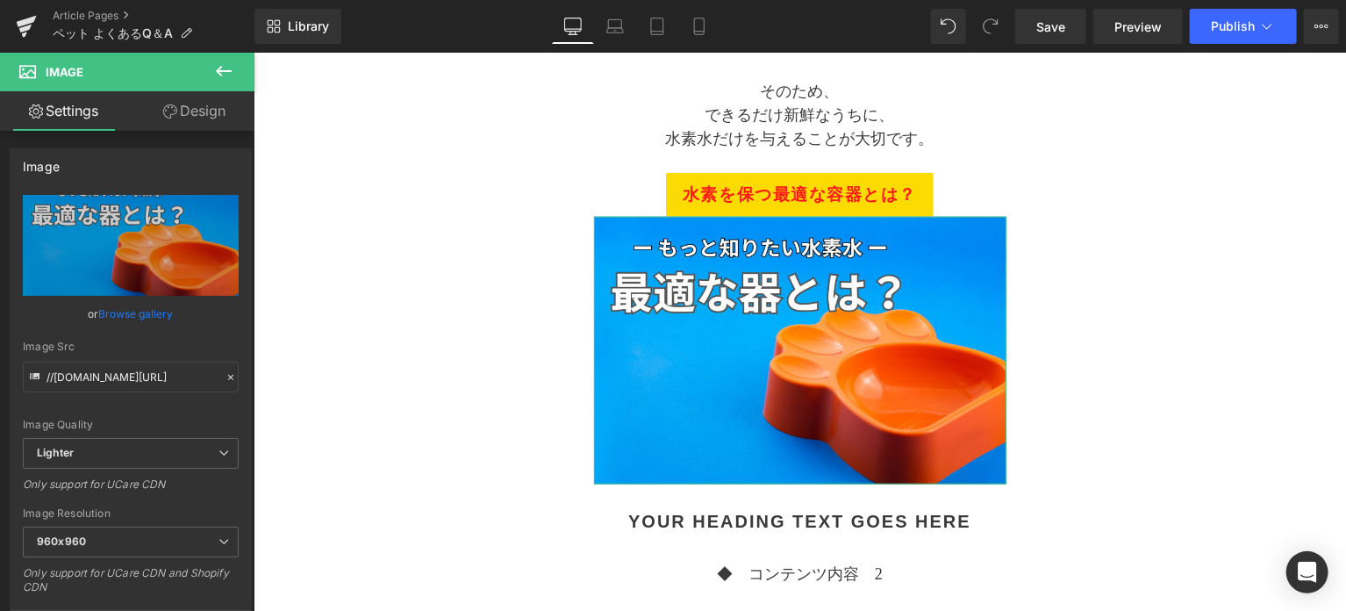
click at [204, 113] on link "Design" at bounding box center [194, 110] width 127 height 39
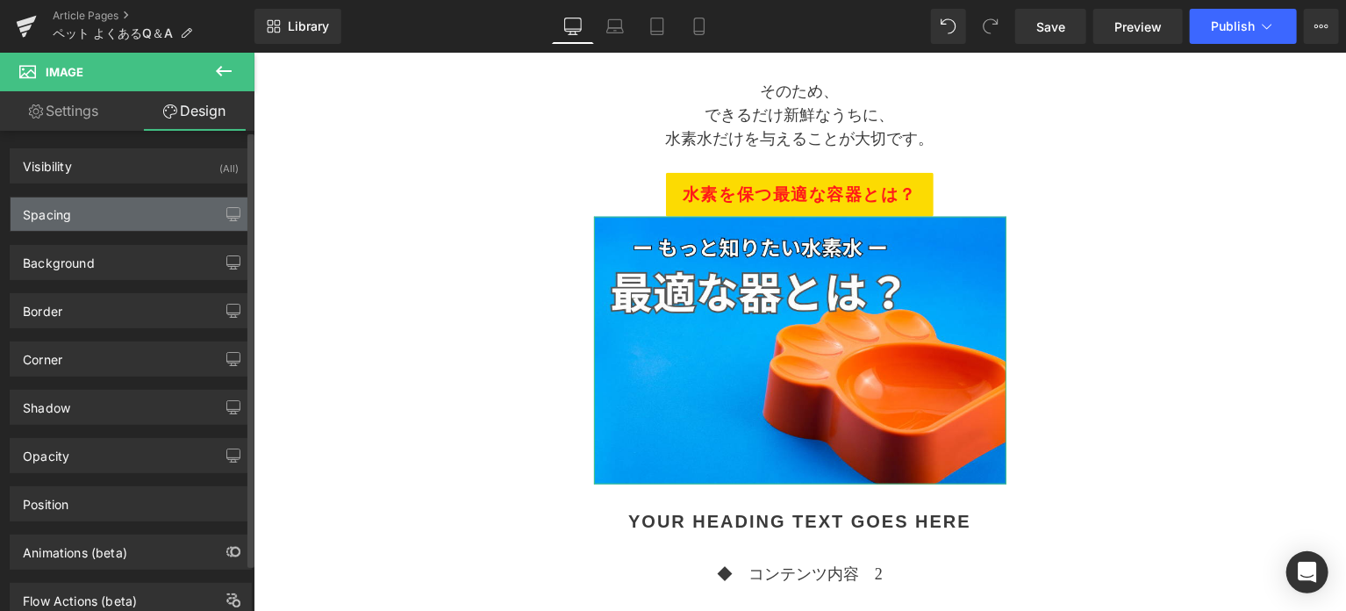
click at [73, 217] on div "Spacing" at bounding box center [131, 213] width 240 height 33
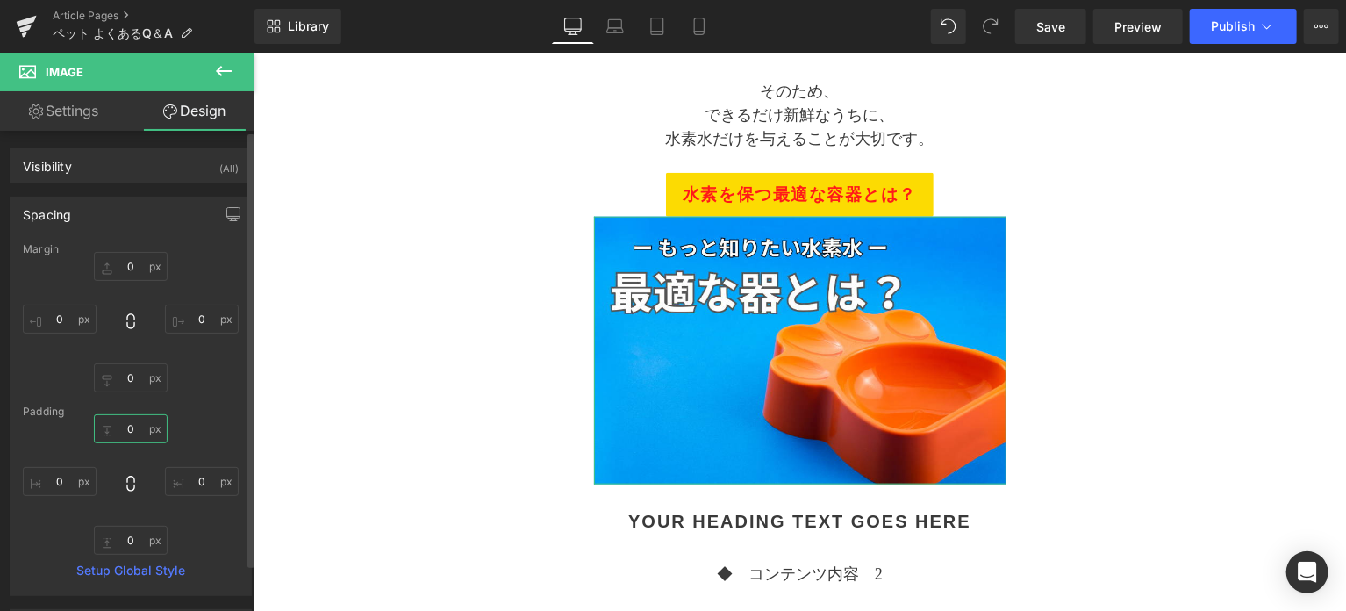
click at [134, 427] on input "0" at bounding box center [131, 428] width 74 height 29
type input "１０"
type input "１"
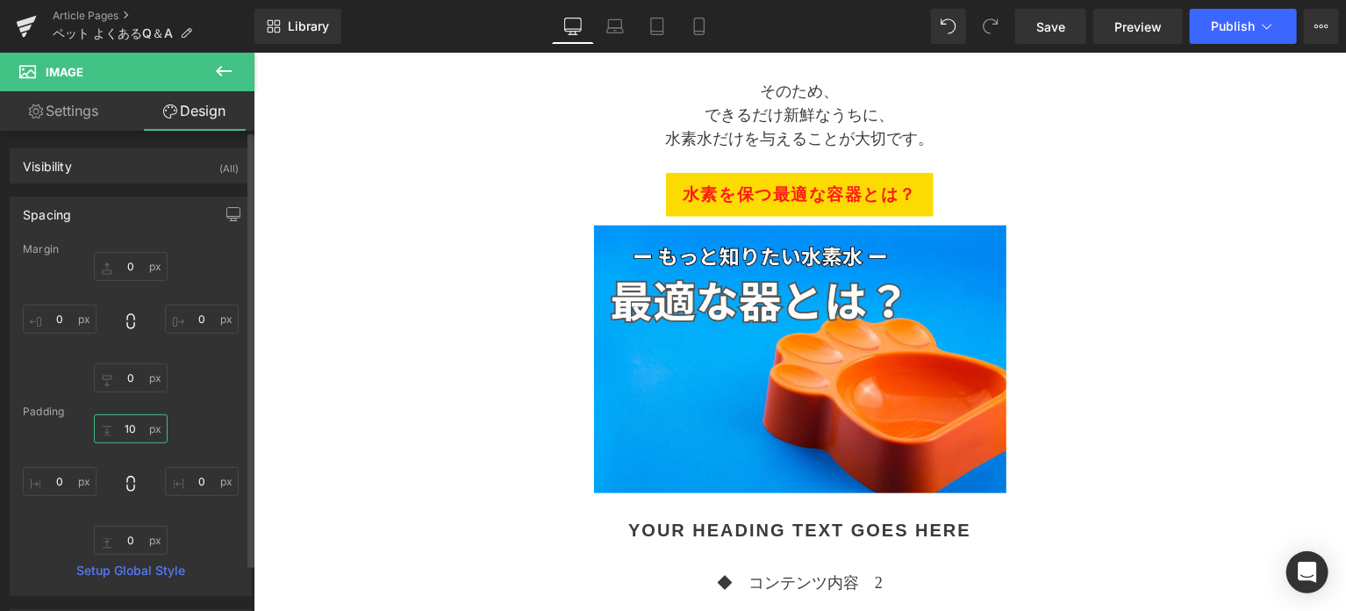
type input "10"
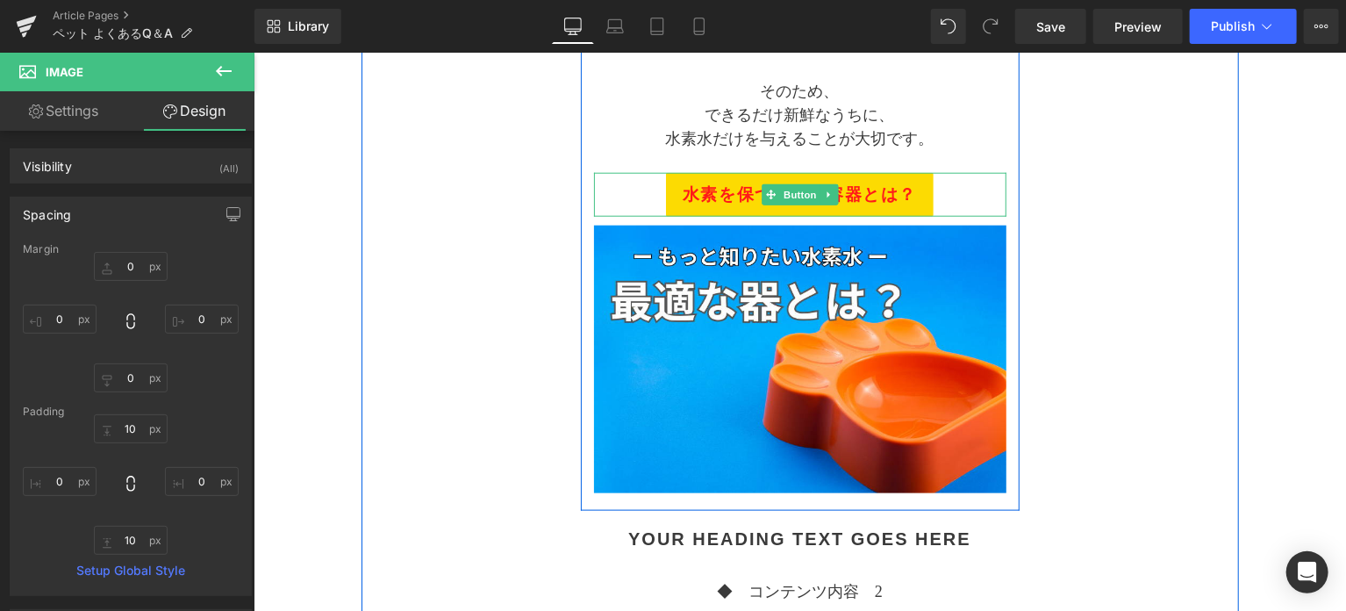
click at [688, 193] on span "水素を保つ最適な容器とは？" at bounding box center [799, 194] width 234 height 25
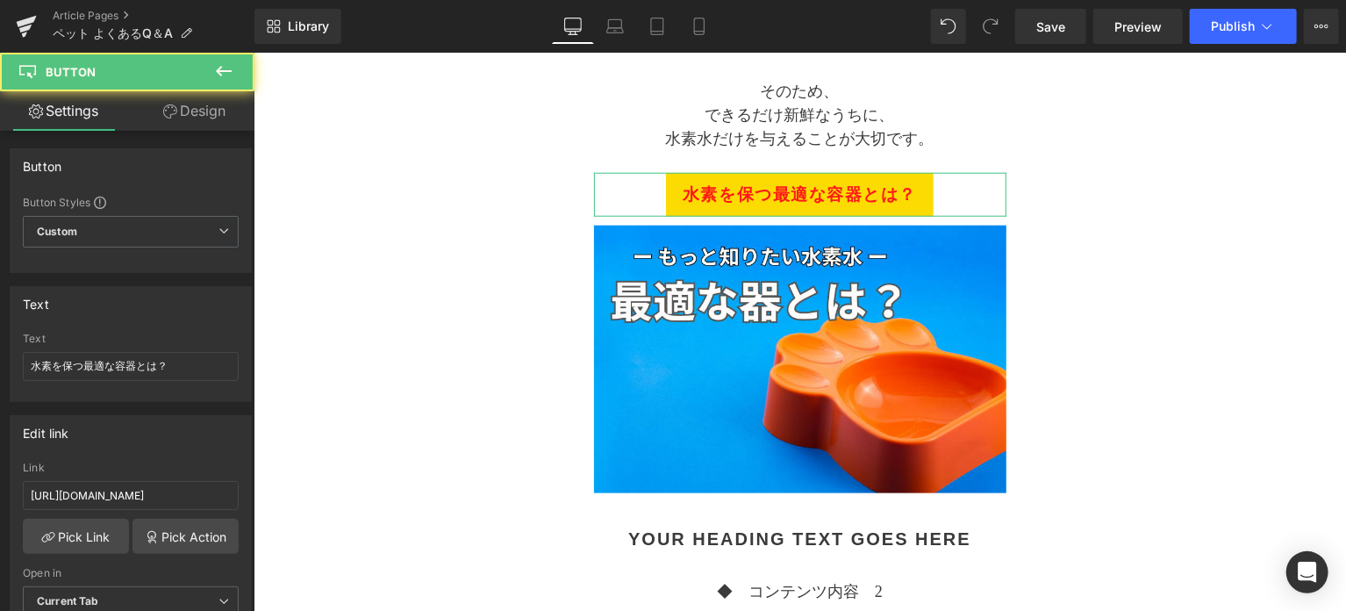
click at [200, 115] on link "Design" at bounding box center [194, 110] width 127 height 39
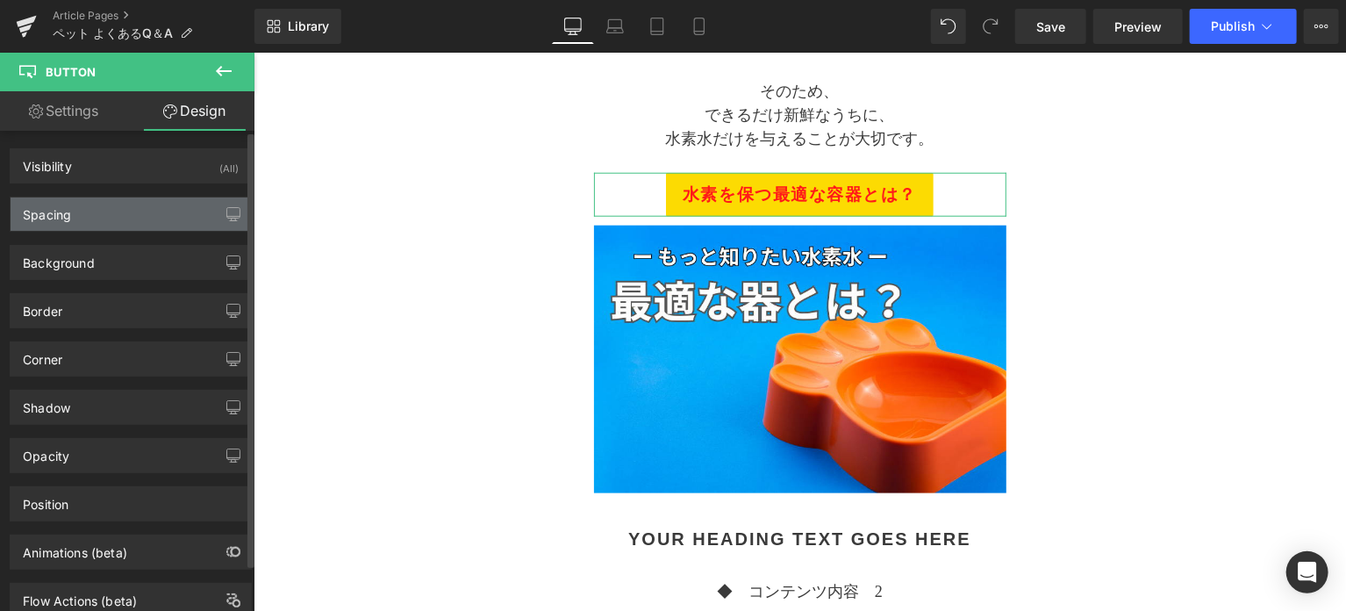
click at [112, 217] on div "Spacing" at bounding box center [131, 213] width 240 height 33
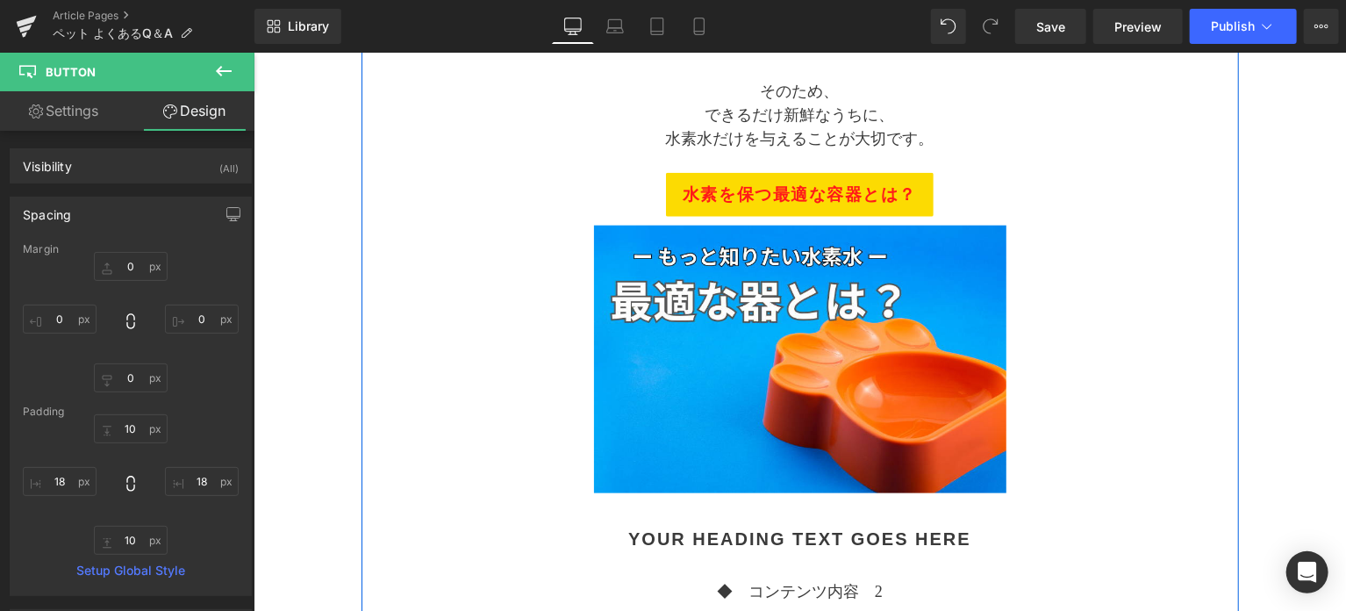
click at [403, 426] on div "Separator アルケー・ペットの水素水 水道水と混ぜてもいいですか？ Text Block Separator なるべく混ぜないで Heading これ…" at bounding box center [800, 281] width 878 height 1753
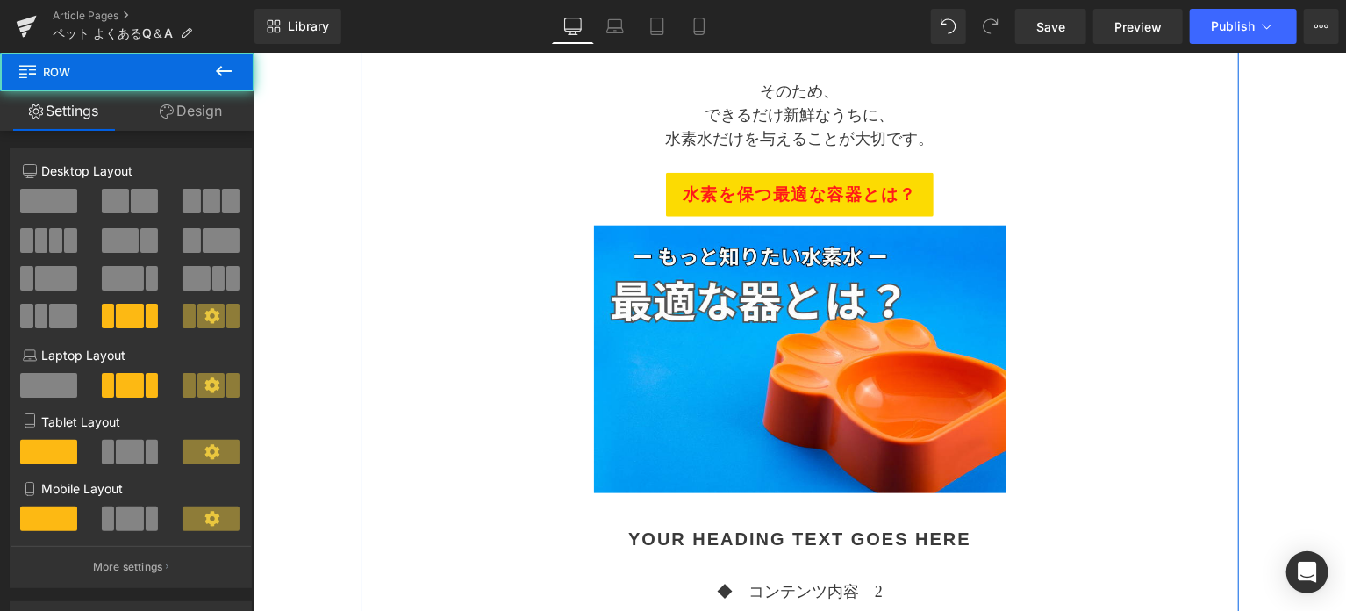
click at [1070, 351] on div "Separator アルケー・ペットの水素水 水道水と混ぜてもいいですか？ Text Block Separator なるべく混ぜないで Heading これ…" at bounding box center [800, 281] width 878 height 1753
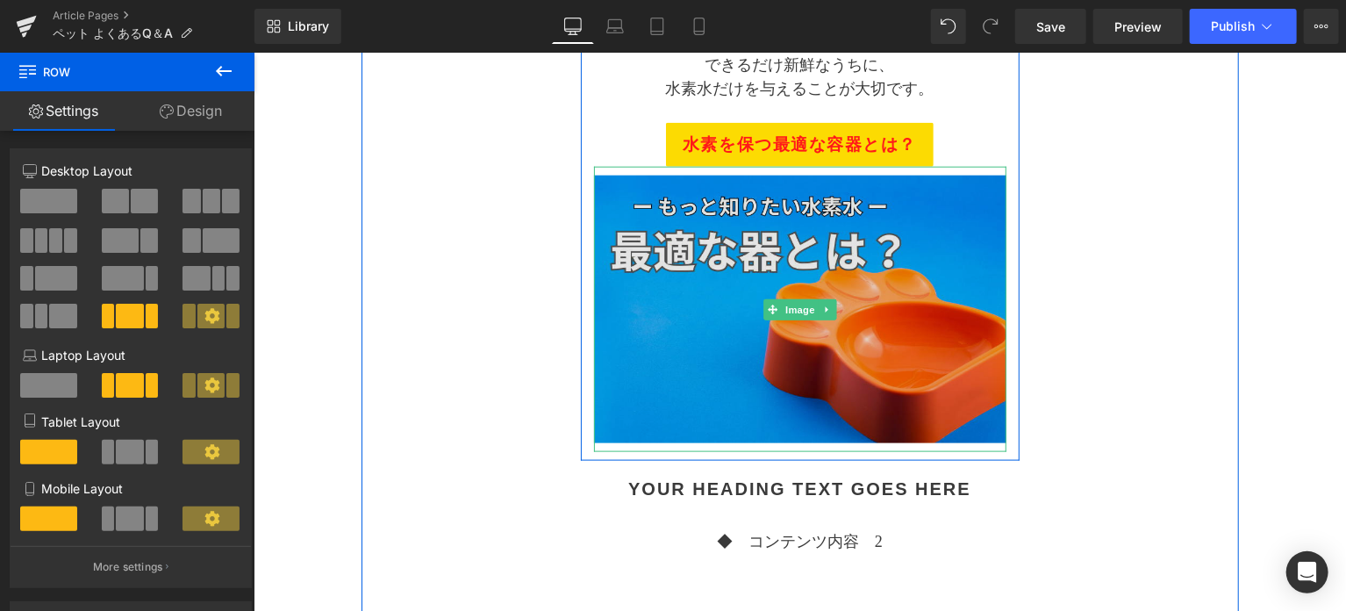
scroll to position [1012, 0]
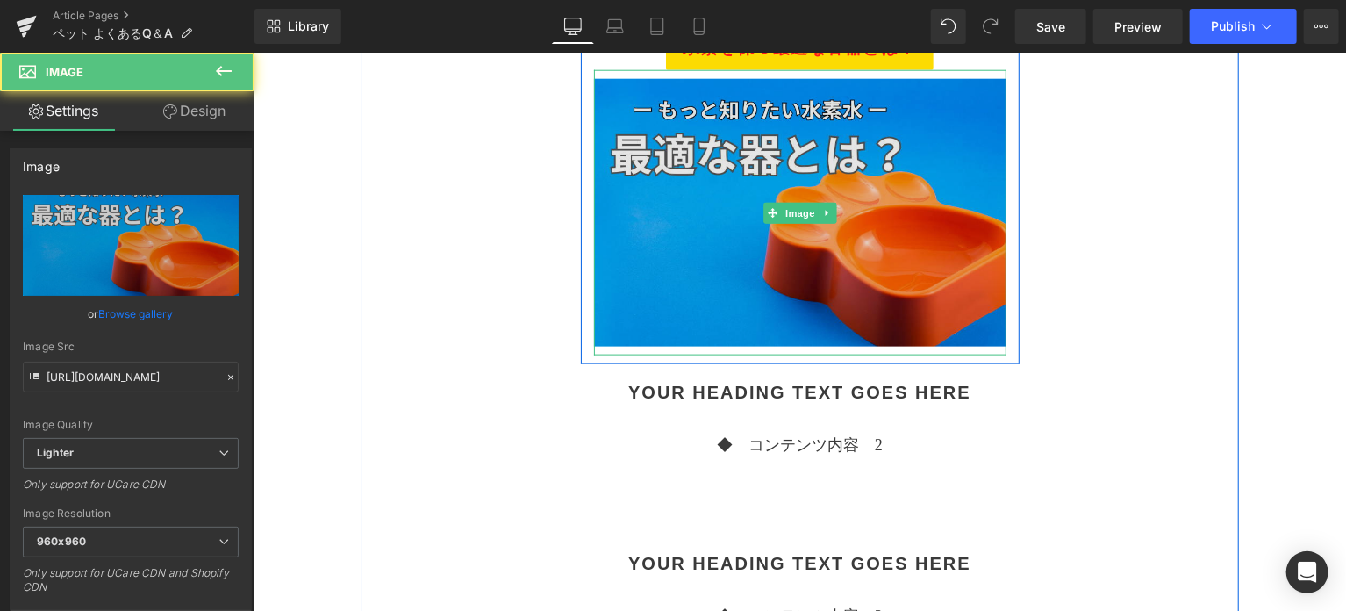
click at [873, 282] on img at bounding box center [799, 211] width 412 height 285
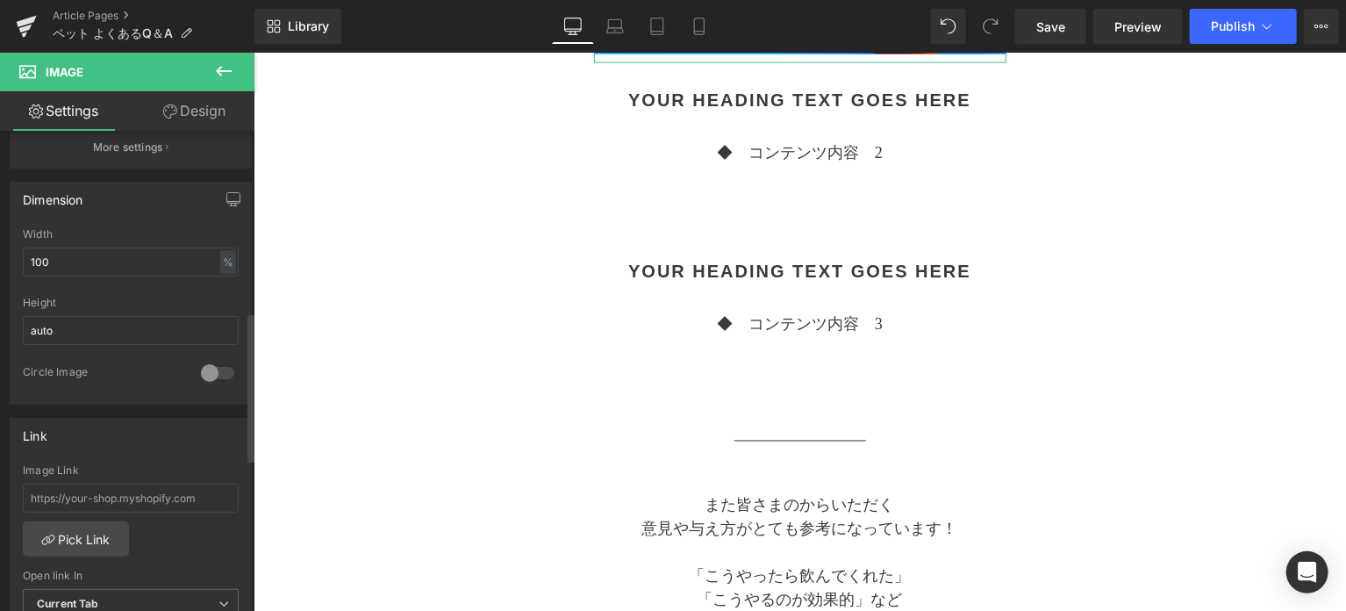
scroll to position [584, 0]
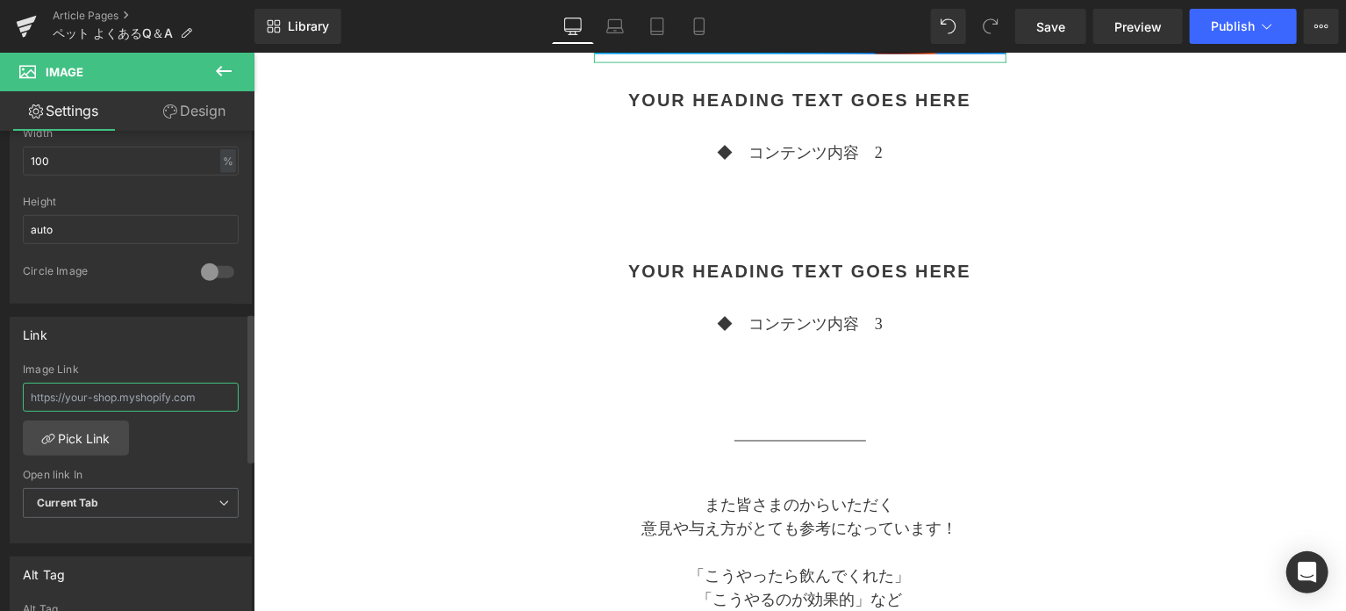
click at [141, 397] on input "text" at bounding box center [131, 397] width 216 height 29
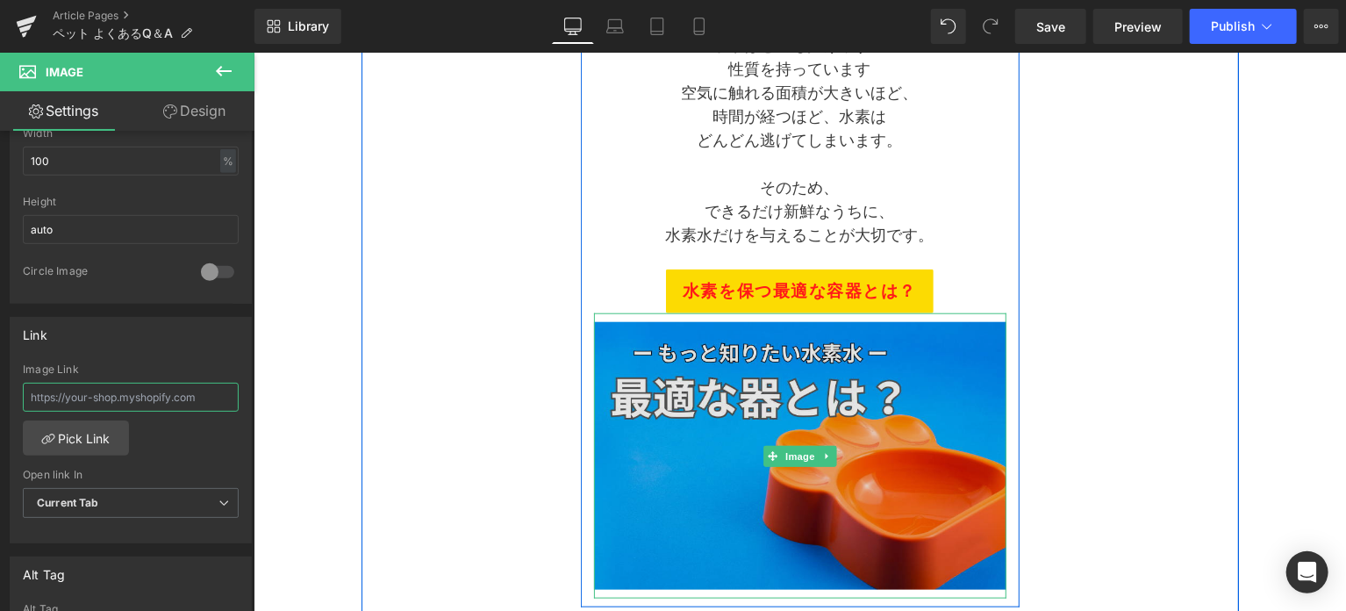
scroll to position [720, 0]
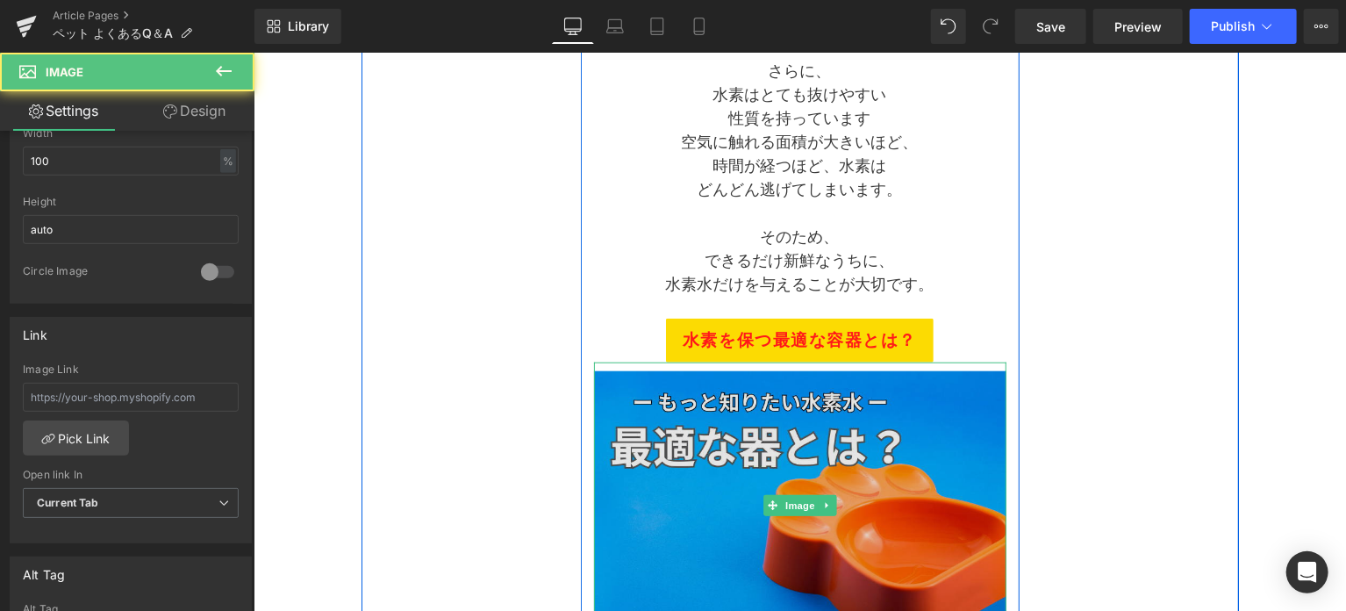
click at [688, 470] on img at bounding box center [799, 504] width 412 height 285
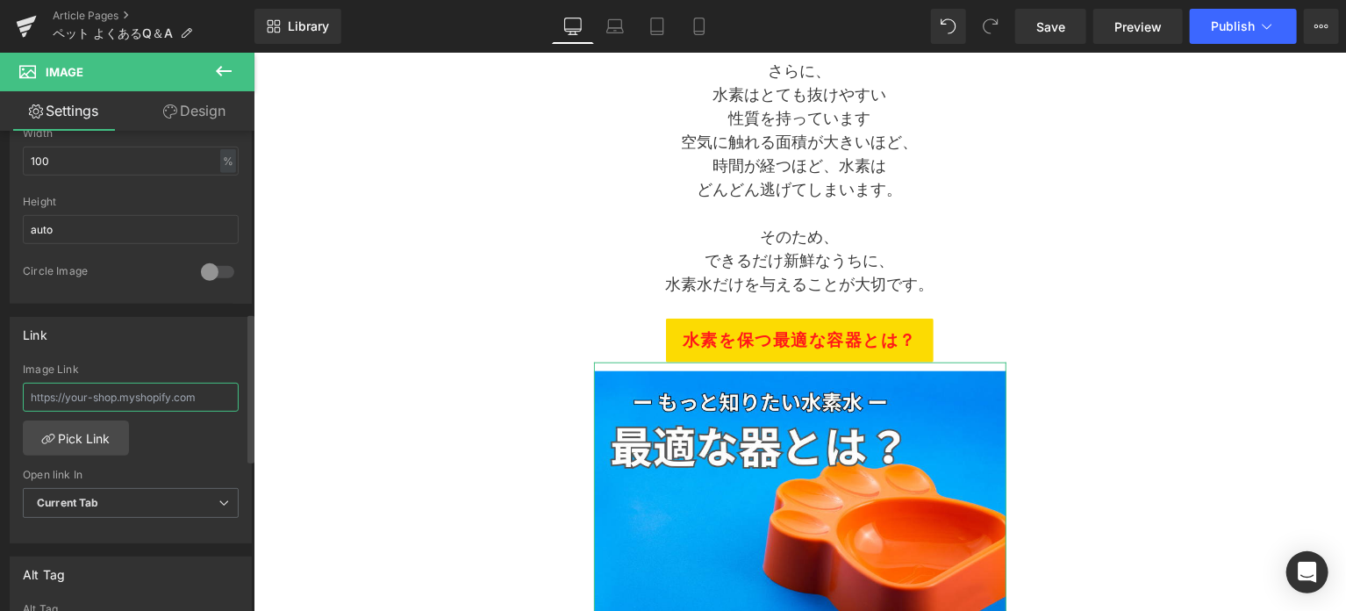
click at [147, 404] on input "text" at bounding box center [131, 397] width 216 height 29
type input "[URL][DOMAIN_NAME]"
click at [405, 343] on div "Separator アルケー・ペットの水素水 水道水と混ぜてもいいですか？ Text Block Separator なるべく混ぜないで Heading これ…" at bounding box center [800, 427] width 878 height 1753
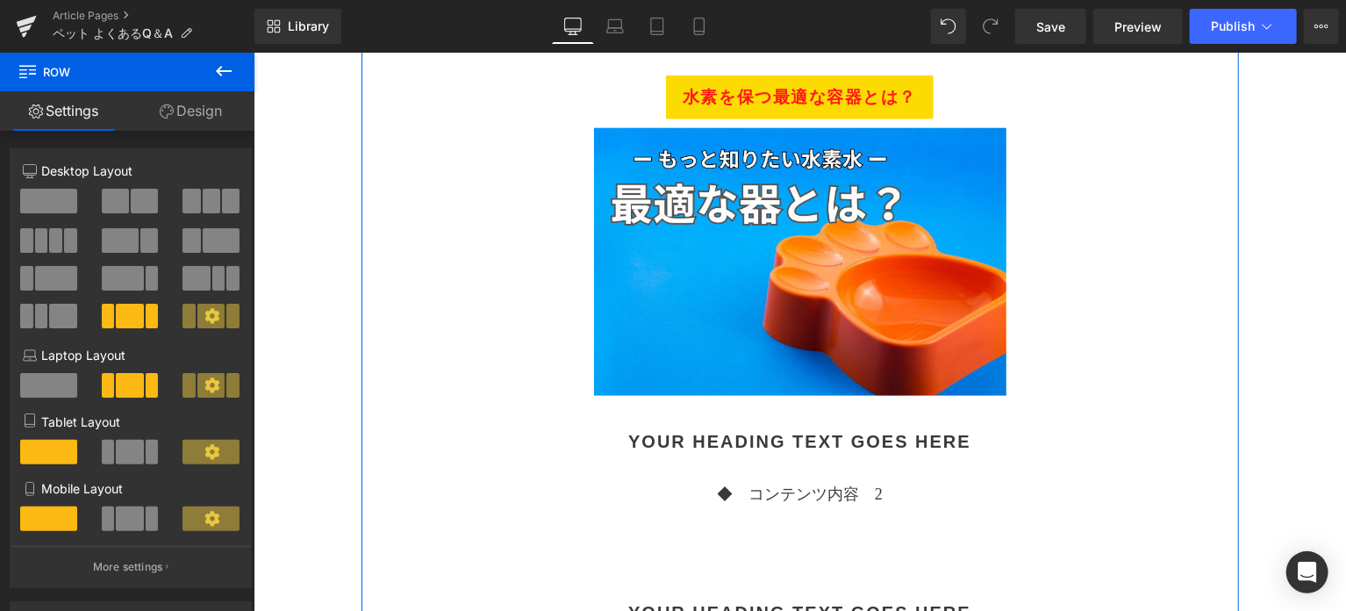
scroll to position [1012, 0]
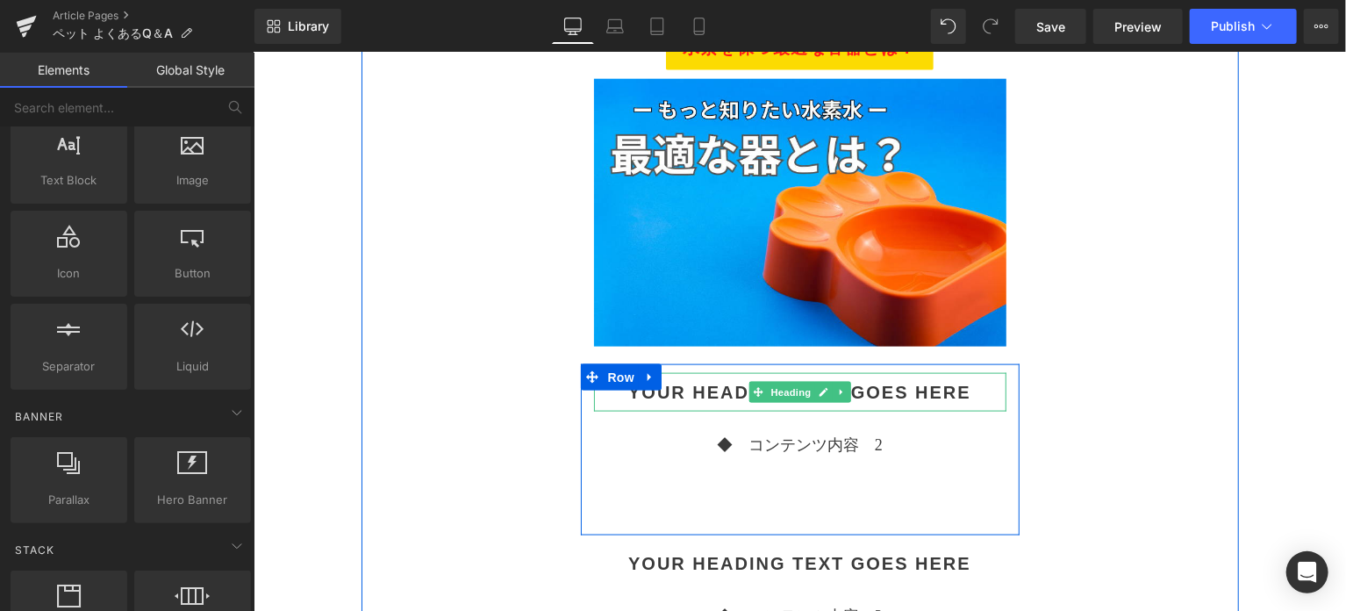
click at [721, 392] on h2 "Your heading text goes here" at bounding box center [799, 391] width 412 height 21
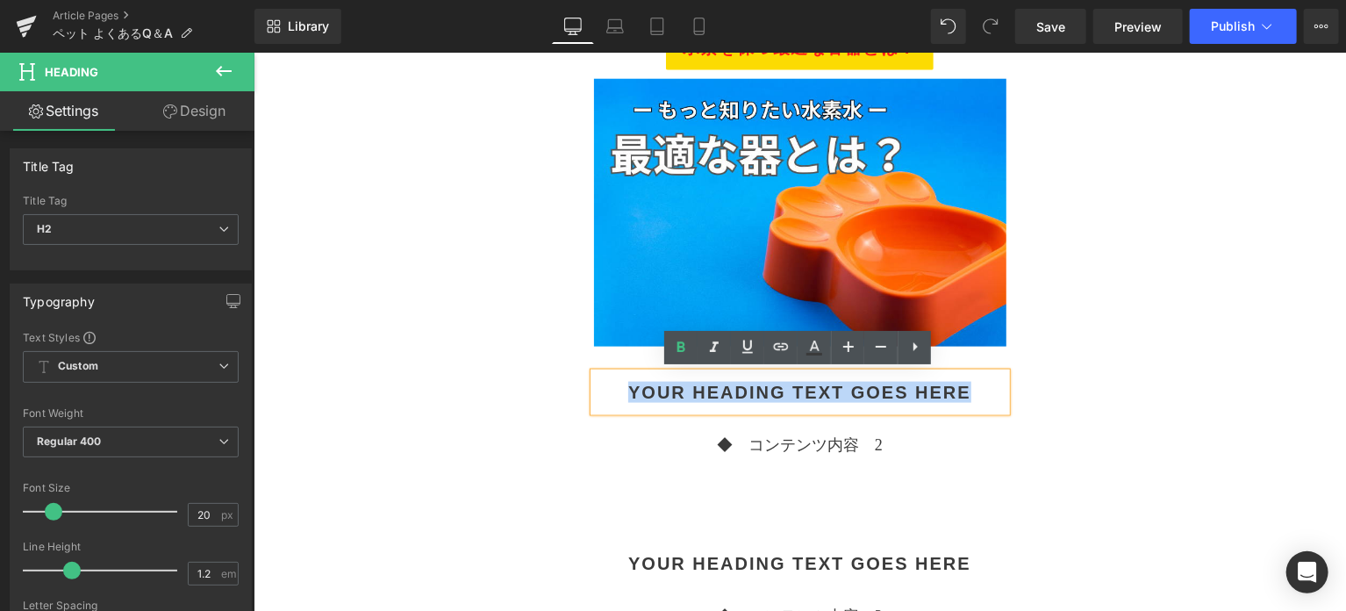
drag, startPoint x: 625, startPoint y: 392, endPoint x: 966, endPoint y: 383, distance: 341.5
click at [966, 383] on h2 "Your heading text goes here" at bounding box center [799, 391] width 412 height 21
paste div
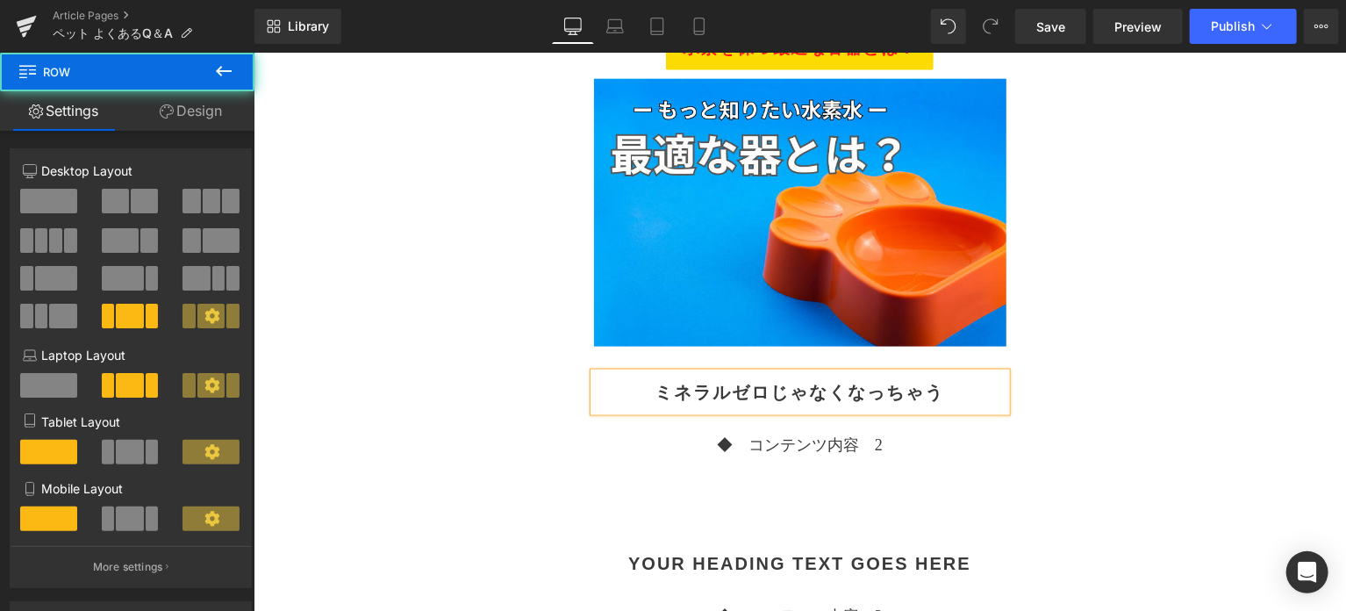
click at [1132, 397] on div "Separator アルケー・ペットの水素水 水道水と混ぜてもいいですか？ Text Block Separator なるべく混ぜないで Heading これ…" at bounding box center [800, 134] width 878 height 1753
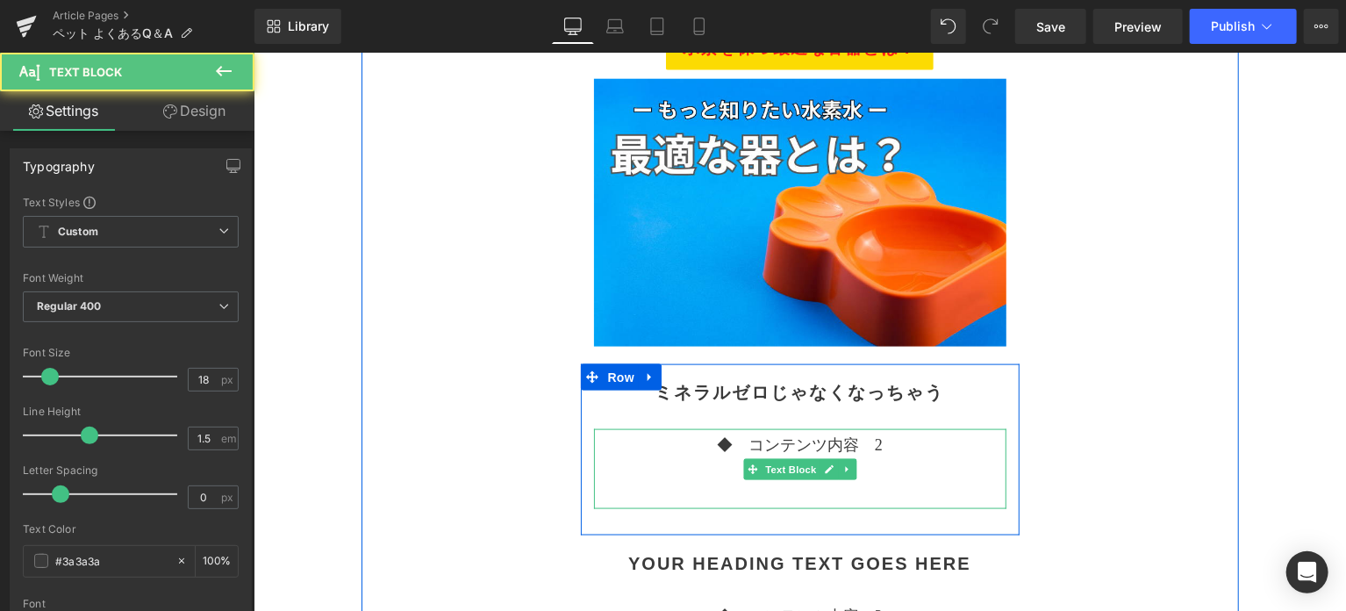
click at [830, 441] on p "◆　コンテンツ内容　2" at bounding box center [799, 445] width 412 height 24
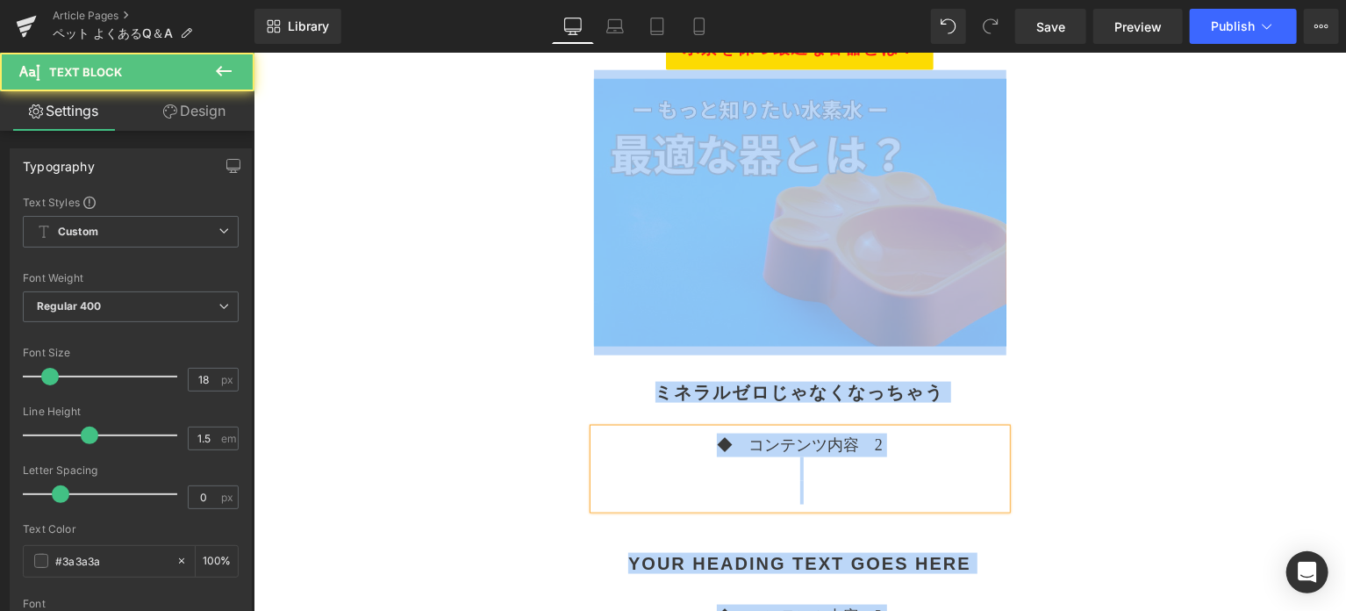
click at [869, 442] on p "◆　コンテンツ内容　2" at bounding box center [799, 445] width 412 height 24
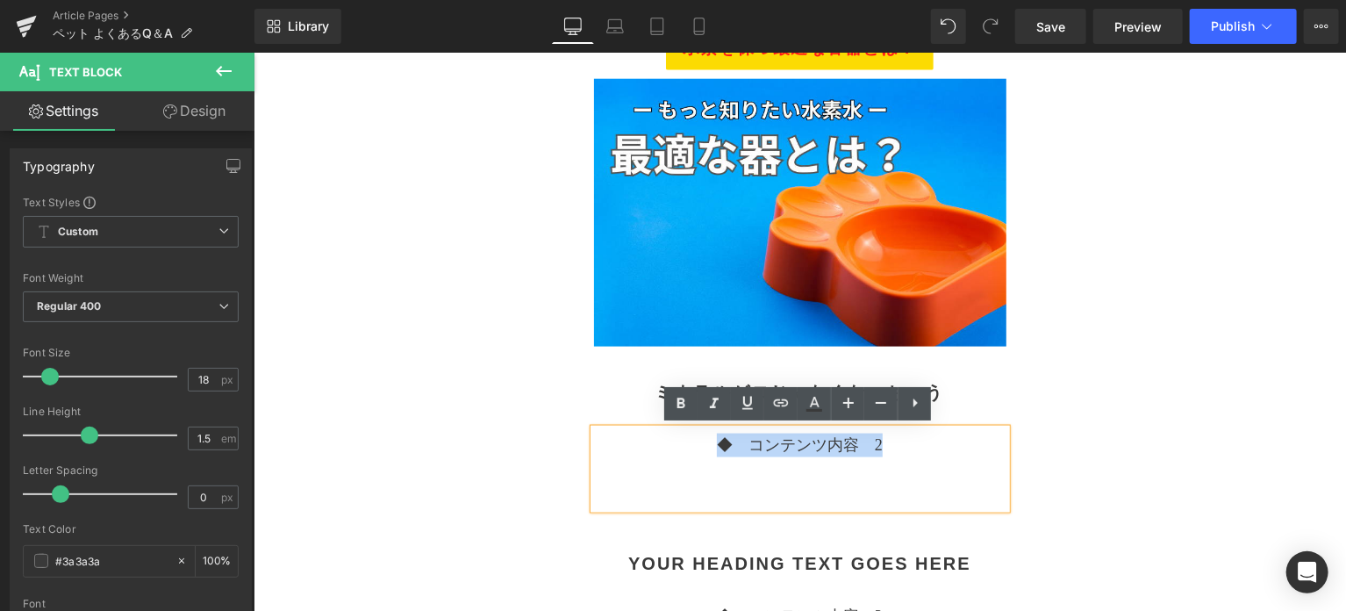
drag, startPoint x: 890, startPoint y: 446, endPoint x: 671, endPoint y: 449, distance: 218.6
click at [671, 449] on p "◆　コンテンツ内容　2" at bounding box center [799, 445] width 412 height 24
paste div
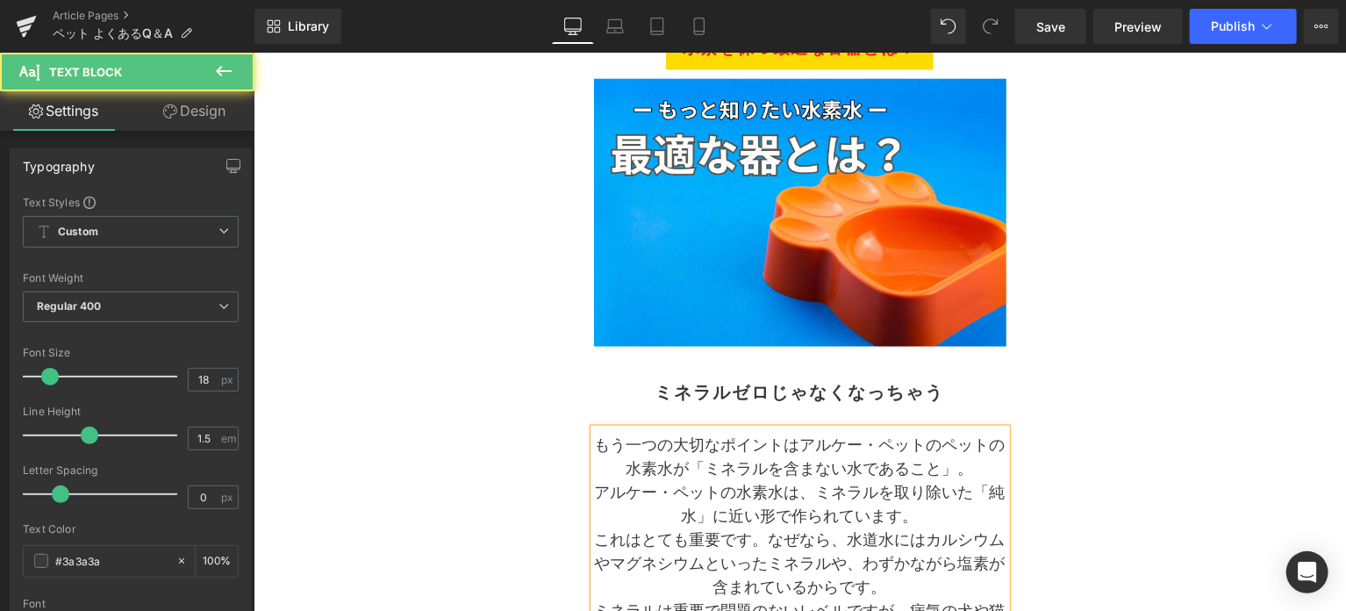
click at [784, 448] on p "もう一つの大切なポイントはアルケー・ペットのペットの水素水が「ミネラルを含まない水であること」。" at bounding box center [799, 456] width 412 height 47
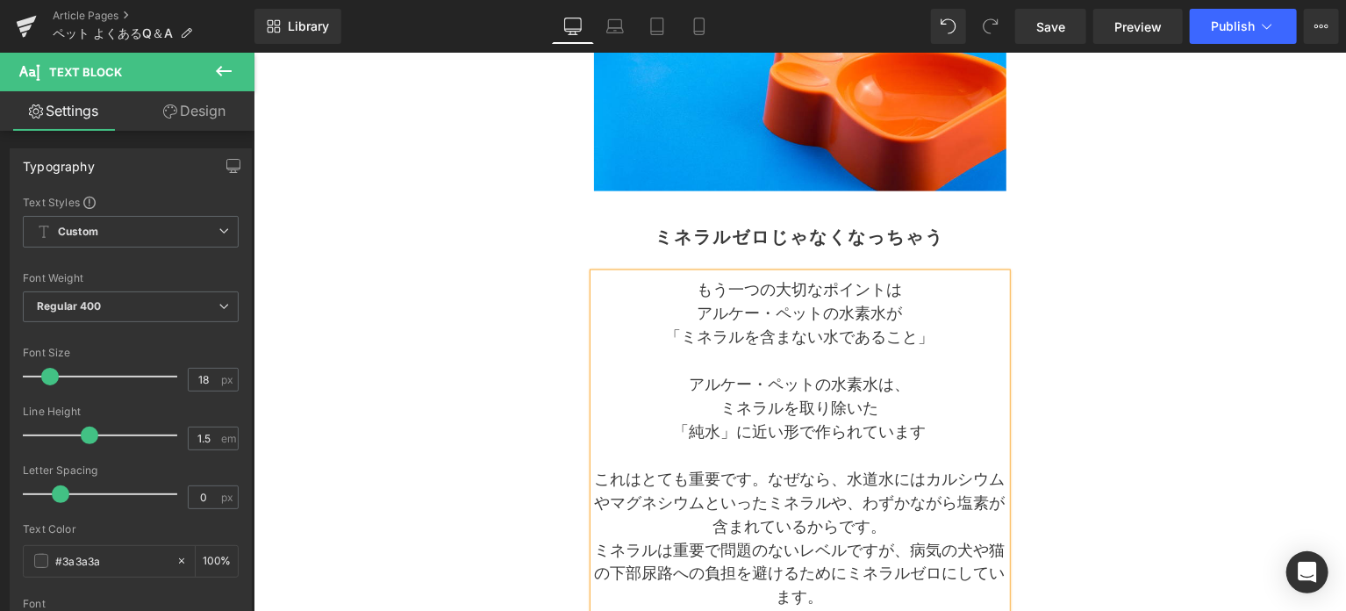
scroll to position [1313, 0]
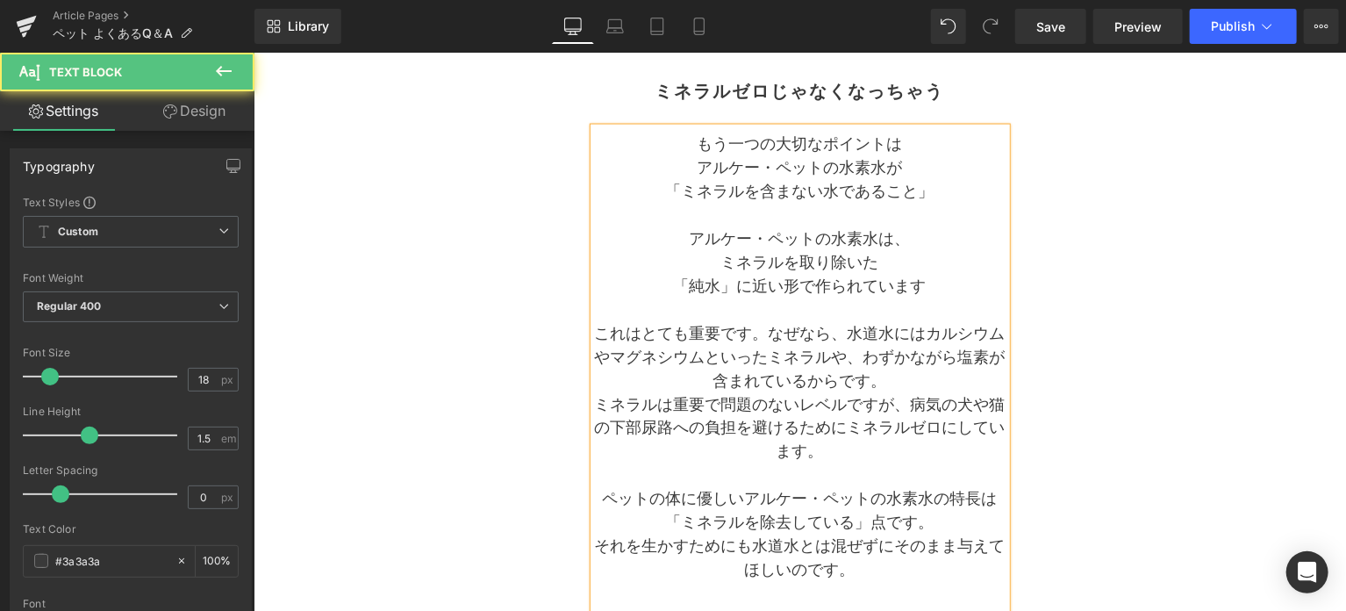
click at [595, 333] on p "これはとても重要です。なぜなら、水道水にはカルシウムやマグネシウムといったミネラルや、わずかながら塩素が含まれているからです。" at bounding box center [799, 356] width 412 height 71
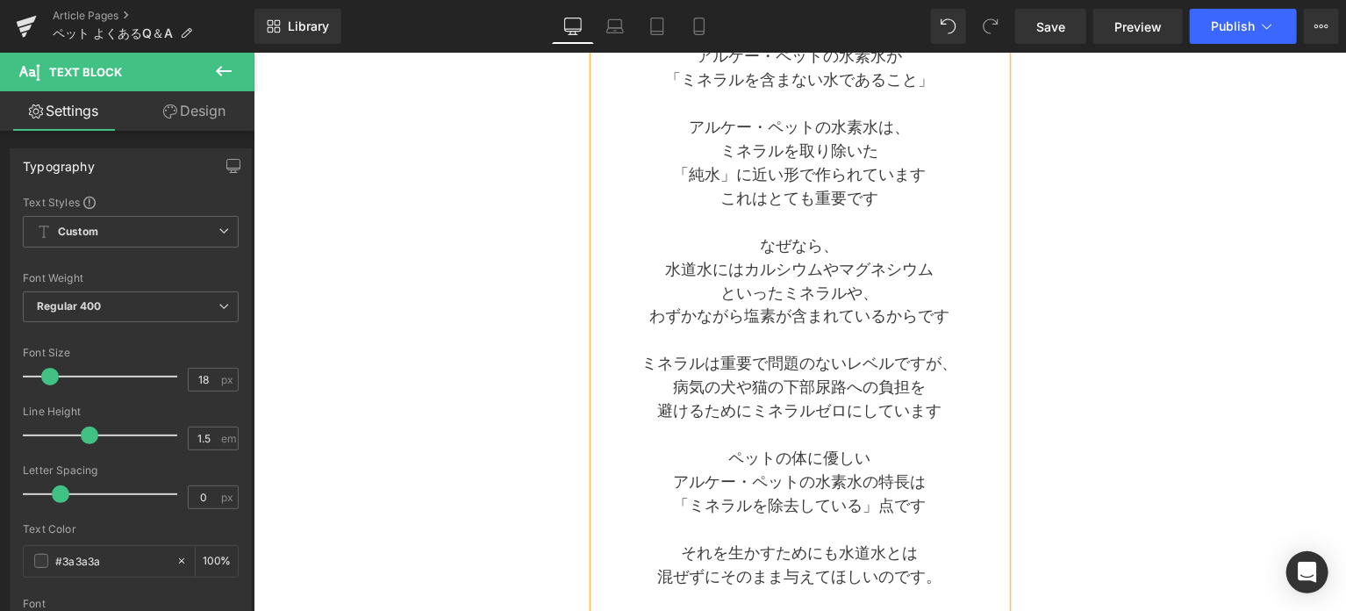
scroll to position [1448, 0]
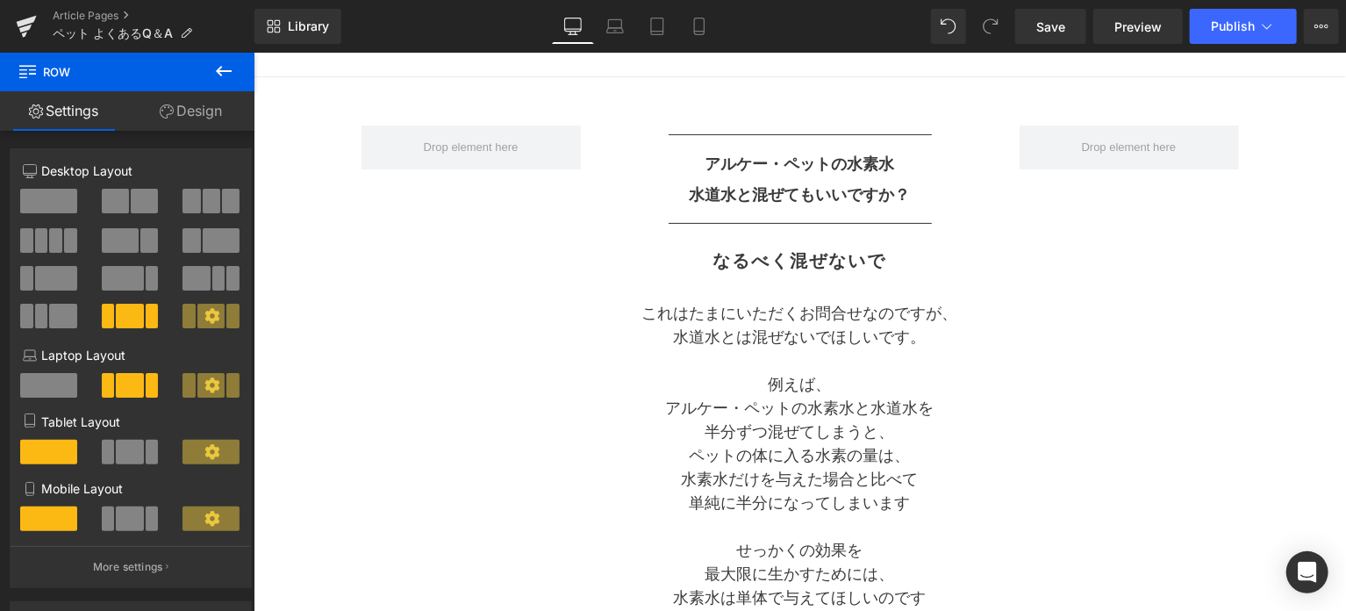
scroll to position [0, 0]
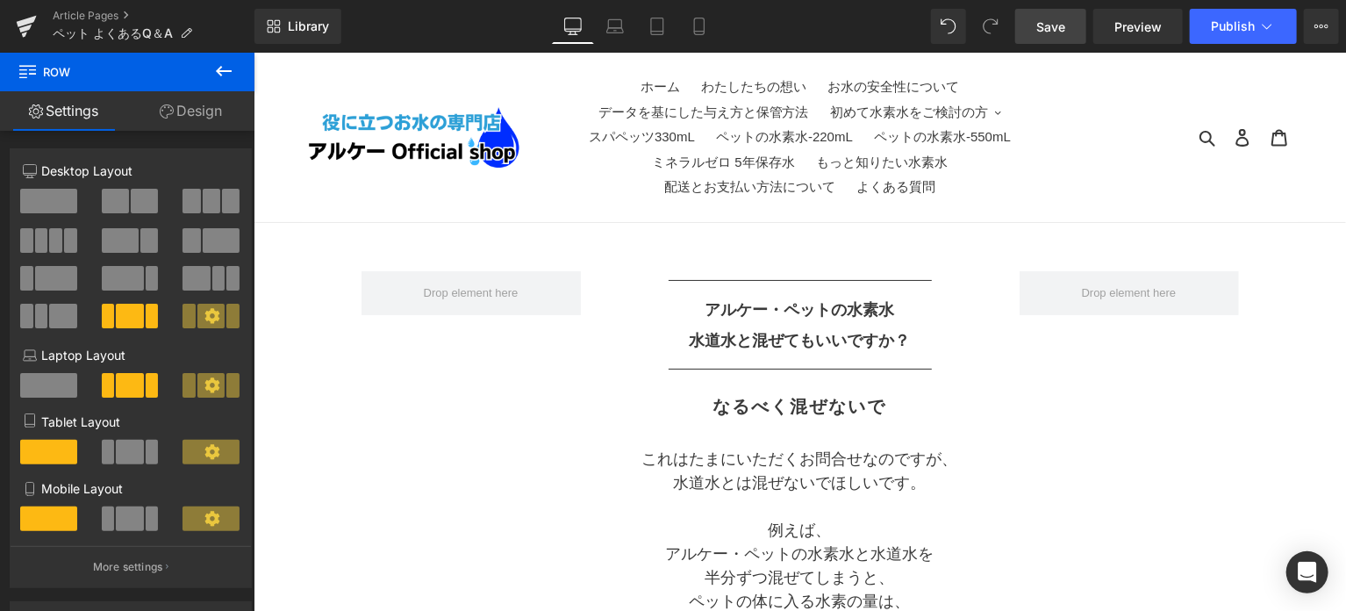
click at [1065, 32] on span "Save" at bounding box center [1050, 27] width 29 height 18
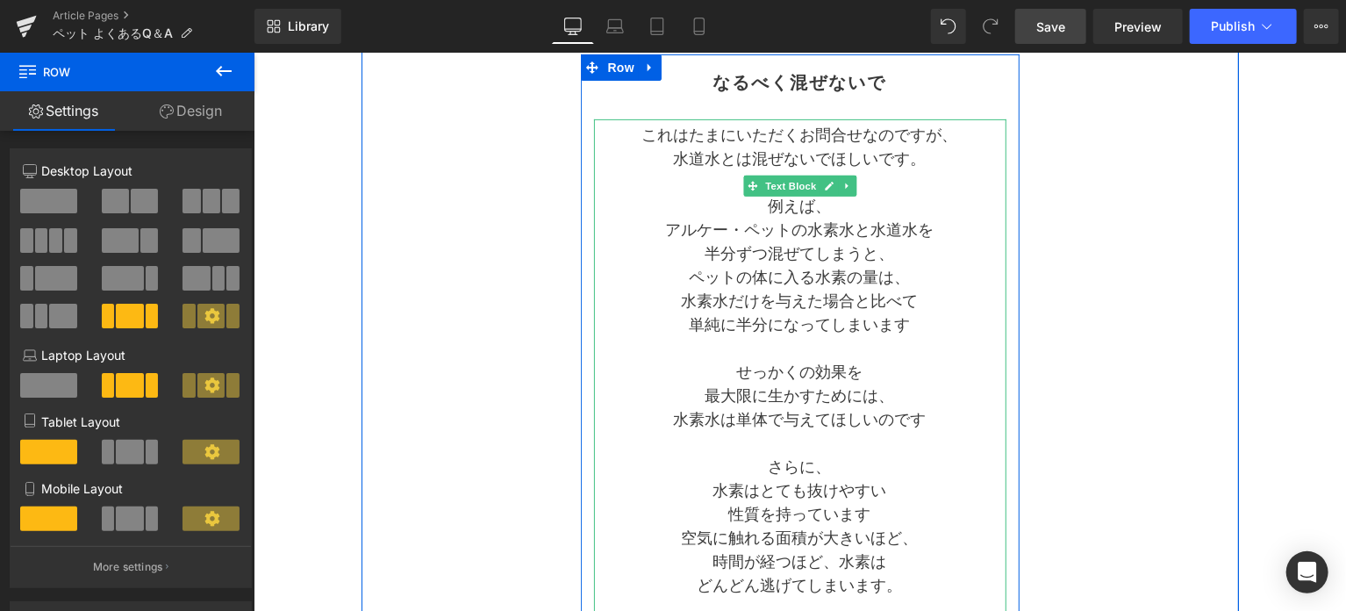
scroll to position [292, 0]
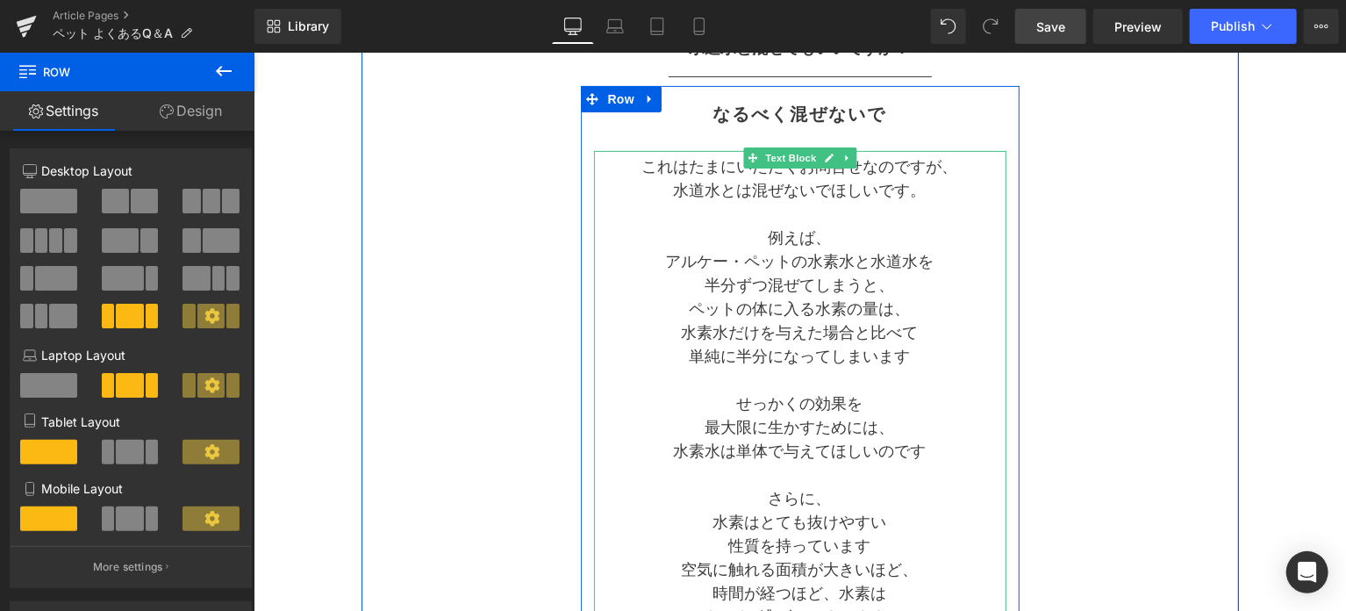
click at [963, 384] on p at bounding box center [799, 380] width 412 height 24
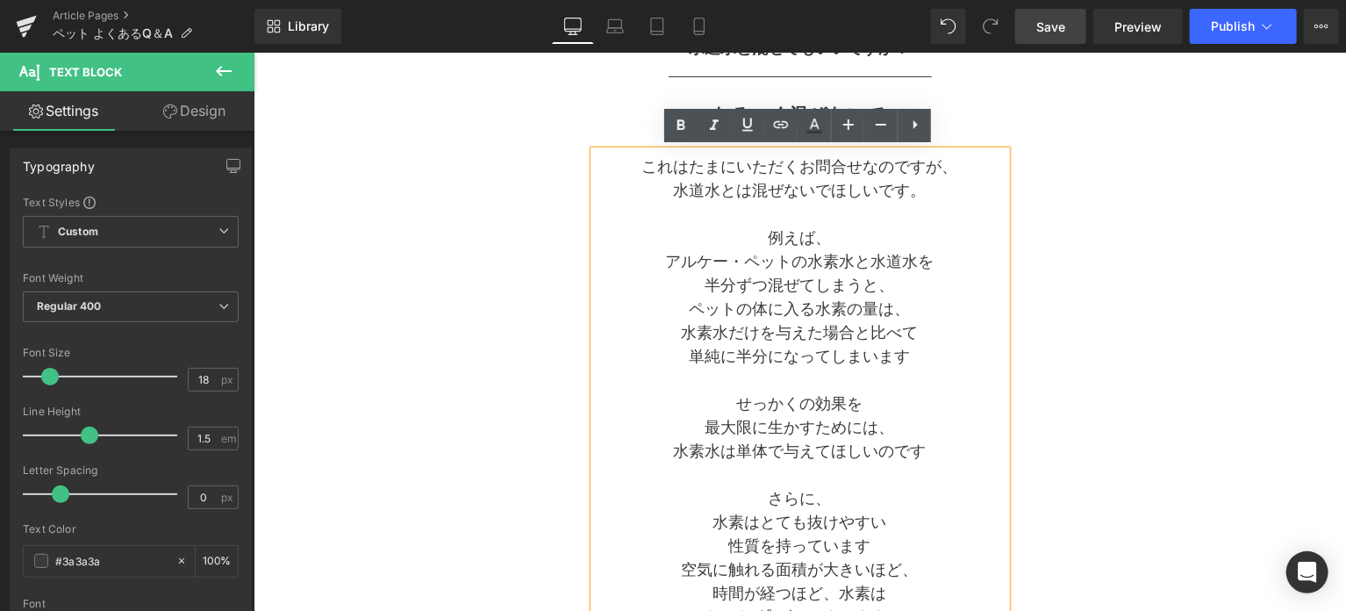
click at [730, 173] on p "これはたまにいただくお問合せなのですが、" at bounding box center [799, 166] width 412 height 24
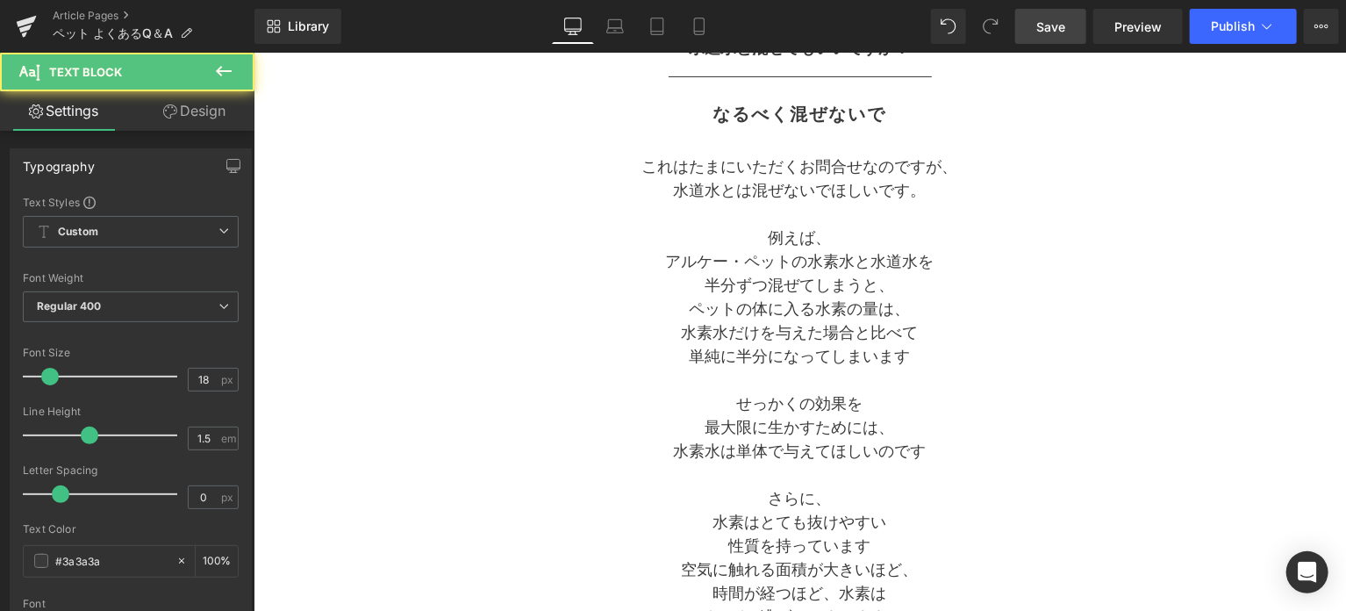
click at [222, 118] on link "Design" at bounding box center [194, 110] width 127 height 39
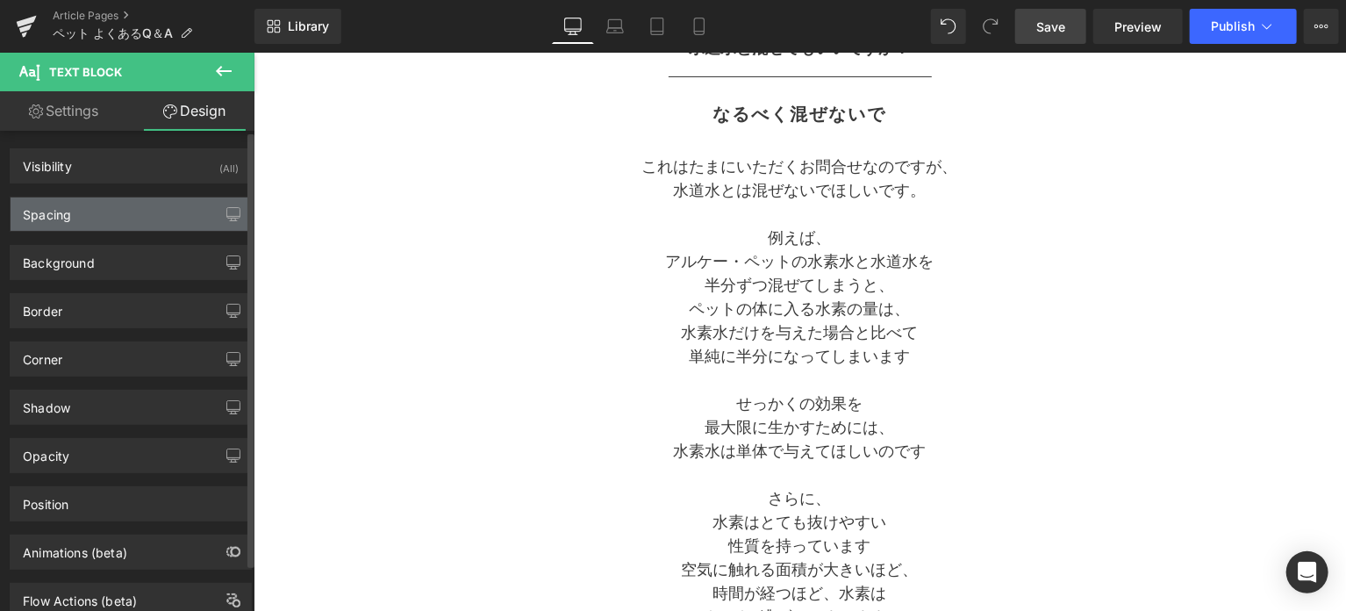
click at [123, 221] on div "Spacing" at bounding box center [131, 213] width 240 height 33
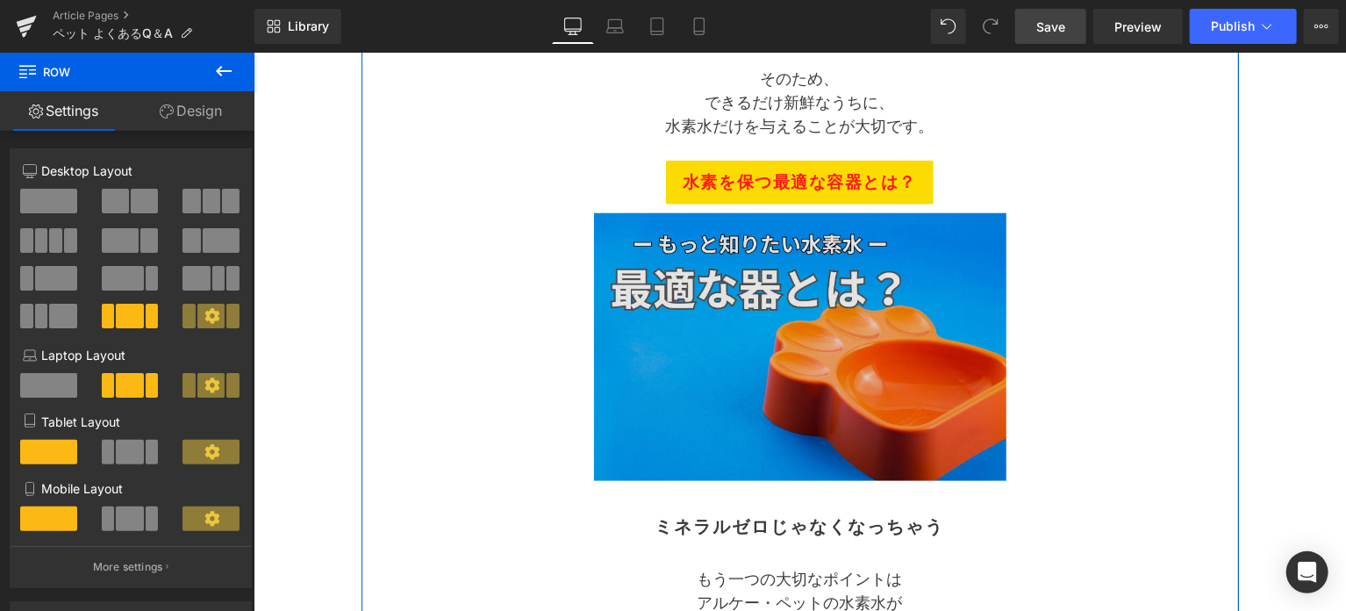
scroll to position [1023, 0]
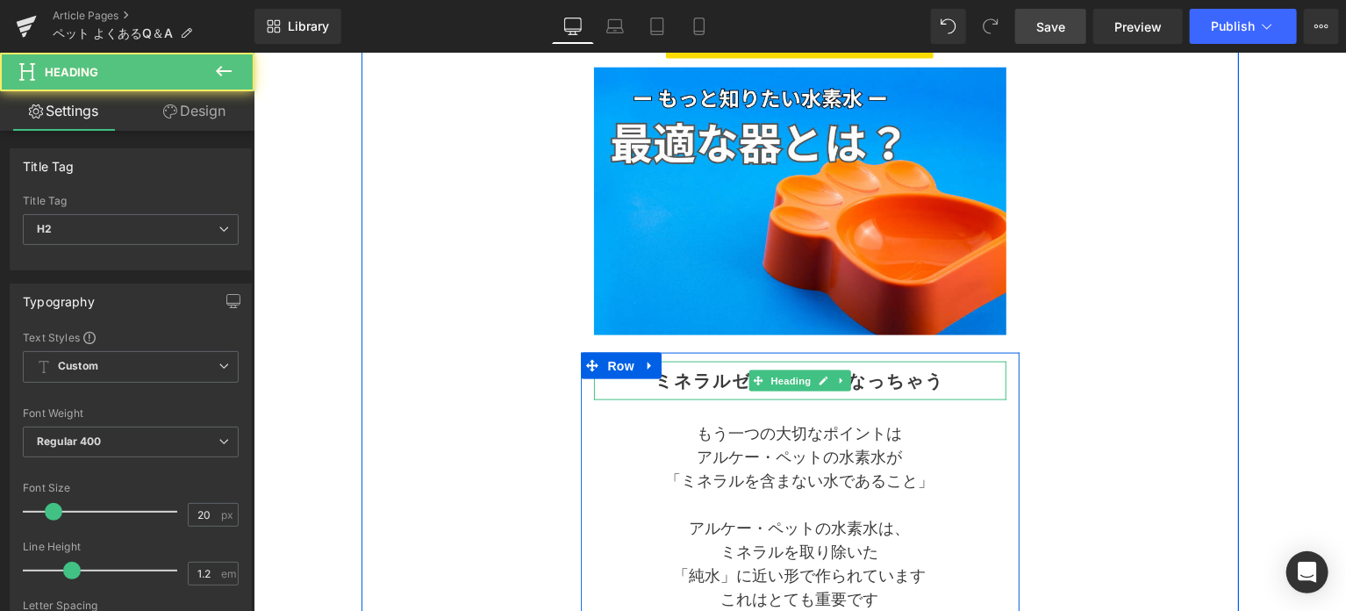
click at [723, 376] on h2 "ミネラルゼロじゃなくなっちゃう" at bounding box center [799, 379] width 412 height 21
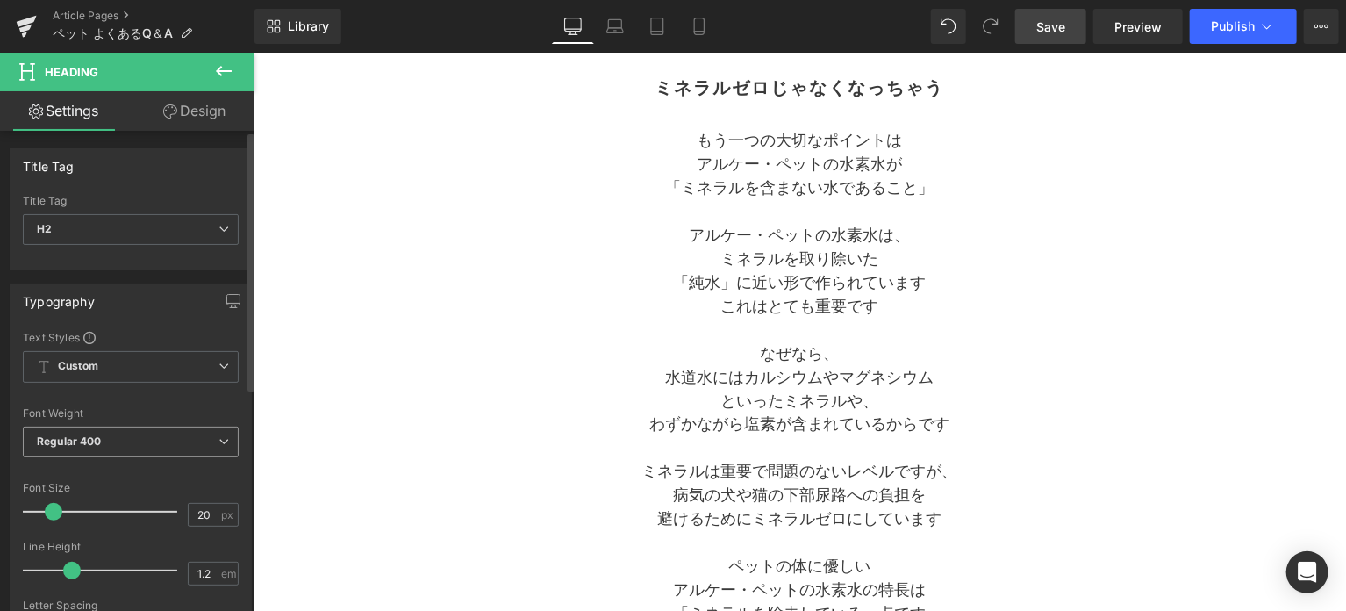
scroll to position [0, 0]
click at [233, 78] on icon at bounding box center [223, 71] width 21 height 21
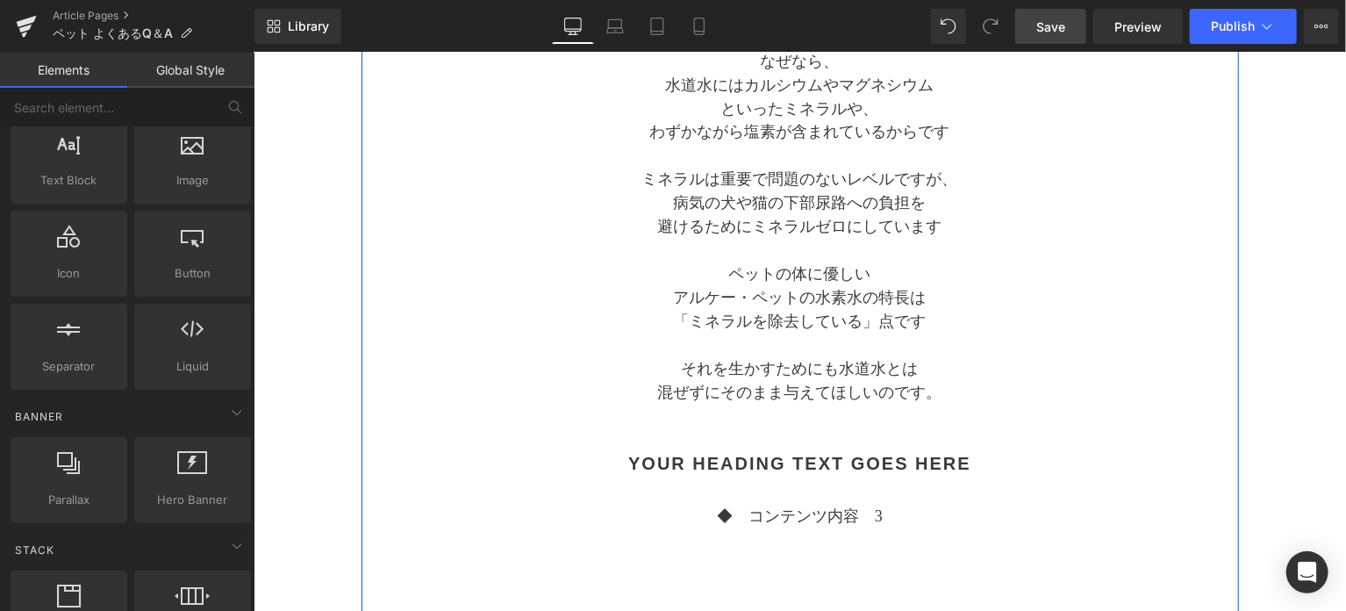
scroll to position [1755, 0]
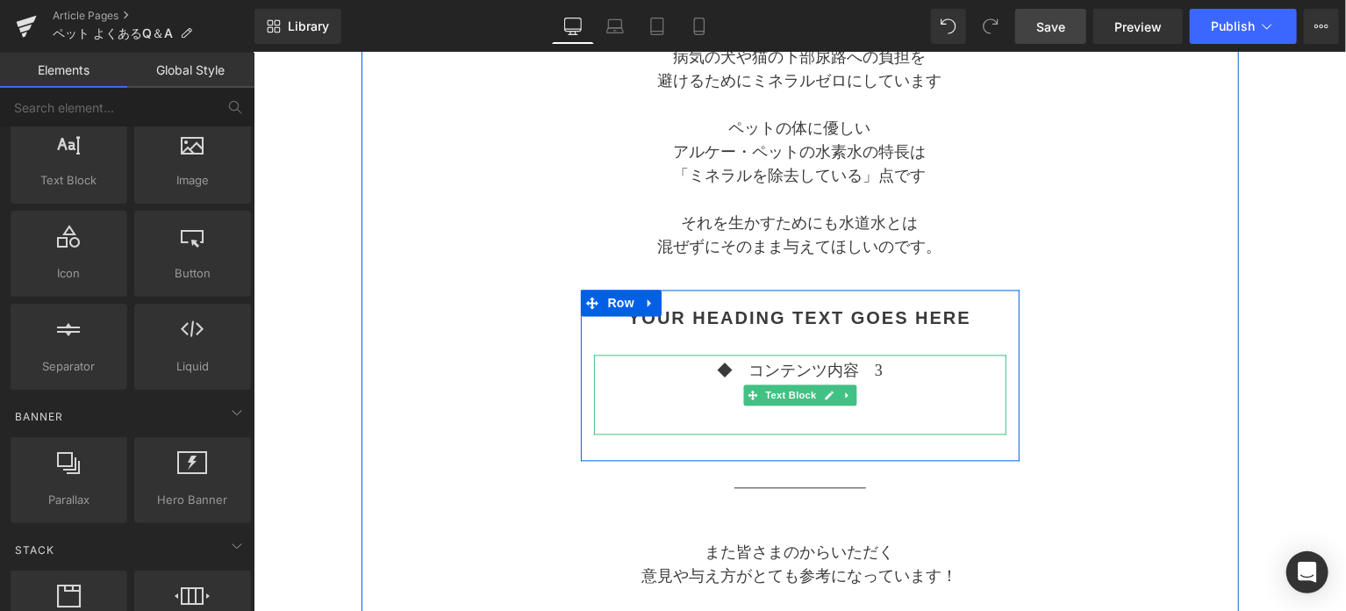
click at [744, 375] on p "◆　コンテンツ内容　3" at bounding box center [799, 370] width 412 height 24
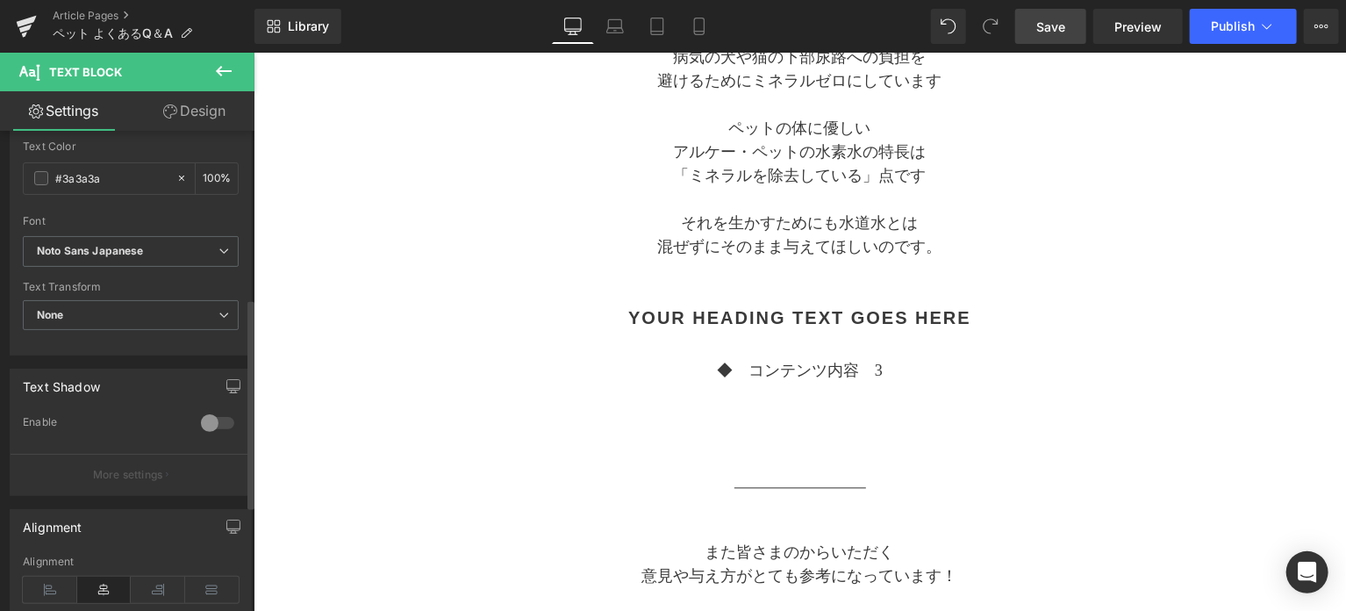
scroll to position [333, 0]
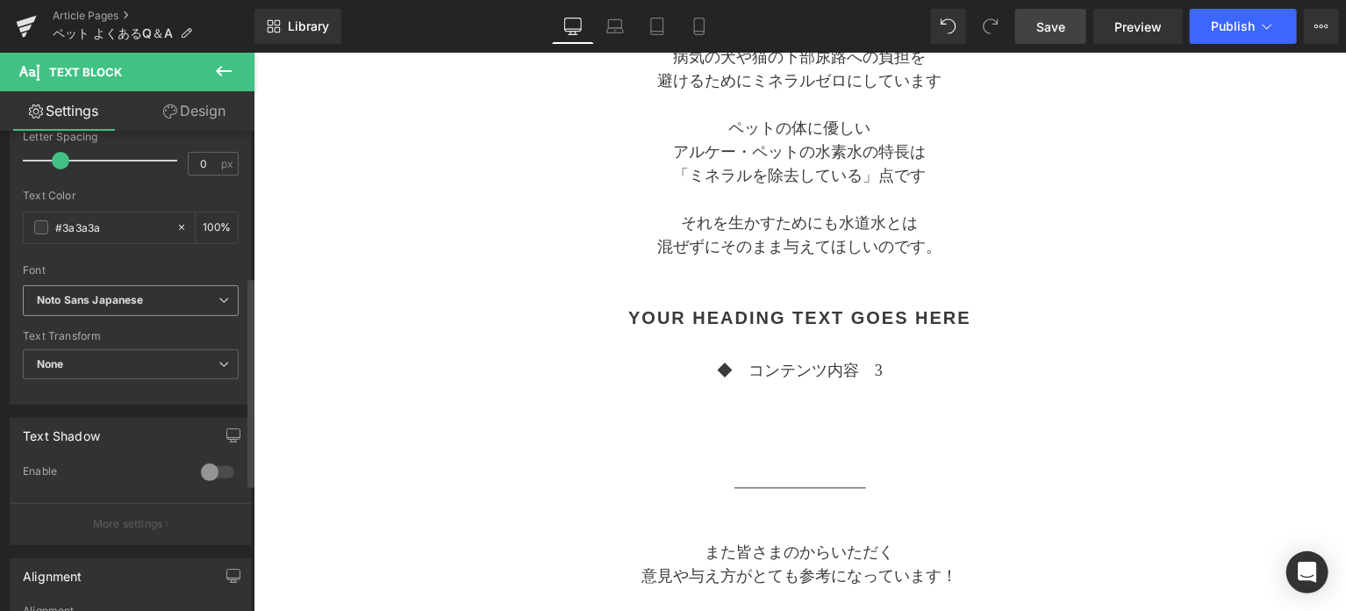
click at [194, 307] on span "Noto Sans Japanese" at bounding box center [131, 300] width 216 height 31
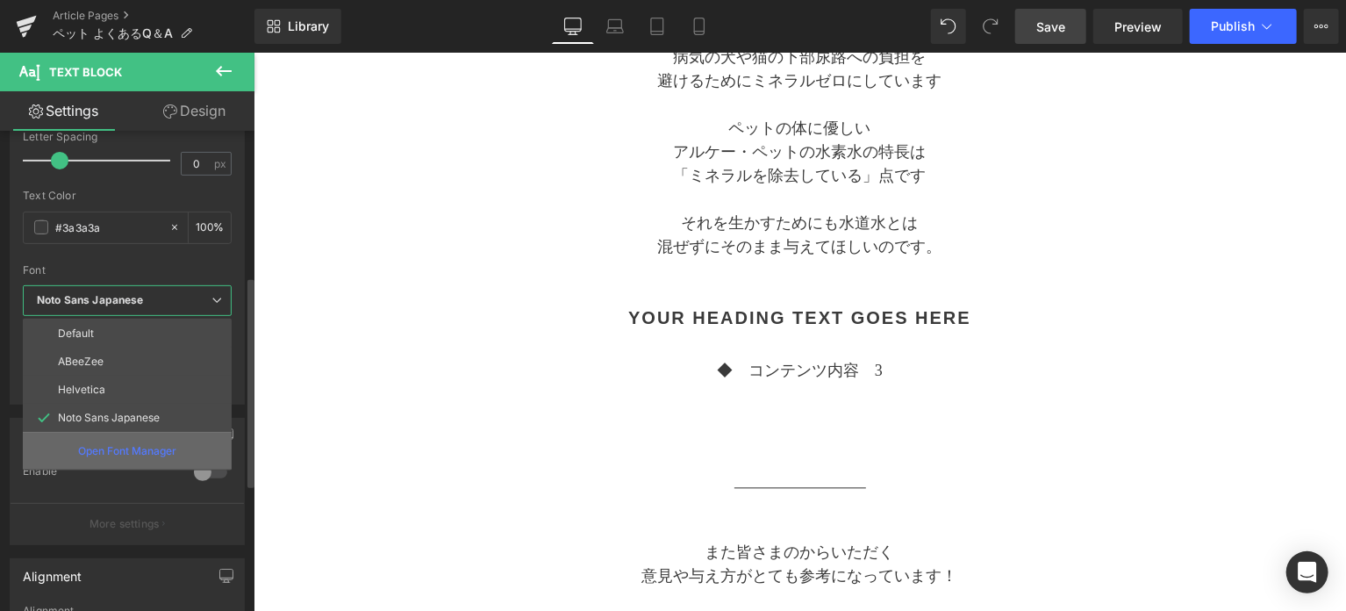
click at [147, 437] on div "Open Font Manager" at bounding box center [127, 451] width 209 height 38
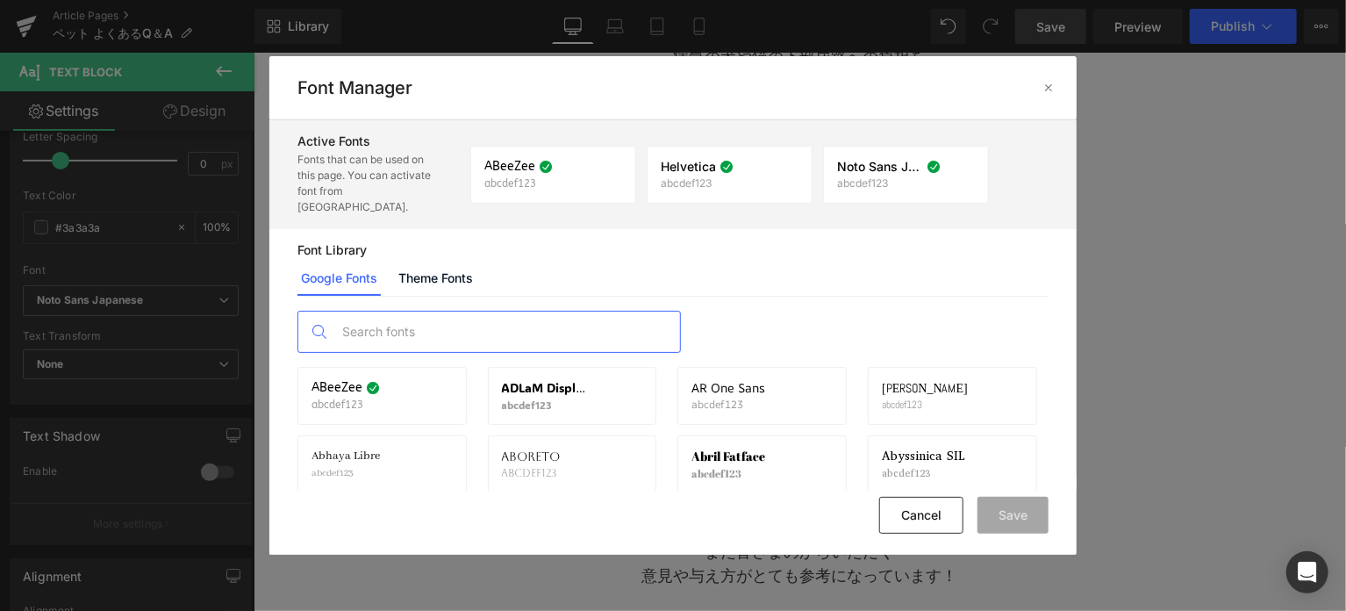
click at [405, 318] on input "text" at bounding box center [506, 332] width 347 height 40
type input "ゴシック"
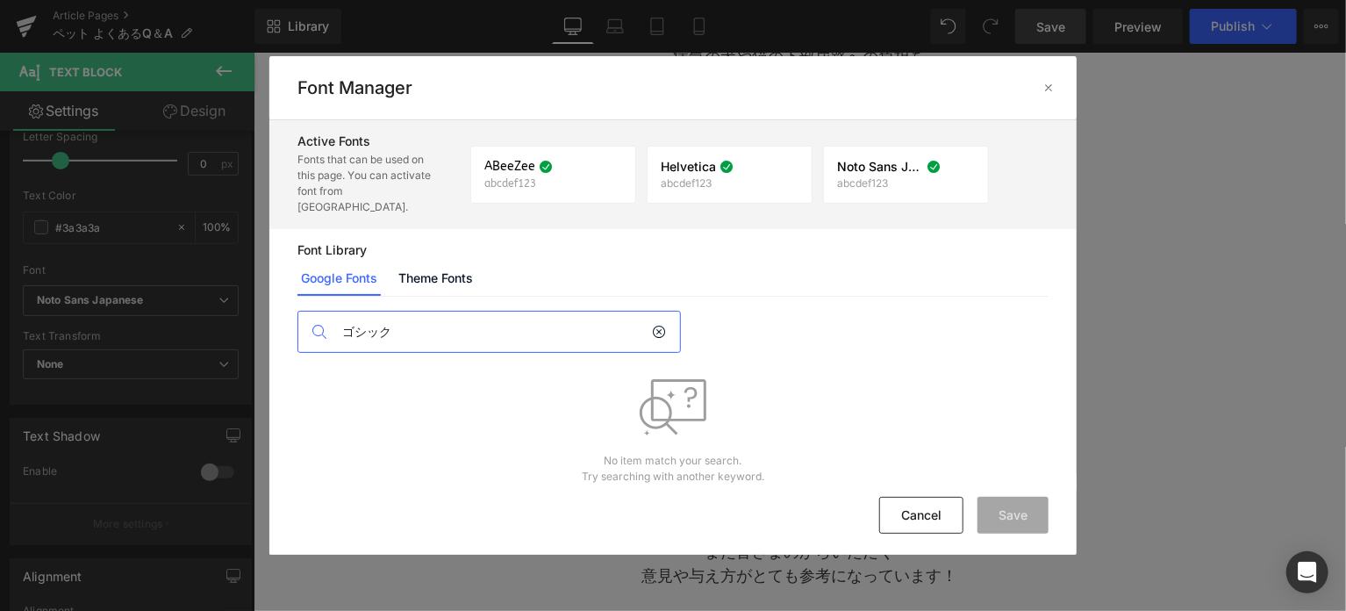
drag, startPoint x: 405, startPoint y: 318, endPoint x: 328, endPoint y: 323, distance: 76.5
click at [328, 323] on div "ゴシック" at bounding box center [490, 332] width 384 height 42
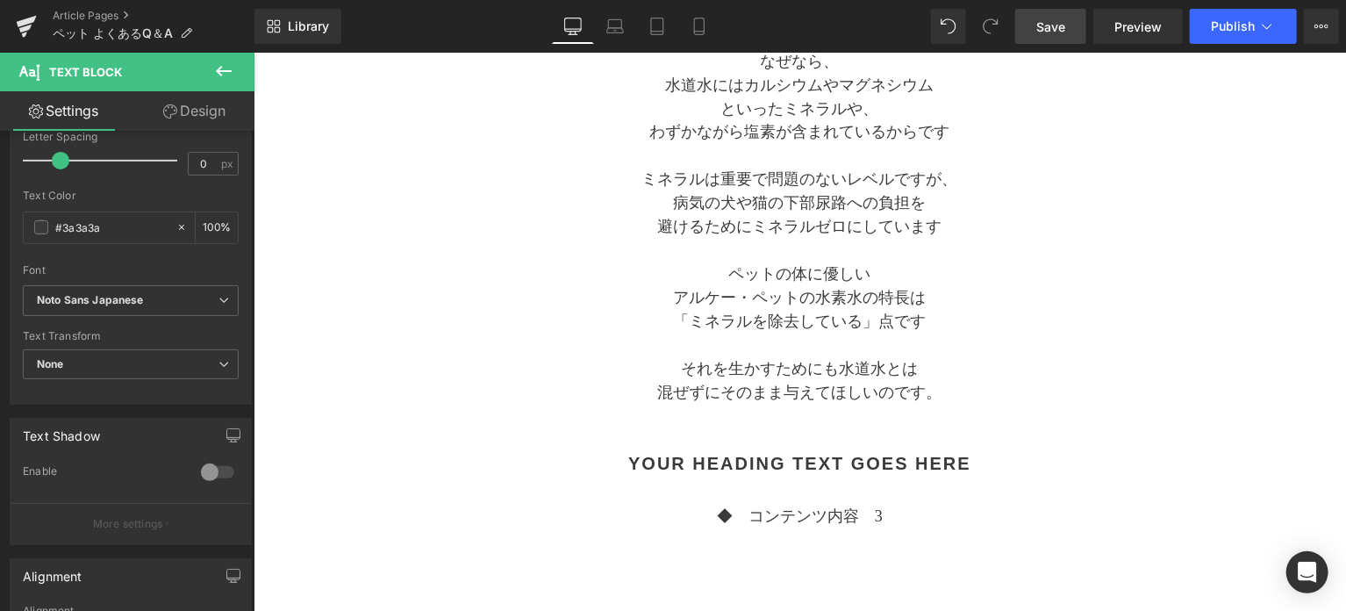
scroll to position [1901, 0]
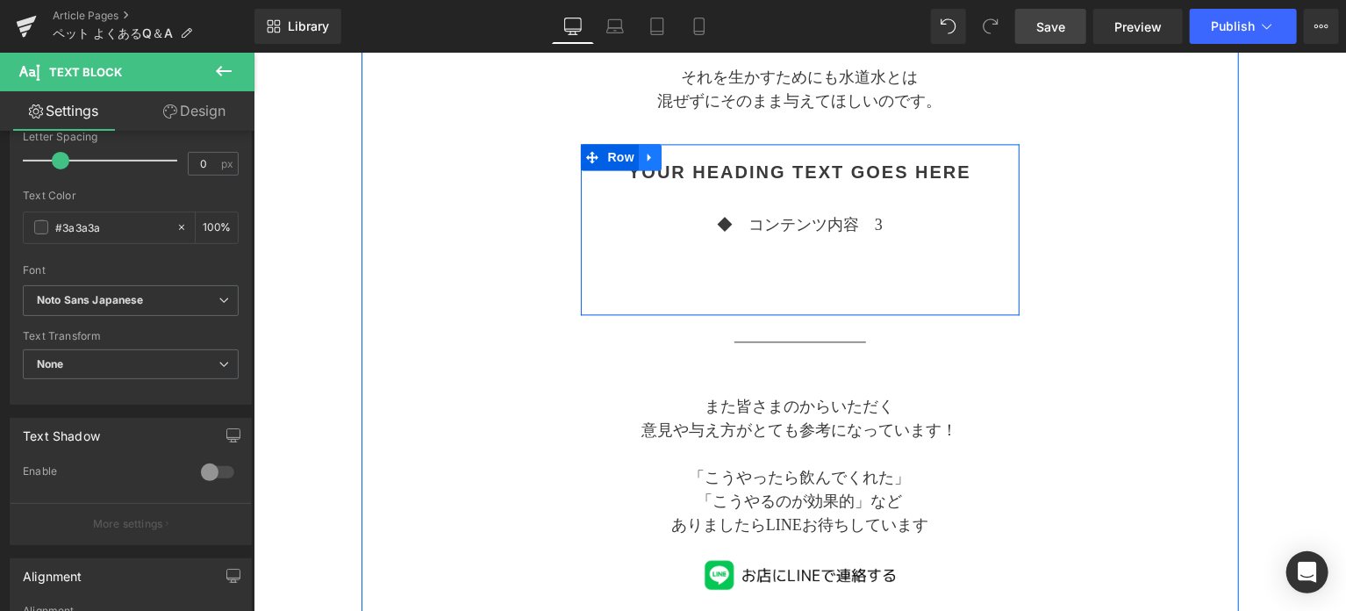
click at [649, 155] on icon at bounding box center [649, 156] width 12 height 13
click at [691, 158] on icon at bounding box center [695, 156] width 12 height 12
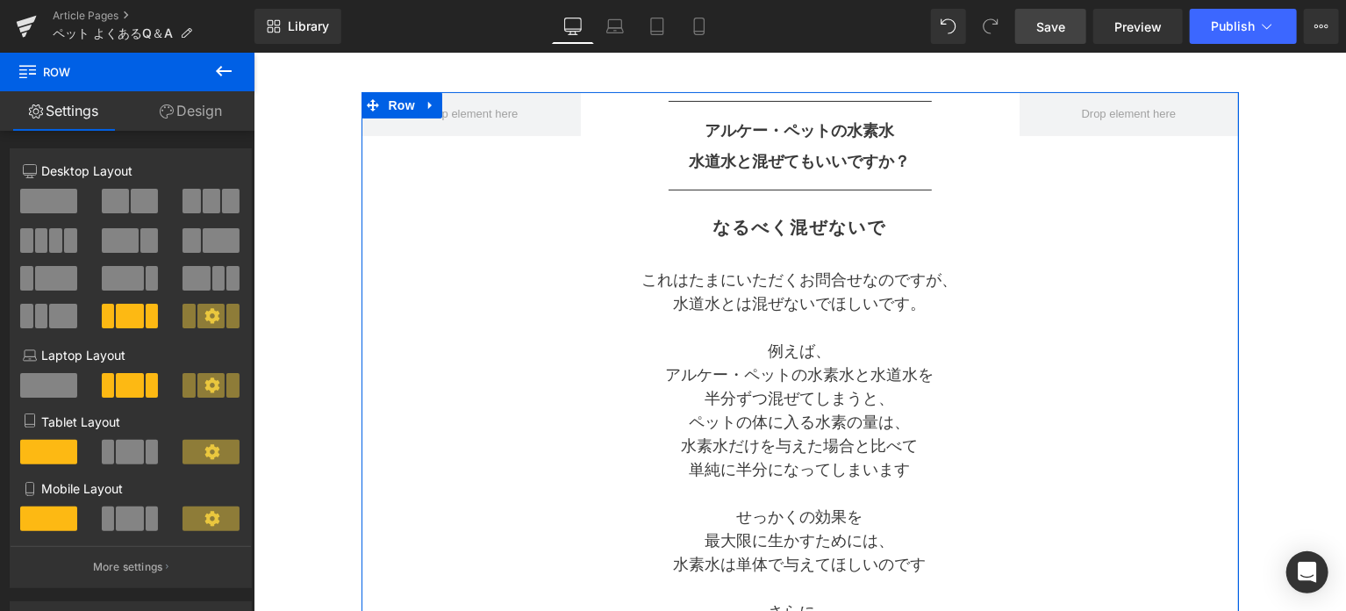
scroll to position [146, 0]
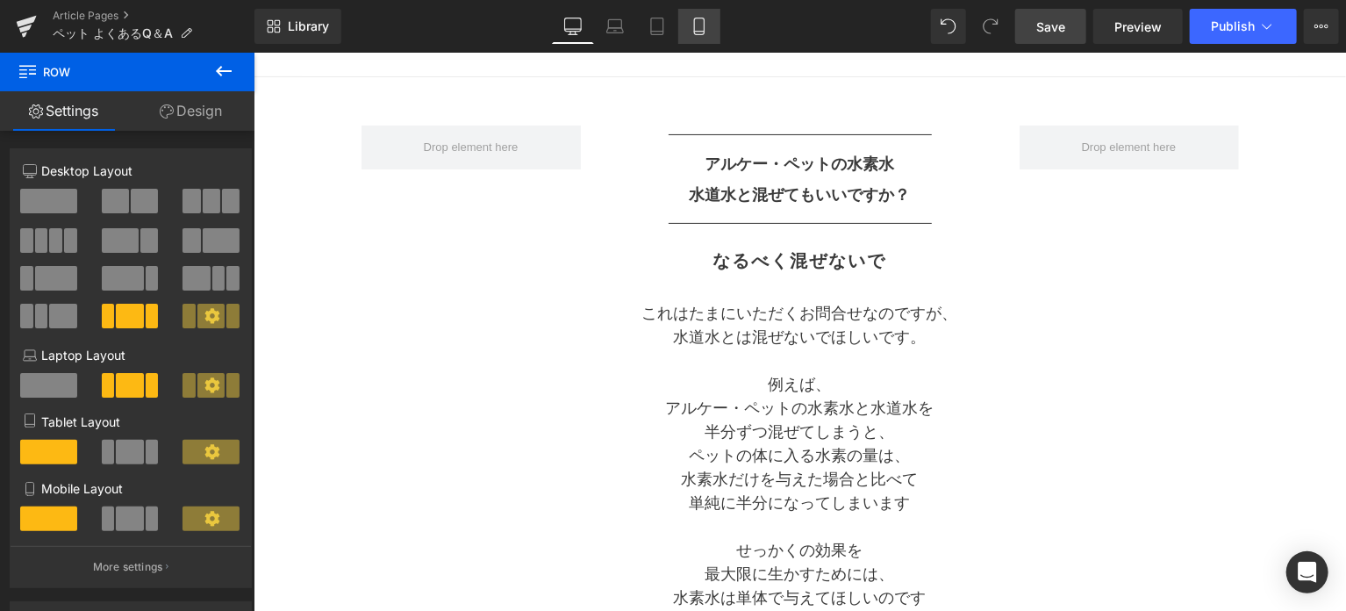
click at [706, 27] on icon at bounding box center [700, 27] width 18 height 18
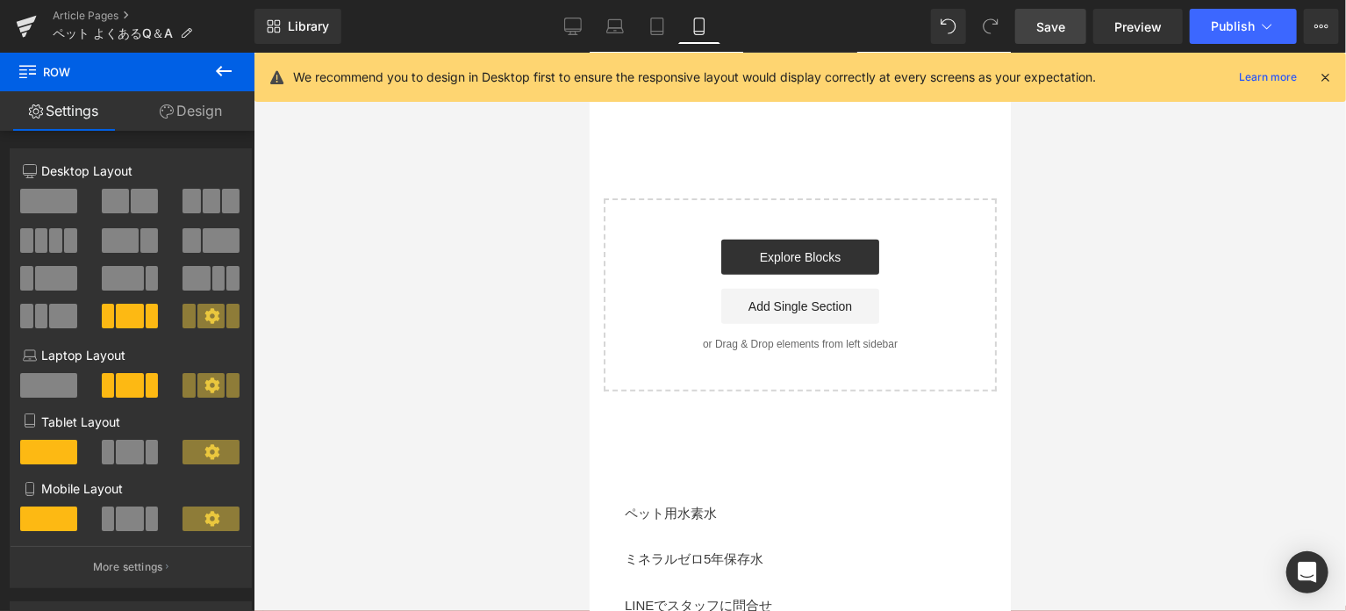
scroll to position [6756, 0]
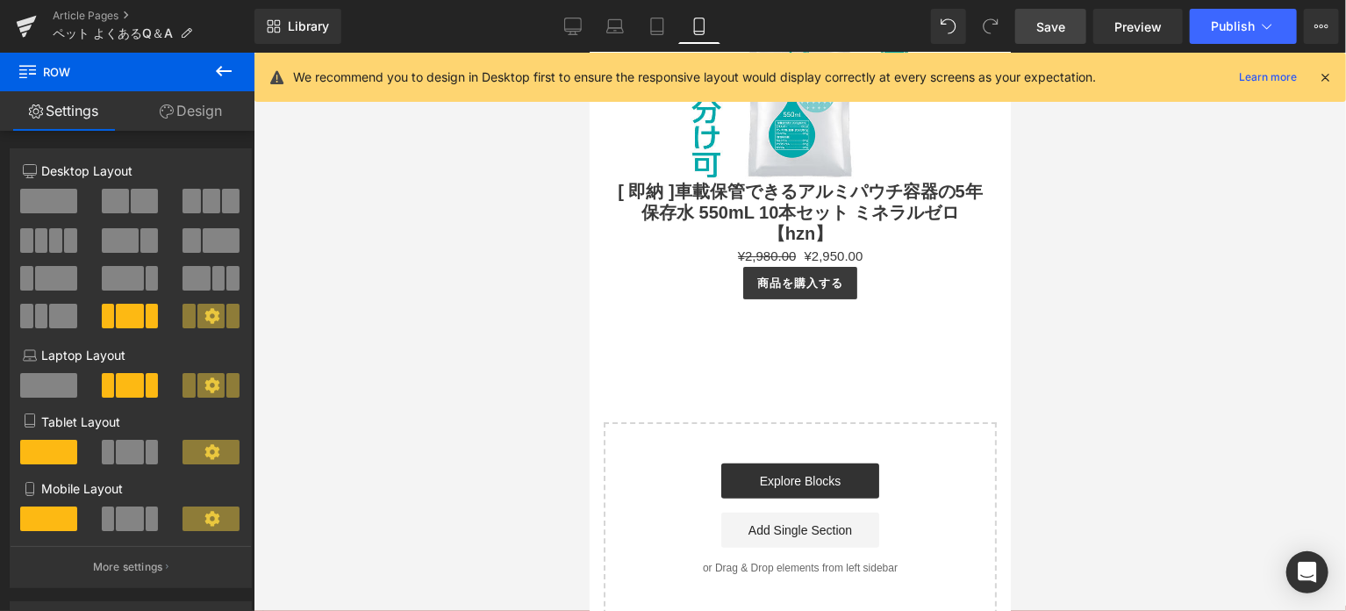
click at [1038, 30] on span "Save" at bounding box center [1050, 27] width 29 height 18
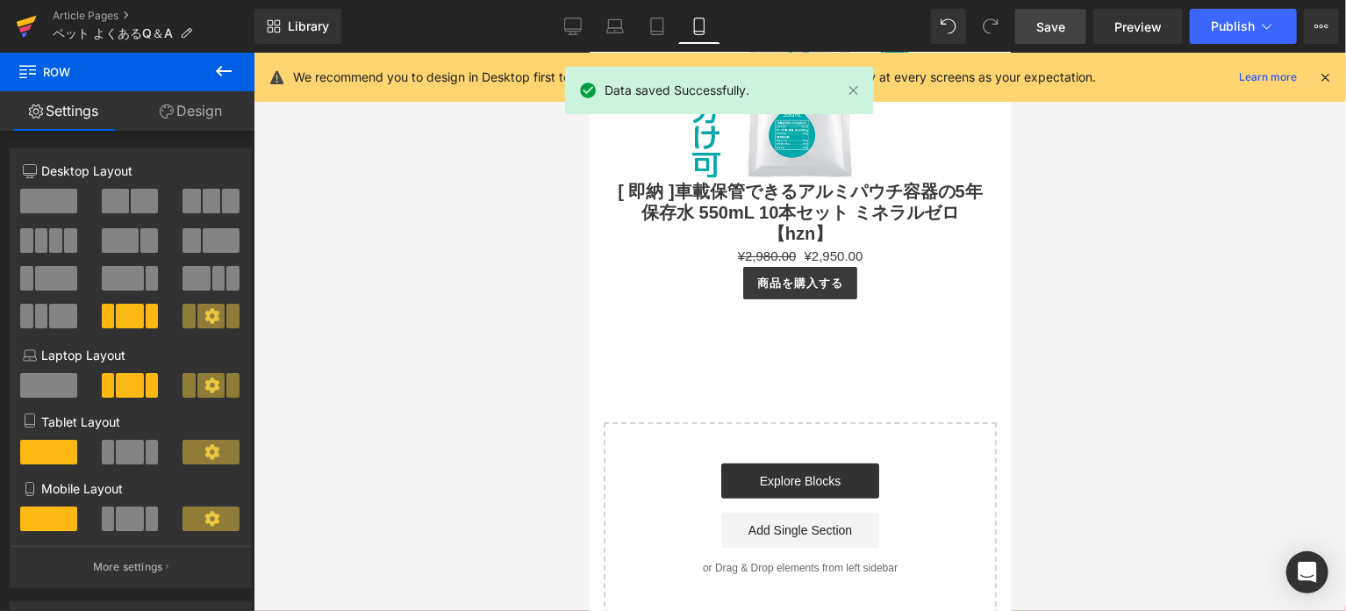
click at [22, 32] on icon at bounding box center [26, 26] width 21 height 44
